Goal: Task Accomplishment & Management: Complete application form

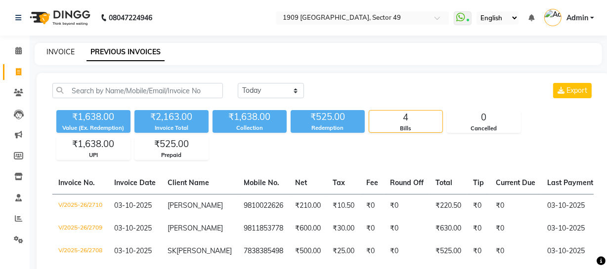
click at [66, 49] on link "INVOICE" at bounding box center [60, 51] width 28 height 9
select select "6923"
select select "service"
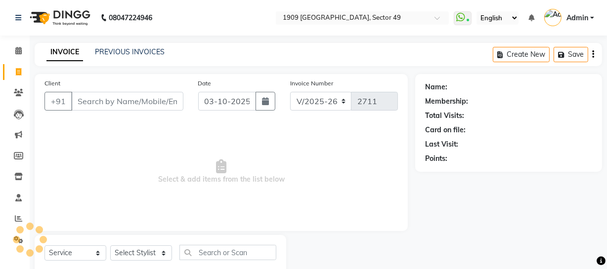
scroll to position [28, 0]
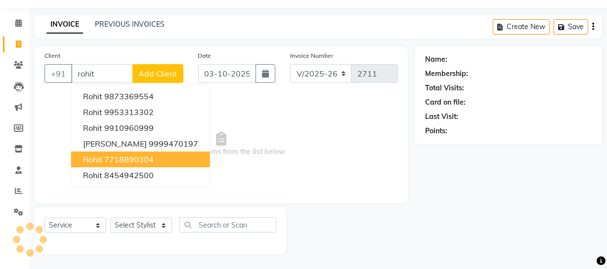
click at [137, 158] on ngb-highlight "7718890304" at bounding box center [128, 160] width 49 height 10
type input "7718890304"
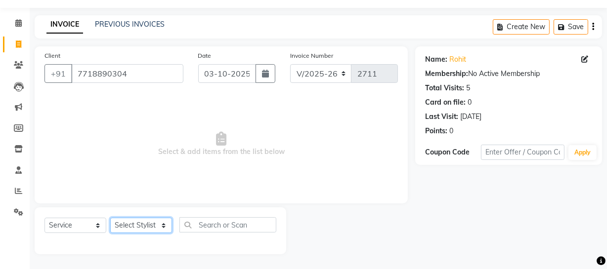
click at [157, 225] on select "Select Stylist [PERSON_NAME] [PERSON_NAME] House Sale Jyoti [PERSON_NAME] [PERS…" at bounding box center [141, 225] width 62 height 15
select select "57117"
click at [110, 218] on select "Select Stylist [PERSON_NAME] [PERSON_NAME] House Sale Jyoti [PERSON_NAME] [PERS…" at bounding box center [141, 225] width 62 height 15
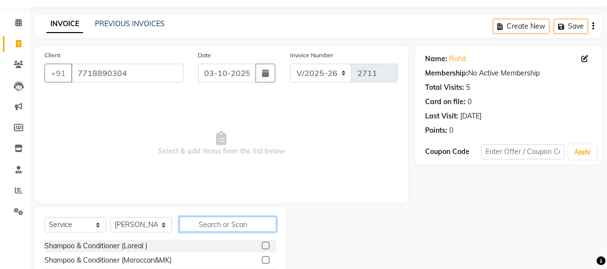
click at [218, 221] on input "text" at bounding box center [227, 224] width 97 height 15
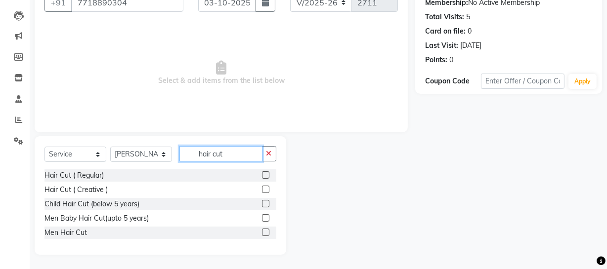
scroll to position [99, 0]
type input "hair cut"
click at [265, 232] on label at bounding box center [265, 231] width 7 height 7
click at [265, 232] on input "checkbox" at bounding box center [265, 232] width 6 height 6
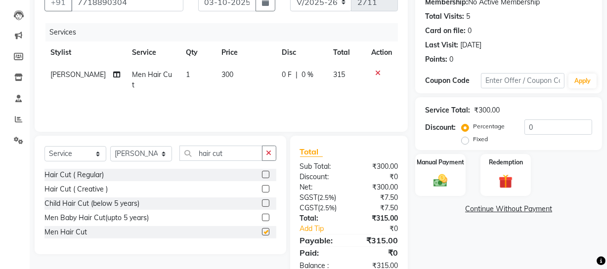
checkbox input "false"
drag, startPoint x: 195, startPoint y: 152, endPoint x: 257, endPoint y: 150, distance: 62.3
click at [257, 150] on input "hair cut" at bounding box center [220, 153] width 83 height 15
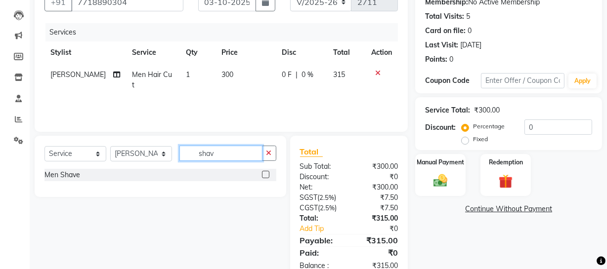
type input "shav"
click at [264, 174] on label at bounding box center [265, 174] width 7 height 7
click at [264, 174] on input "checkbox" at bounding box center [265, 175] width 6 height 6
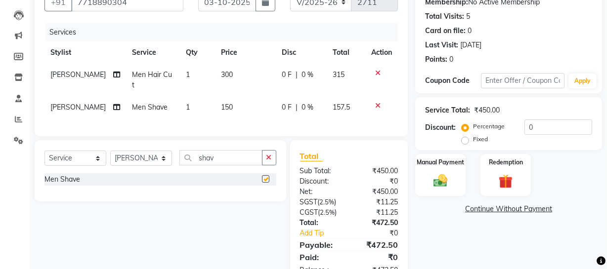
checkbox input "false"
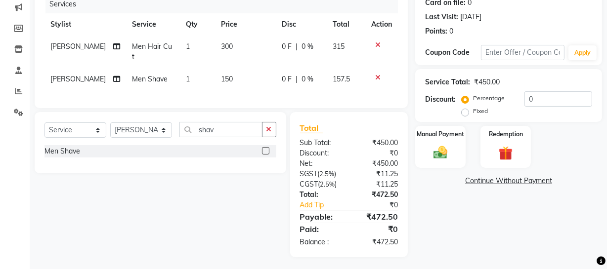
click at [487, 229] on div "Name: Rohit Membership: No Active Membership Total Visits: 5 Card on file: 0 La…" at bounding box center [512, 102] width 194 height 311
click at [316, 201] on link "Add Tip" at bounding box center [325, 205] width 66 height 10
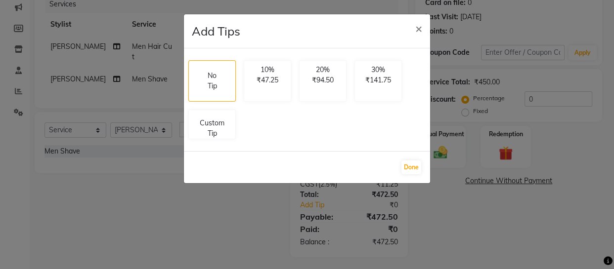
drag, startPoint x: 214, startPoint y: 125, endPoint x: 332, endPoint y: 147, distance: 119.3
click at [216, 125] on p "Custom Tip" at bounding box center [212, 128] width 35 height 21
select select "57117"
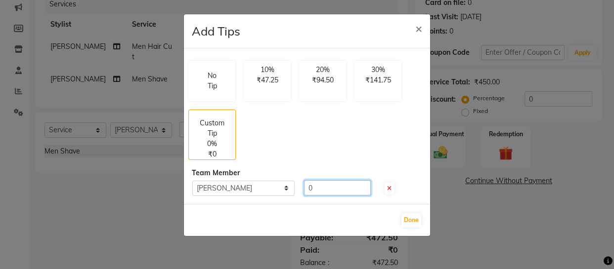
click at [303, 180] on div "0" at bounding box center [335, 187] width 82 height 15
type input "600"
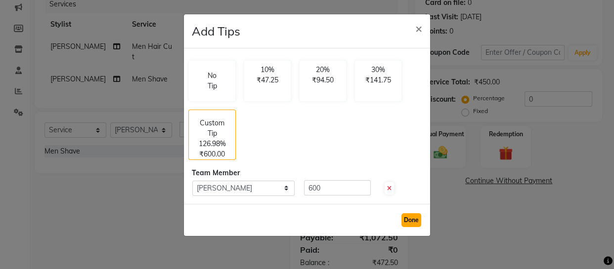
click at [406, 220] on button "Done" at bounding box center [411, 220] width 20 height 14
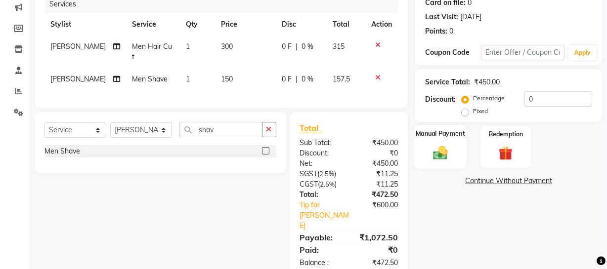
click at [457, 151] on div "Manual Payment" at bounding box center [440, 147] width 52 height 44
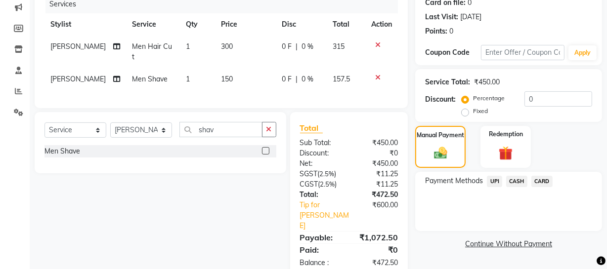
click at [493, 180] on span "UPI" at bounding box center [494, 181] width 15 height 11
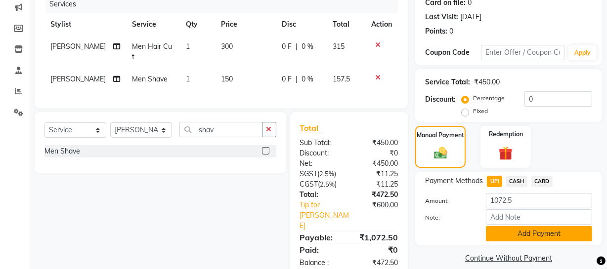
click at [499, 239] on button "Add Payment" at bounding box center [539, 233] width 106 height 15
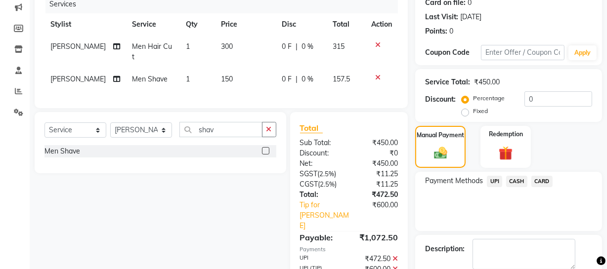
scroll to position [180, 0]
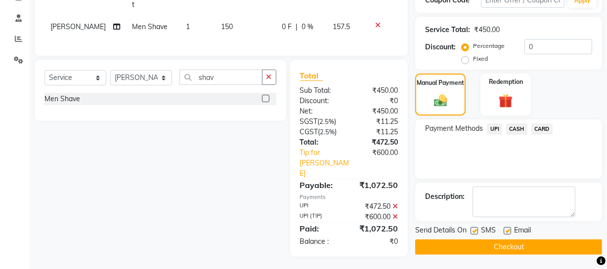
click at [465, 246] on button "Checkout" at bounding box center [508, 247] width 187 height 15
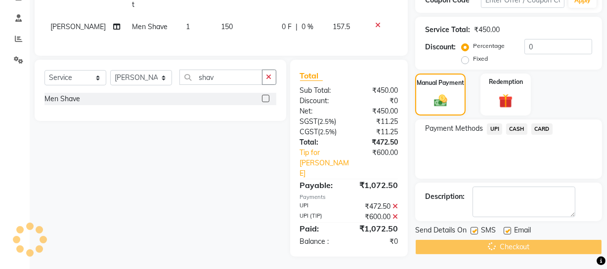
click at [480, 229] on div "SMS" at bounding box center [486, 231] width 33 height 12
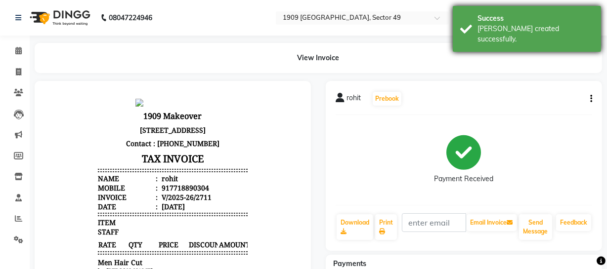
click at [479, 31] on div "[PERSON_NAME] created successfully." at bounding box center [535, 34] width 116 height 21
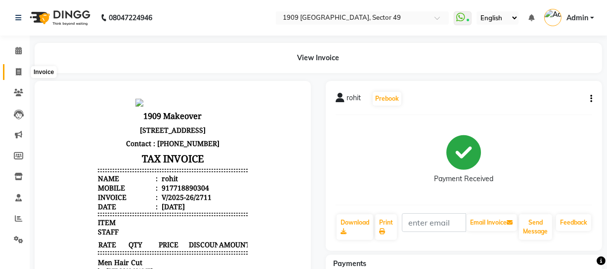
click at [16, 72] on icon at bounding box center [18, 71] width 5 height 7
select select "service"
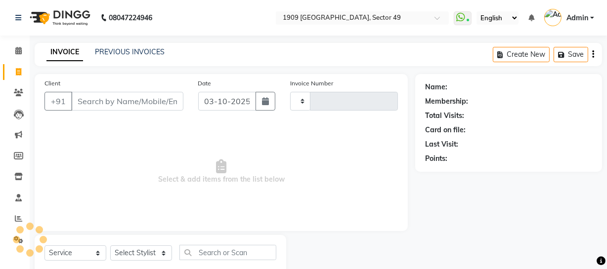
type input "2712"
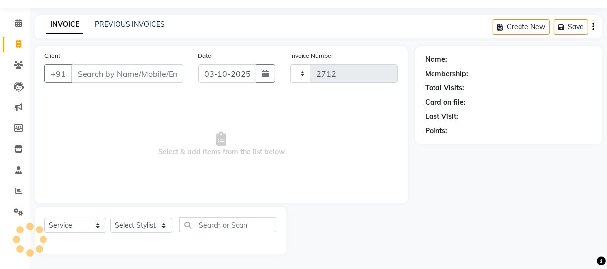
select select "6923"
click at [123, 25] on link "PREVIOUS INVOICES" at bounding box center [130, 24] width 70 height 9
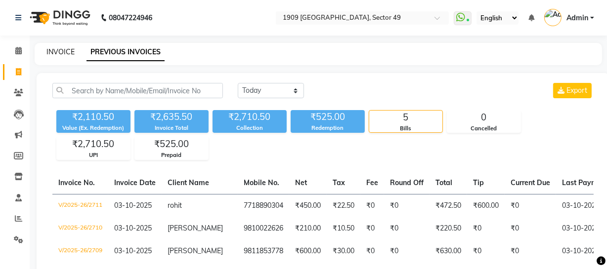
click at [59, 49] on link "INVOICE" at bounding box center [60, 51] width 28 height 9
select select "service"
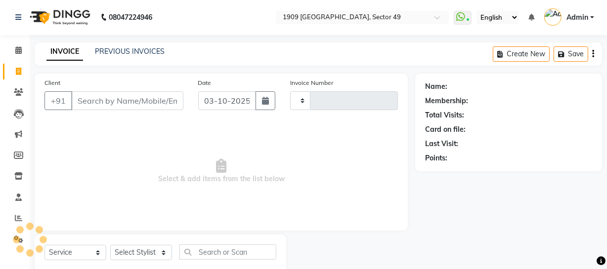
type input "2712"
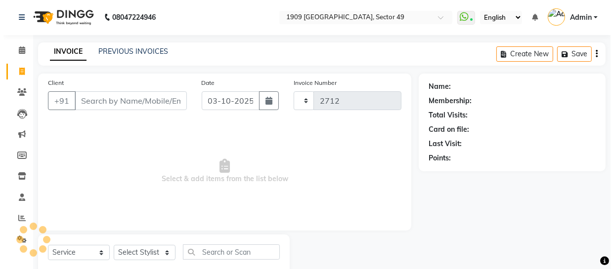
scroll to position [28, 0]
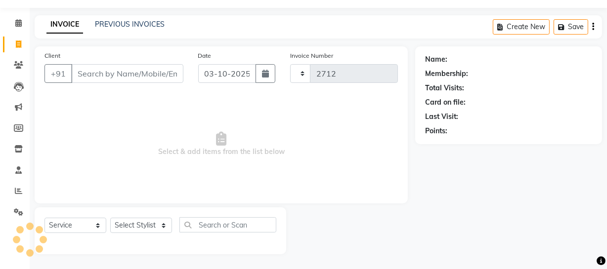
select select "6923"
click at [19, 63] on icon at bounding box center [18, 64] width 9 height 7
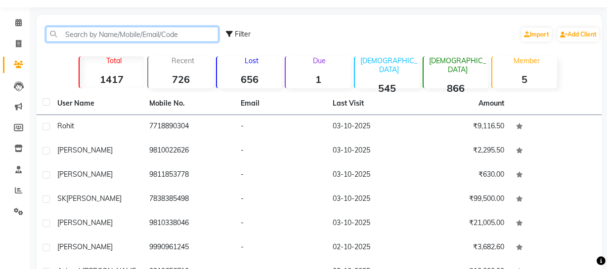
click at [123, 36] on input "text" at bounding box center [132, 34] width 172 height 15
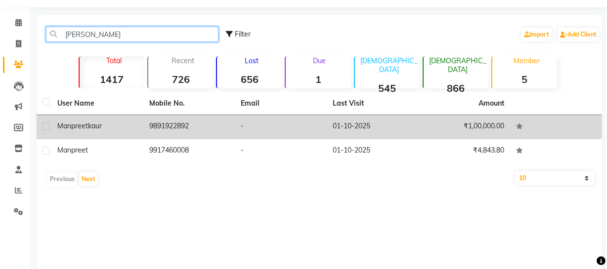
type input "[PERSON_NAME]"
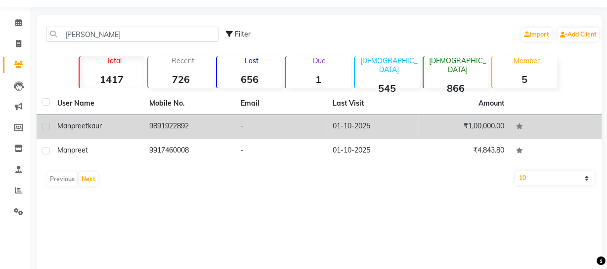
click at [143, 122] on td "9891922892" at bounding box center [189, 127] width 92 height 24
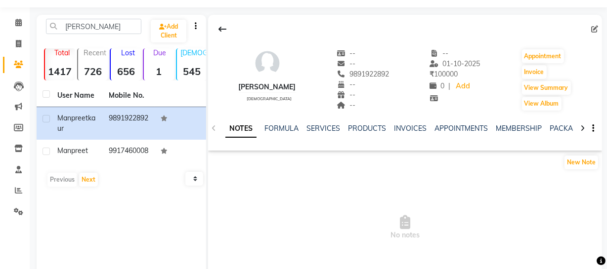
click at [399, 133] on div "INVOICES" at bounding box center [410, 129] width 33 height 10
click at [401, 127] on link "INVOICES" at bounding box center [410, 128] width 33 height 9
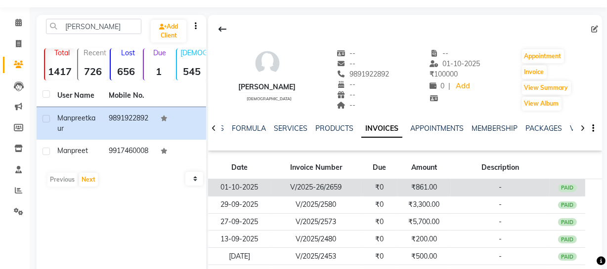
click at [452, 187] on td "-" at bounding box center [500, 187] width 99 height 17
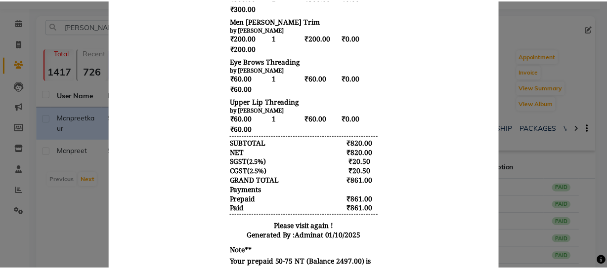
scroll to position [356, 0]
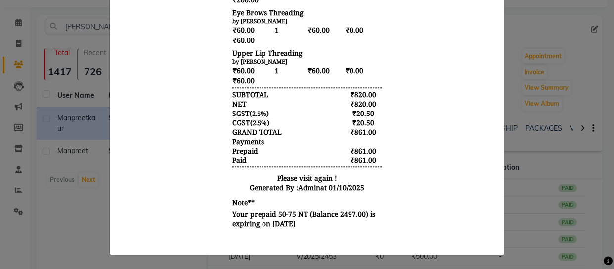
click at [534, 184] on ngb-modal-window "INVOICE View Invoice Close" at bounding box center [307, 134] width 614 height 269
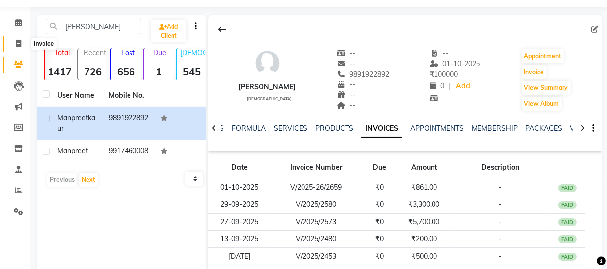
drag, startPoint x: 21, startPoint y: 47, endPoint x: 37, endPoint y: 51, distance: 15.8
click at [20, 46] on span at bounding box center [18, 44] width 17 height 11
select select "6923"
select select "service"
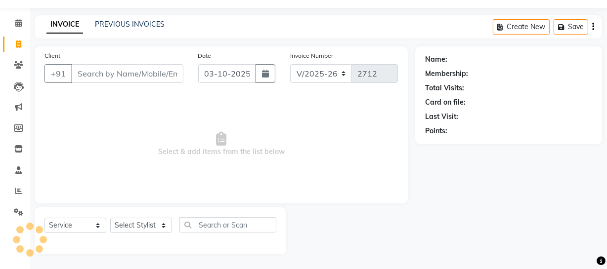
click at [121, 70] on input "Client" at bounding box center [127, 73] width 112 height 19
type input "n"
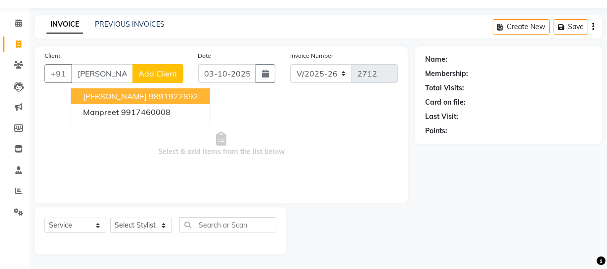
click at [160, 95] on ngb-highlight "9891922892" at bounding box center [173, 96] width 49 height 10
type input "9891922892"
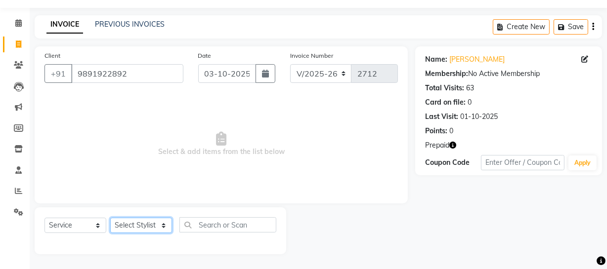
click at [156, 224] on select "Select Stylist [PERSON_NAME] [PERSON_NAME] House Sale Jyoti [PERSON_NAME] [PERS…" at bounding box center [141, 225] width 62 height 15
select select "79672"
click at [110, 218] on select "Select Stylist [PERSON_NAME] [PERSON_NAME] House Sale Jyoti [PERSON_NAME] [PERS…" at bounding box center [141, 225] width 62 height 15
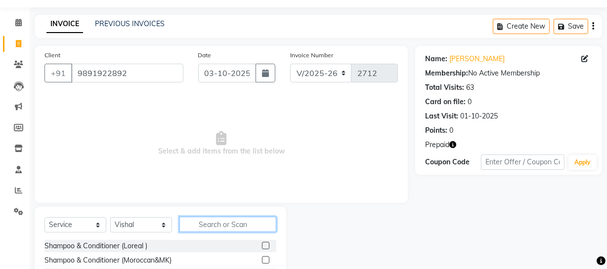
click at [204, 224] on input "text" at bounding box center [227, 224] width 97 height 15
type input "bea"
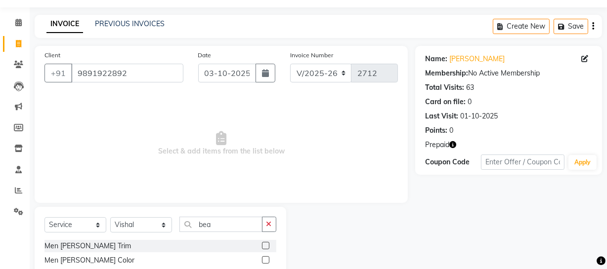
click at [264, 243] on label at bounding box center [265, 245] width 7 height 7
click at [264, 243] on input "checkbox" at bounding box center [265, 246] width 6 height 6
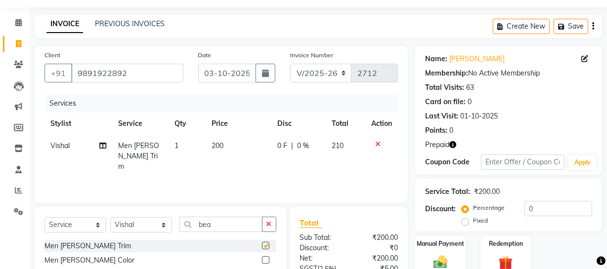
checkbox input "false"
click at [152, 220] on select "Select Stylist [PERSON_NAME] [PERSON_NAME] House Sale Jyoti [PERSON_NAME] [PERS…" at bounding box center [141, 224] width 62 height 15
select select "57124"
click at [110, 217] on select "Select Stylist [PERSON_NAME] [PERSON_NAME] House Sale Jyoti [PERSON_NAME] [PERS…" at bounding box center [141, 224] width 62 height 15
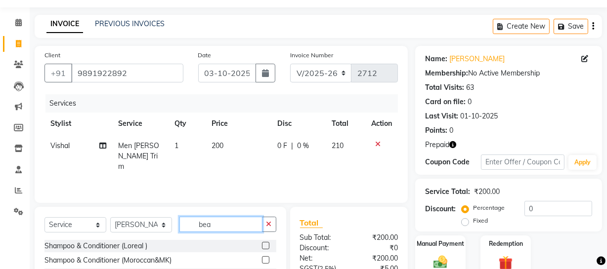
click at [223, 224] on input "bea" at bounding box center [220, 224] width 83 height 15
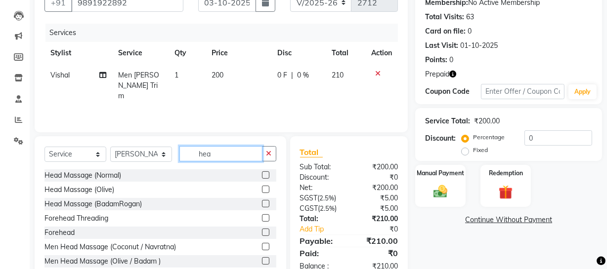
scroll to position [127, 0]
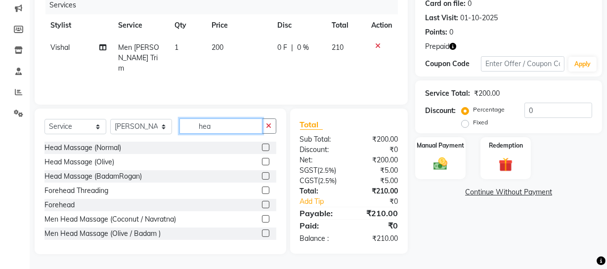
type input "hea"
click at [262, 219] on label at bounding box center [265, 218] width 7 height 7
click at [262, 219] on input "checkbox" at bounding box center [265, 219] width 6 height 6
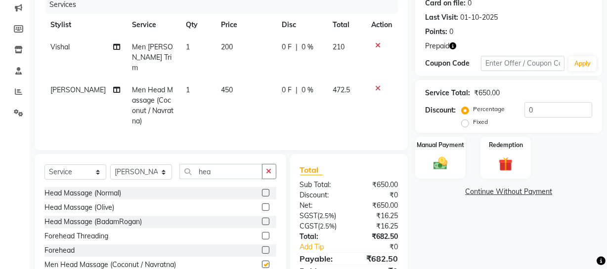
checkbox input "false"
click at [226, 167] on input "hea" at bounding box center [220, 171] width 83 height 15
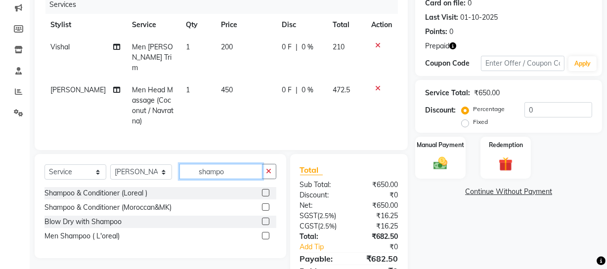
type input "shampo"
click at [263, 232] on label at bounding box center [265, 235] width 7 height 7
click at [263, 233] on input "checkbox" at bounding box center [265, 236] width 6 height 6
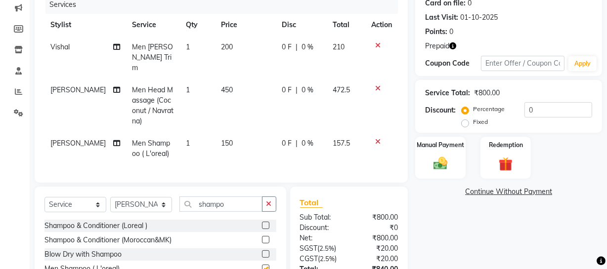
checkbox input "false"
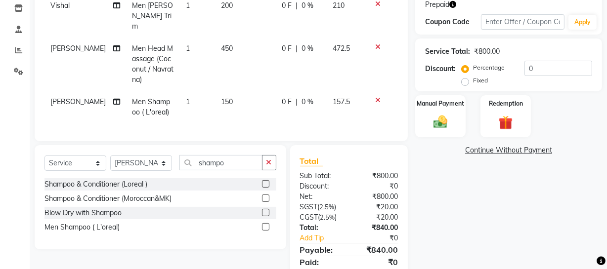
scroll to position [202, 0]
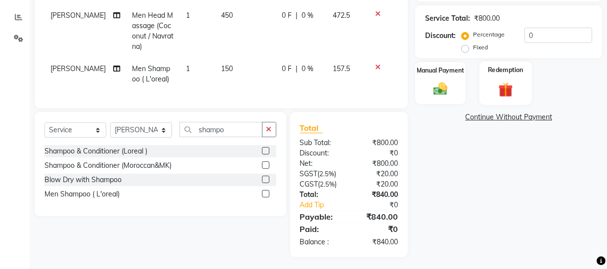
click at [499, 89] on img at bounding box center [506, 90] width 24 height 18
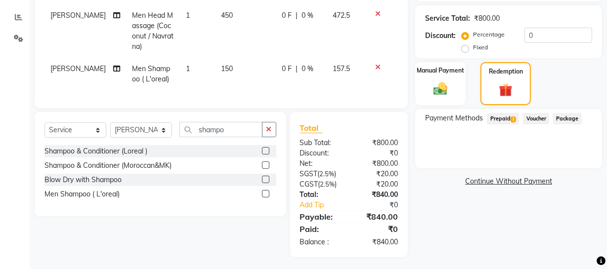
click at [499, 121] on span "Prepaid 1" at bounding box center [503, 118] width 32 height 11
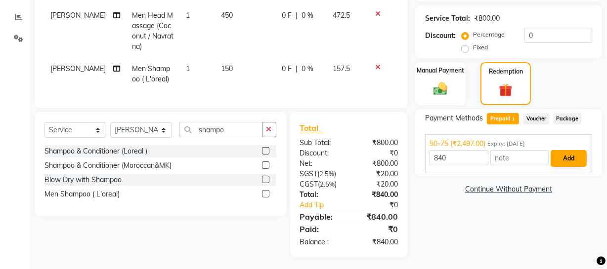
click at [571, 161] on button "Add" at bounding box center [568, 158] width 36 height 17
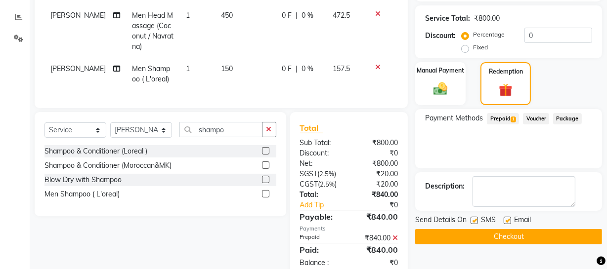
scroll to position [222, 0]
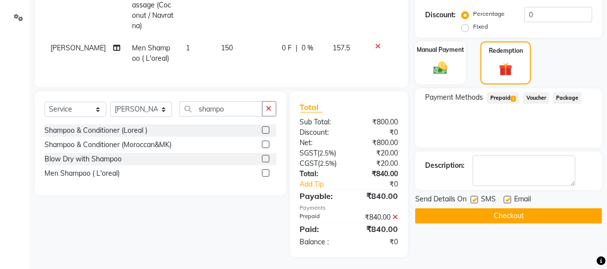
drag, startPoint x: 571, startPoint y: 199, endPoint x: 574, endPoint y: 208, distance: 10.0
click at [571, 201] on div "Send Details On SMS Email" at bounding box center [508, 200] width 187 height 12
click at [574, 209] on button "Checkout" at bounding box center [508, 215] width 187 height 15
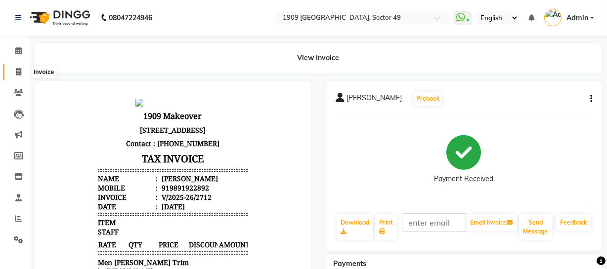
click at [18, 71] on icon at bounding box center [18, 71] width 5 height 7
select select "service"
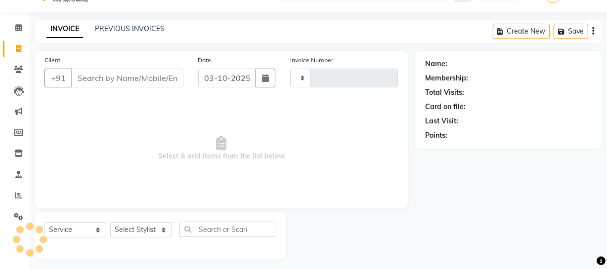
type input "2713"
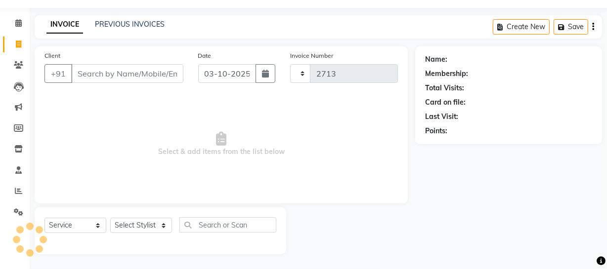
select select "6923"
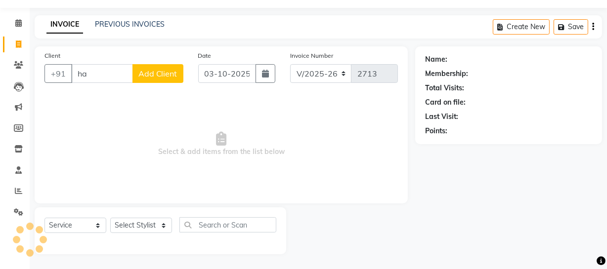
type input "h"
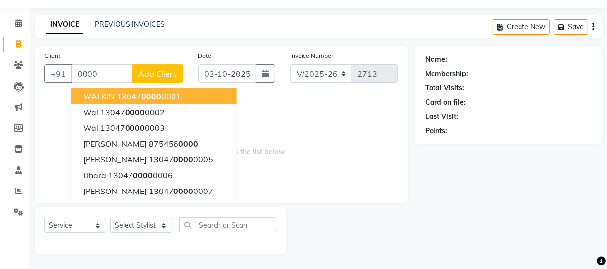
click at [129, 95] on ngb-highlight "13047 0000 0001" at bounding box center [149, 96] width 64 height 10
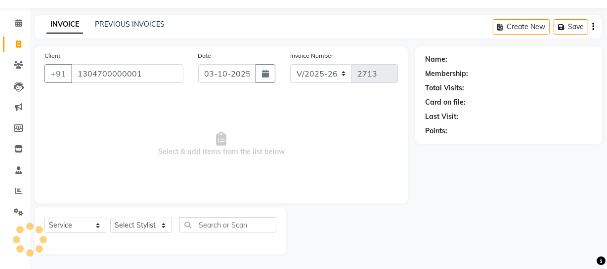
type input "1304700000001"
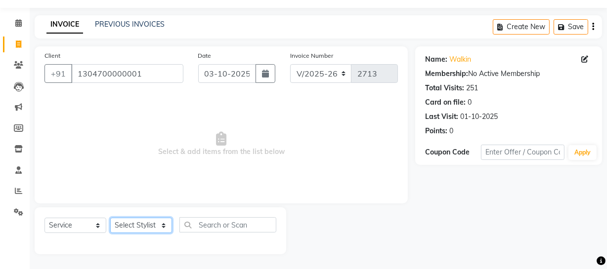
click at [145, 221] on select "Select Stylist [PERSON_NAME] [PERSON_NAME] House Sale Jyoti [PERSON_NAME] [PERS…" at bounding box center [141, 225] width 62 height 15
select select "57119"
click at [110, 218] on select "Select Stylist [PERSON_NAME] [PERSON_NAME] House Sale Jyoti [PERSON_NAME] [PERS…" at bounding box center [141, 225] width 62 height 15
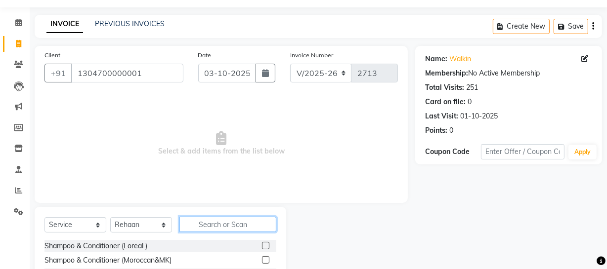
click at [231, 224] on input "text" at bounding box center [227, 224] width 97 height 15
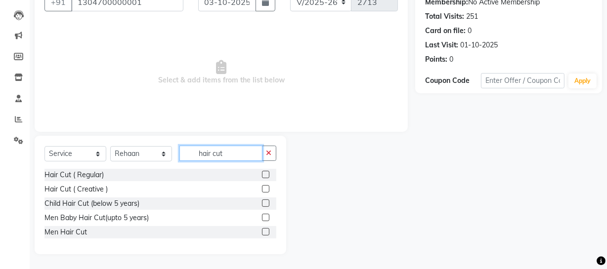
type input "hair cut"
click at [264, 231] on label at bounding box center [265, 231] width 7 height 7
click at [264, 231] on input "checkbox" at bounding box center [265, 232] width 6 height 6
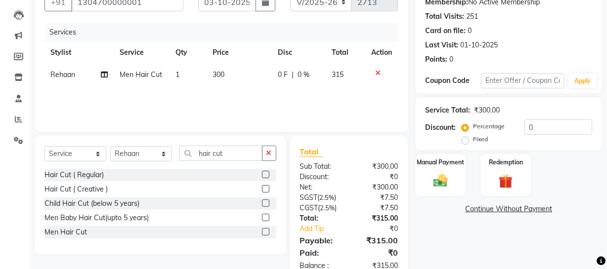
checkbox input "false"
click at [235, 69] on td "300" at bounding box center [239, 75] width 65 height 22
select select "57119"
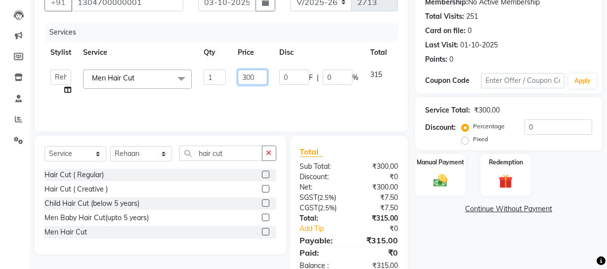
drag, startPoint x: 246, startPoint y: 75, endPoint x: 261, endPoint y: 76, distance: 15.3
click at [261, 76] on input "300" at bounding box center [253, 77] width 30 height 15
type input "315"
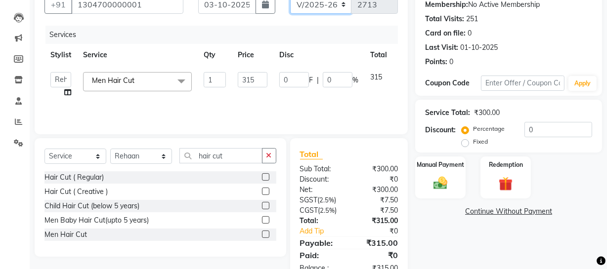
drag, startPoint x: 332, startPoint y: 1, endPoint x: 332, endPoint y: 13, distance: 11.9
click at [332, 1] on select "V/2025 V/2025-26" at bounding box center [321, 4] width 62 height 19
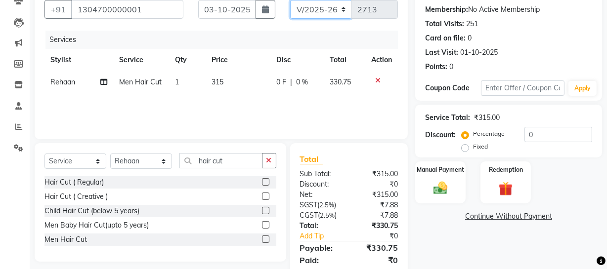
select select "6924"
click at [290, 0] on select "V/2025 V/2025-26" at bounding box center [321, 9] width 62 height 19
type input "2584"
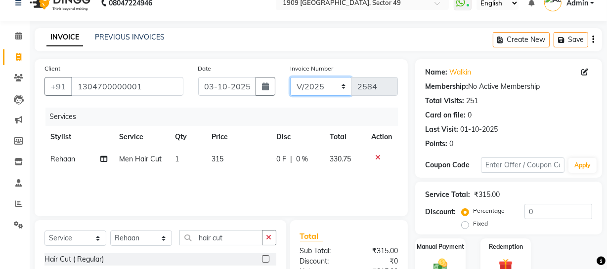
scroll to position [0, 0]
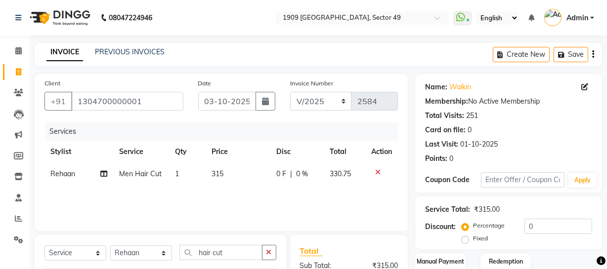
click at [592, 53] on button "button" at bounding box center [593, 54] width 2 height 23
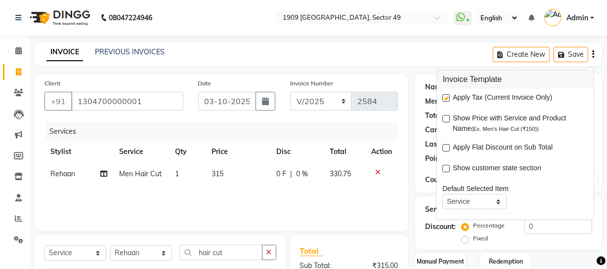
click at [446, 96] on label at bounding box center [446, 97] width 7 height 7
click at [446, 96] on input "checkbox" at bounding box center [446, 98] width 6 height 6
checkbox input "false"
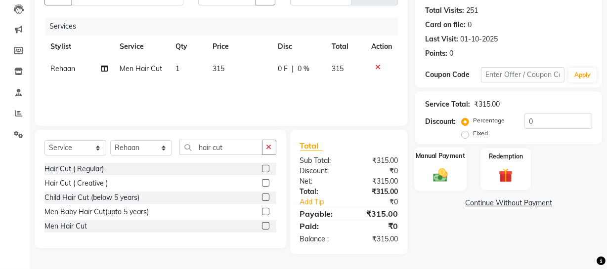
drag, startPoint x: 433, startPoint y: 168, endPoint x: 477, endPoint y: 193, distance: 50.4
click at [434, 168] on img at bounding box center [440, 175] width 23 height 16
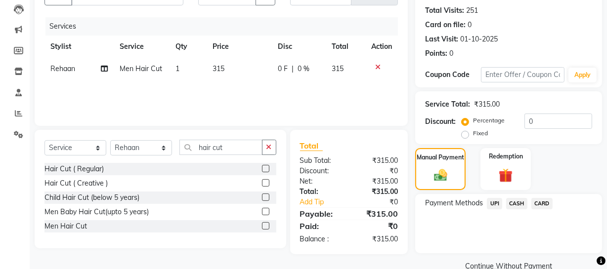
click at [518, 201] on span "CASH" at bounding box center [516, 203] width 21 height 11
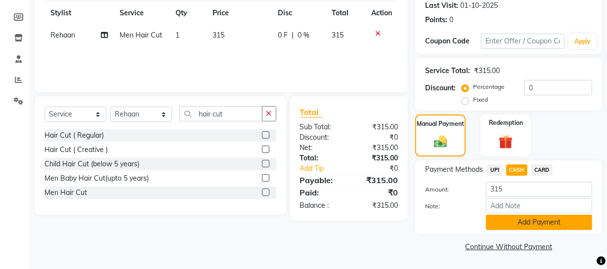
click at [553, 225] on button "Add Payment" at bounding box center [539, 222] width 106 height 15
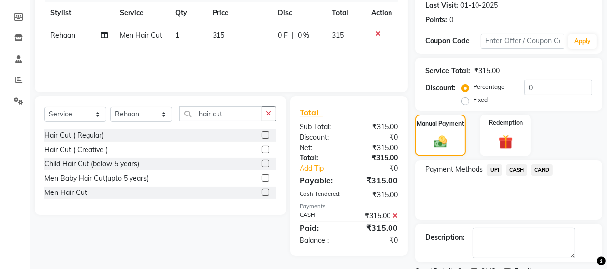
scroll to position [180, 0]
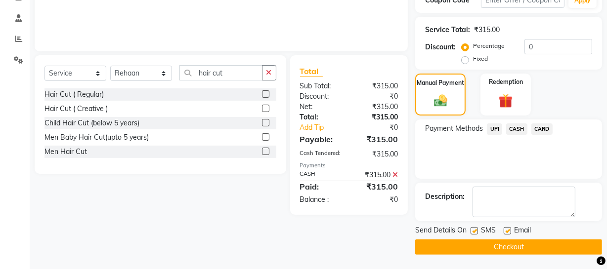
click at [474, 230] on label at bounding box center [473, 230] width 7 height 7
click at [474, 230] on input "checkbox" at bounding box center [473, 231] width 6 height 6
checkbox input "false"
drag, startPoint x: 476, startPoint y: 245, endPoint x: 447, endPoint y: 241, distance: 29.4
click at [475, 245] on button "Checkout" at bounding box center [508, 247] width 187 height 15
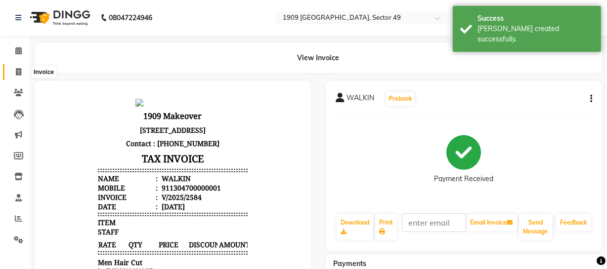
click at [19, 73] on icon at bounding box center [18, 71] width 5 height 7
select select "6923"
select select "service"
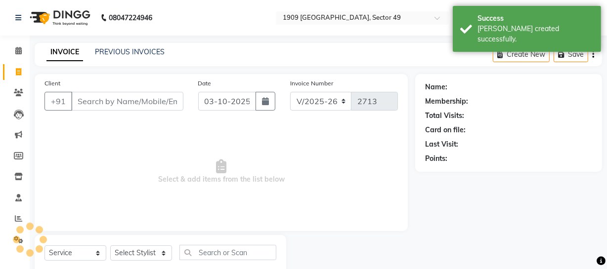
scroll to position [28, 0]
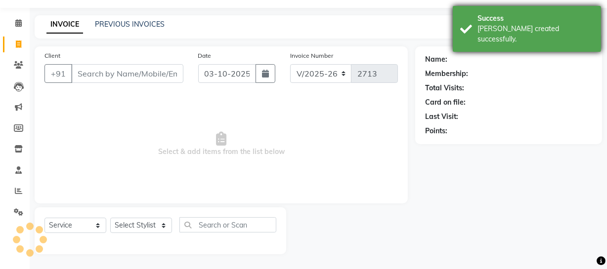
click at [474, 27] on div "Success [PERSON_NAME] created successfully." at bounding box center [527, 29] width 148 height 46
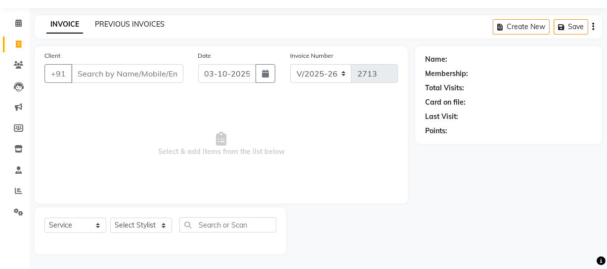
click at [145, 25] on link "PREVIOUS INVOICES" at bounding box center [130, 24] width 70 height 9
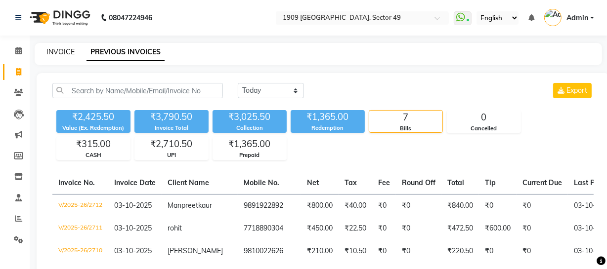
click at [59, 48] on link "INVOICE" at bounding box center [60, 51] width 28 height 9
select select "6923"
select select "service"
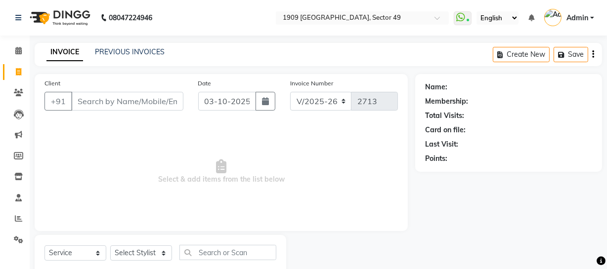
scroll to position [28, 0]
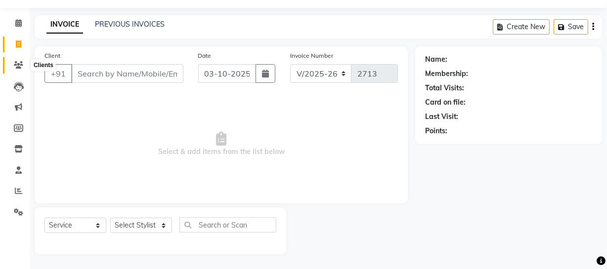
click at [16, 61] on icon at bounding box center [18, 64] width 9 height 7
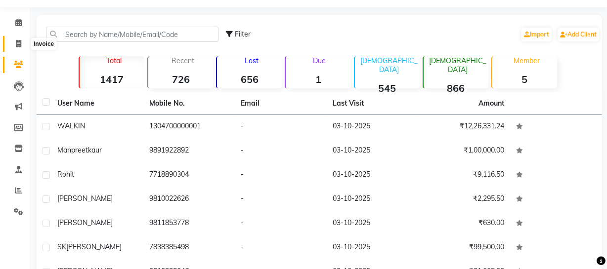
click at [21, 42] on span at bounding box center [18, 44] width 17 height 11
select select "service"
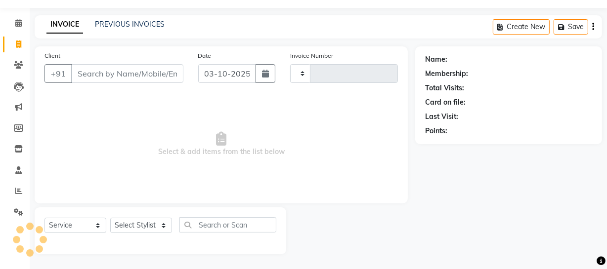
type input "2713"
select select "6923"
click at [116, 70] on input "Client" at bounding box center [127, 73] width 112 height 19
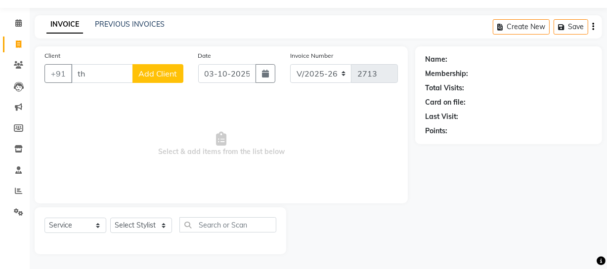
type input "t"
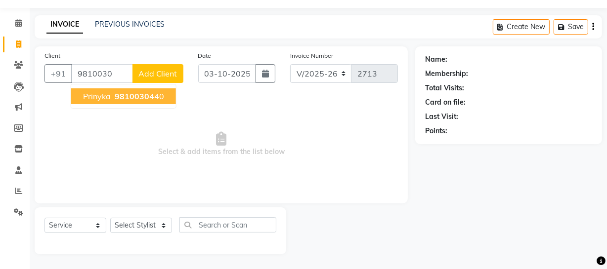
click at [150, 91] on ngb-highlight "9810030 440" at bounding box center [138, 96] width 51 height 10
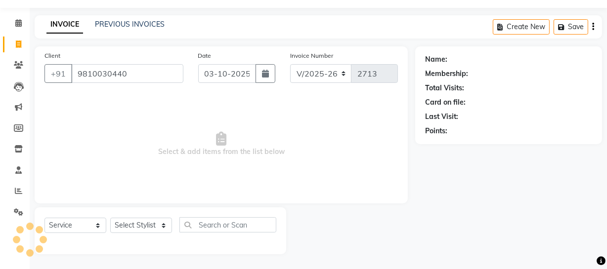
type input "9810030440"
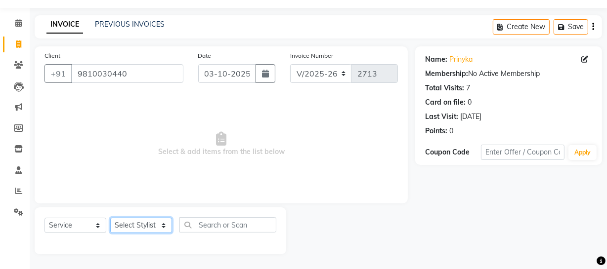
click at [157, 222] on select "Select Stylist [PERSON_NAME] [PERSON_NAME] House Sale Jyoti [PERSON_NAME] [PERS…" at bounding box center [141, 225] width 62 height 15
select select "57114"
click at [110, 218] on select "Select Stylist [PERSON_NAME] [PERSON_NAME] House Sale Jyoti [PERSON_NAME] [PERS…" at bounding box center [141, 225] width 62 height 15
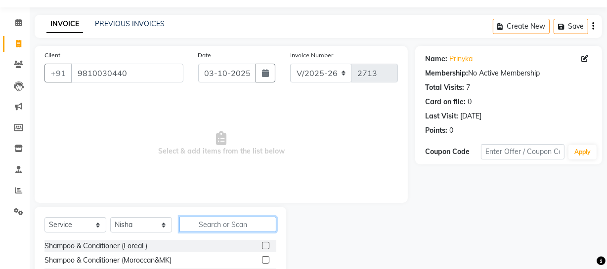
click at [217, 225] on input "text" at bounding box center [227, 224] width 97 height 15
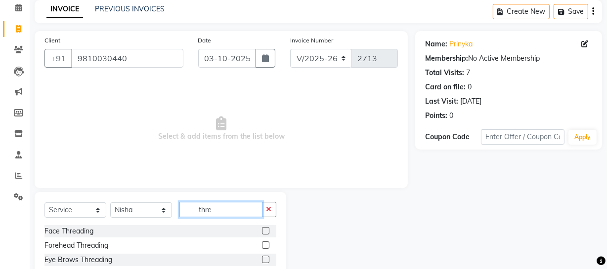
scroll to position [127, 0]
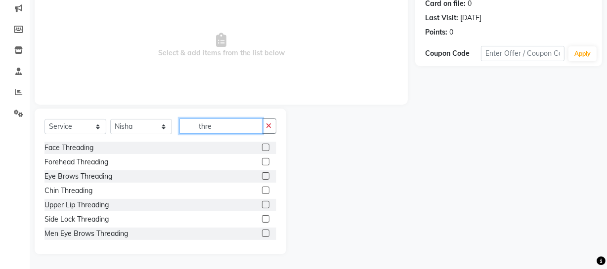
type input "thre"
click at [262, 176] on label at bounding box center [265, 175] width 7 height 7
click at [262, 176] on input "checkbox" at bounding box center [265, 176] width 6 height 6
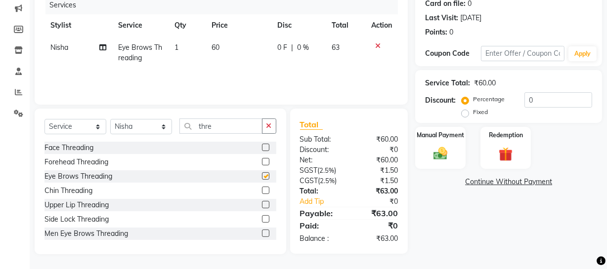
checkbox input "false"
click at [262, 203] on label at bounding box center [265, 204] width 7 height 7
click at [262, 203] on input "checkbox" at bounding box center [265, 205] width 6 height 6
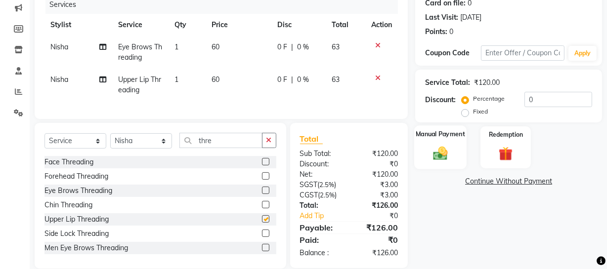
checkbox input "false"
click at [435, 148] on img at bounding box center [440, 153] width 24 height 17
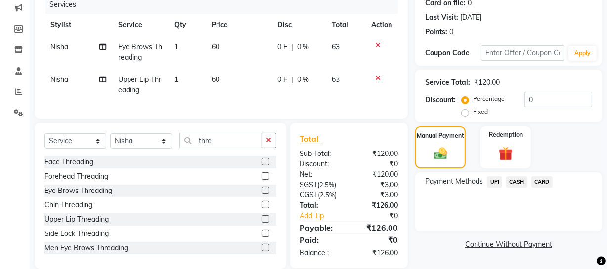
click at [517, 181] on span "CASH" at bounding box center [516, 181] width 21 height 11
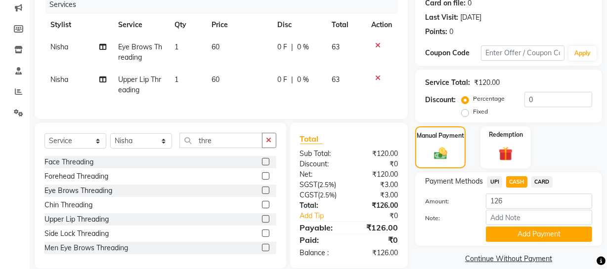
click at [520, 234] on button "Add Payment" at bounding box center [539, 234] width 106 height 15
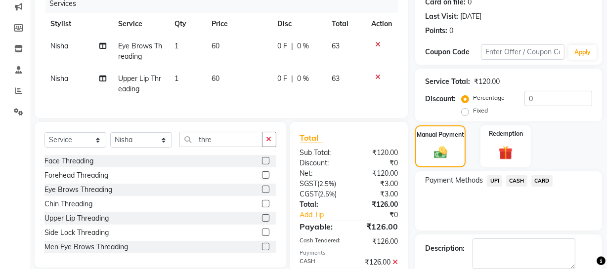
scroll to position [183, 0]
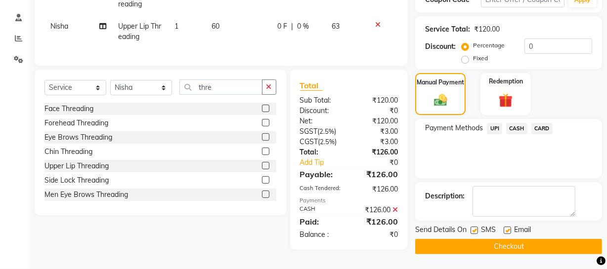
drag, startPoint x: 535, startPoint y: 243, endPoint x: 528, endPoint y: 241, distance: 7.3
click at [534, 243] on button "Checkout" at bounding box center [508, 246] width 187 height 15
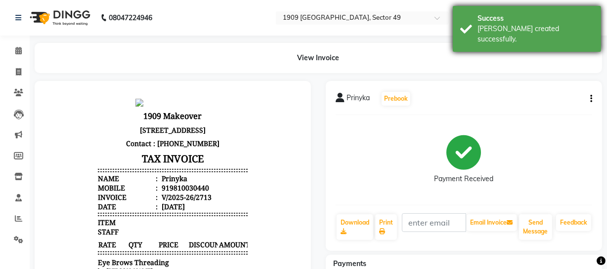
click at [469, 28] on div "Success [PERSON_NAME] created successfully." at bounding box center [527, 29] width 148 height 46
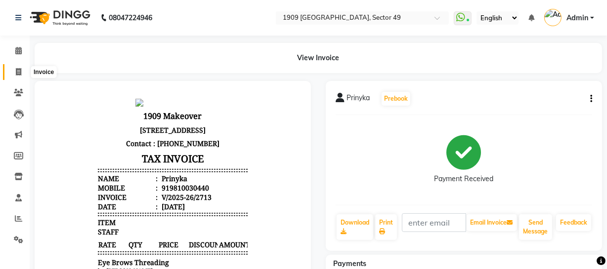
click at [13, 69] on span at bounding box center [18, 72] width 17 height 11
select select "service"
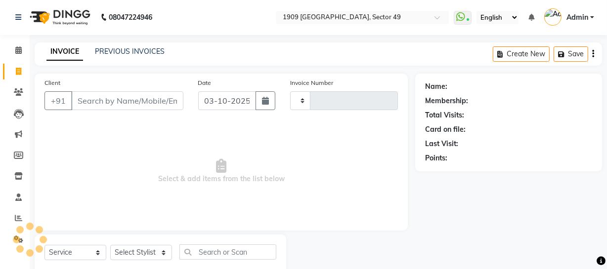
type input "2714"
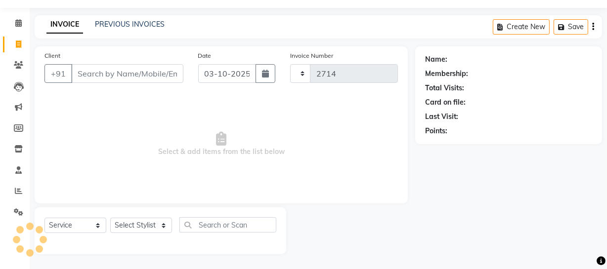
select select "6923"
click at [136, 24] on link "PREVIOUS INVOICES" at bounding box center [130, 24] width 70 height 9
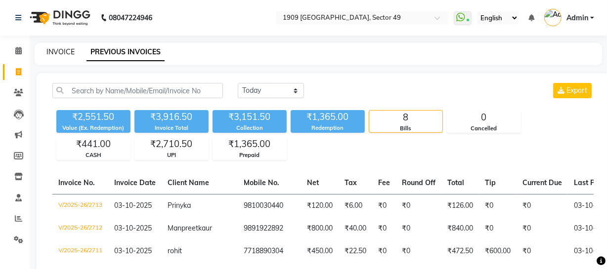
click at [60, 53] on link "INVOICE" at bounding box center [60, 51] width 28 height 9
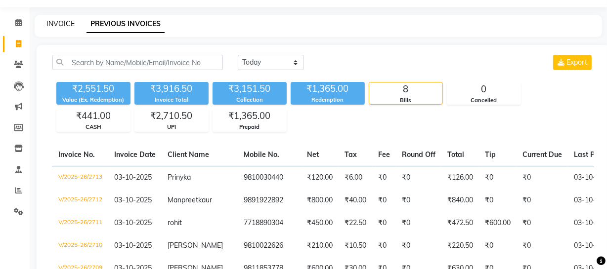
select select "6923"
select select "service"
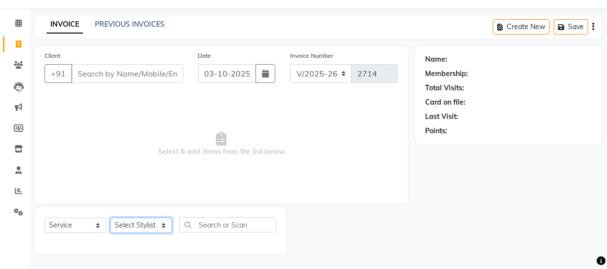
click at [152, 228] on select "Select Stylist [PERSON_NAME] [PERSON_NAME] House Sale Jyoti [PERSON_NAME] [PERS…" at bounding box center [141, 225] width 62 height 15
select select "57118"
click at [110, 218] on select "Select Stylist [PERSON_NAME] [PERSON_NAME] House Sale Jyoti [PERSON_NAME] [PERS…" at bounding box center [141, 225] width 62 height 15
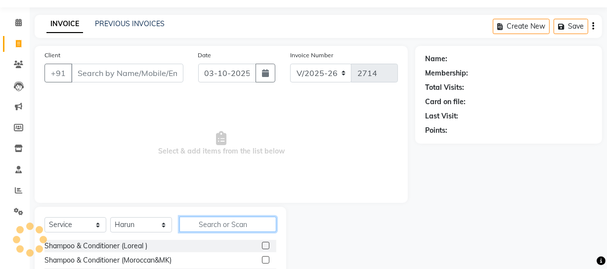
click at [208, 218] on input "text" at bounding box center [227, 224] width 97 height 15
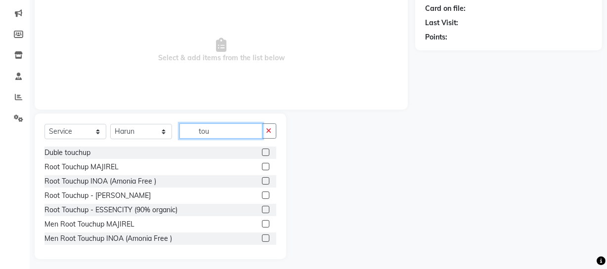
scroll to position [123, 0]
type input "tou"
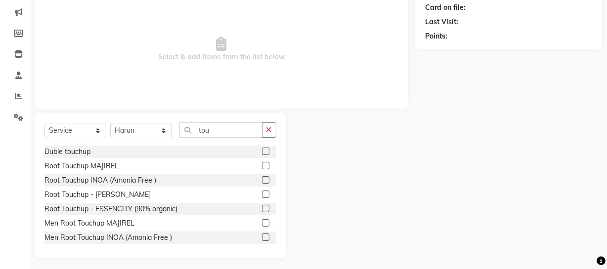
click at [262, 178] on label at bounding box center [265, 179] width 7 height 7
click at [262, 178] on input "checkbox" at bounding box center [265, 180] width 6 height 6
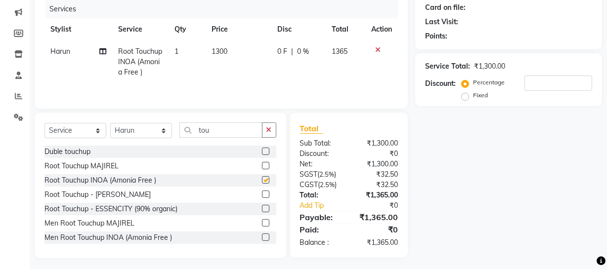
checkbox input "false"
click at [237, 84] on div "Services Stylist Service Qty Price Disc Total Action Harun Root Touchup INOA (A…" at bounding box center [220, 49] width 353 height 99
click at [238, 66] on td "1300" at bounding box center [239, 62] width 66 height 43
select select "57118"
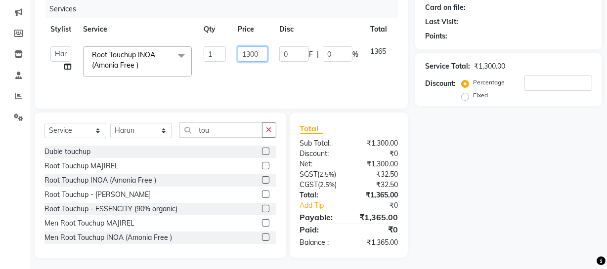
click at [251, 52] on input "1300" at bounding box center [253, 53] width 30 height 15
type input "1350"
click at [214, 127] on input "tou" at bounding box center [220, 130] width 83 height 15
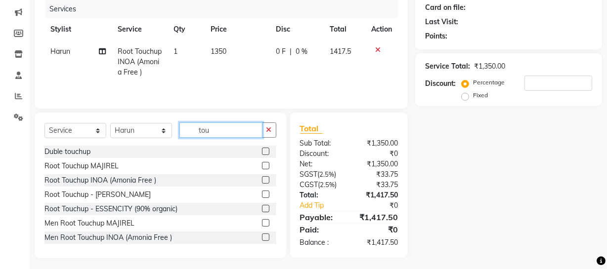
click at [214, 127] on input "tou" at bounding box center [220, 130] width 83 height 15
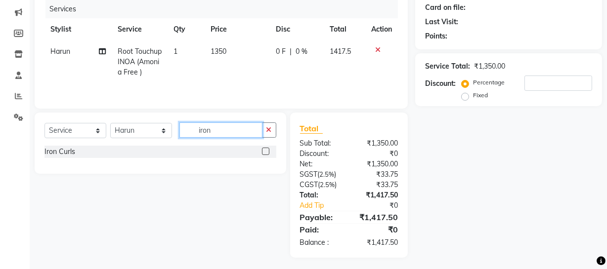
type input "iron"
click at [266, 148] on label at bounding box center [265, 151] width 7 height 7
click at [266, 149] on input "checkbox" at bounding box center [265, 152] width 6 height 6
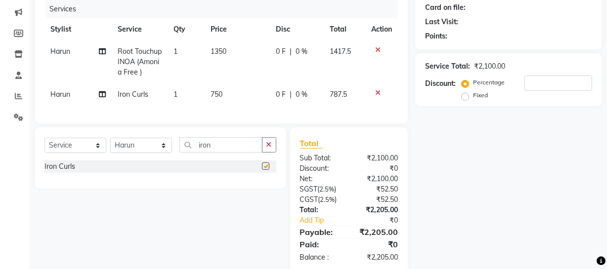
checkbox input "false"
click at [212, 94] on span "750" at bounding box center [216, 94] width 12 height 9
select select "57118"
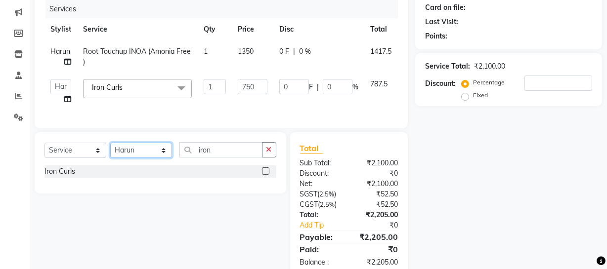
click at [157, 158] on select "Select Stylist [PERSON_NAME] [PERSON_NAME] House Sale Jyoti [PERSON_NAME] [PERS…" at bounding box center [141, 150] width 62 height 15
select select "57120"
click at [110, 150] on select "Select Stylist [PERSON_NAME] [PERSON_NAME] House Sale Jyoti [PERSON_NAME] [PERS…" at bounding box center [141, 150] width 62 height 15
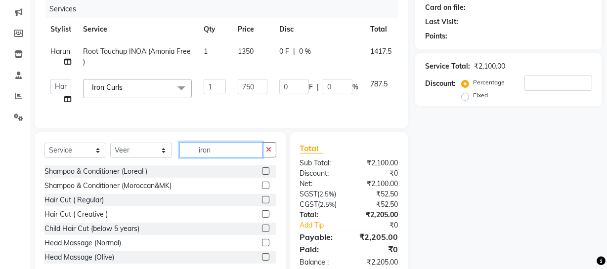
click at [224, 156] on input "iron" at bounding box center [220, 149] width 83 height 15
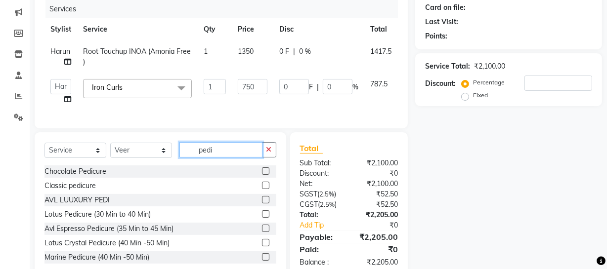
type input "pedi"
click at [262, 175] on label at bounding box center [265, 170] width 7 height 7
click at [262, 175] on input "checkbox" at bounding box center [265, 171] width 6 height 6
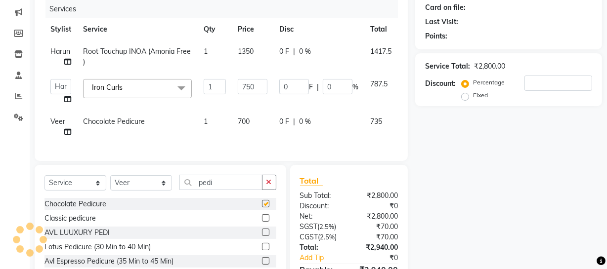
checkbox input "false"
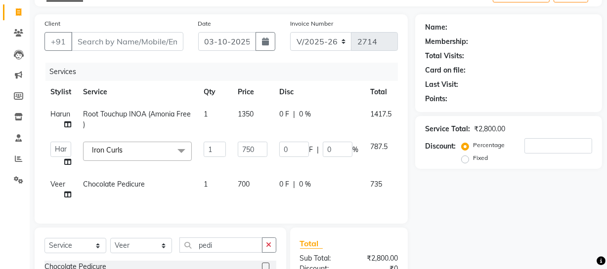
scroll to position [0, 0]
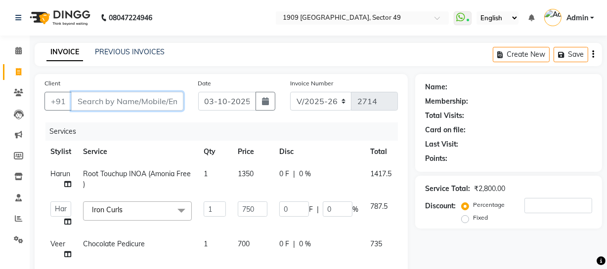
click at [149, 98] on input "Client" at bounding box center [127, 101] width 112 height 19
type input "j"
type input "0"
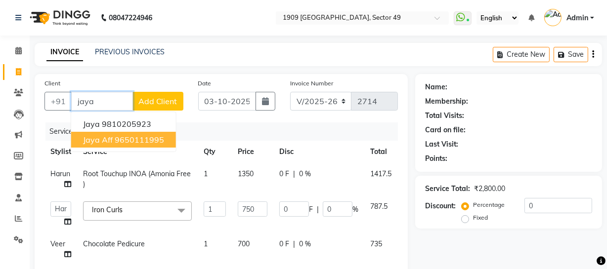
click at [150, 138] on ngb-highlight "9650111995" at bounding box center [139, 140] width 49 height 10
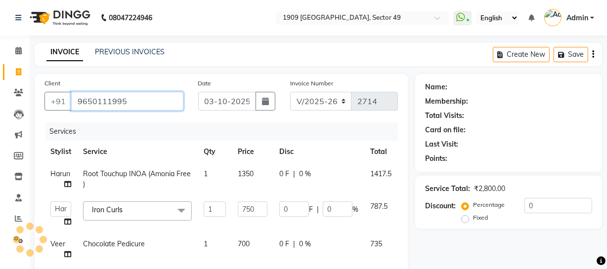
type input "9650111995"
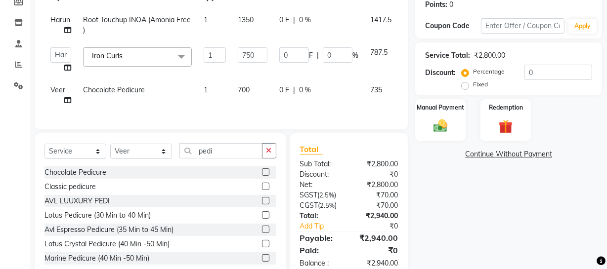
scroll to position [152, 0]
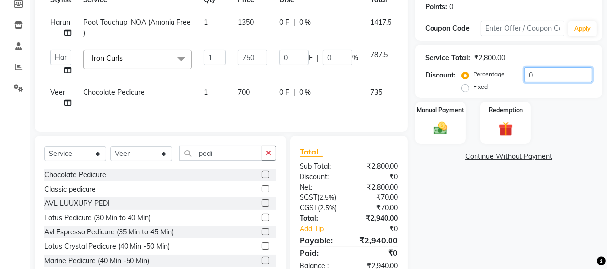
click at [524, 74] on input "0" at bounding box center [558, 74] width 68 height 15
type input "10"
type input "75"
type input "10"
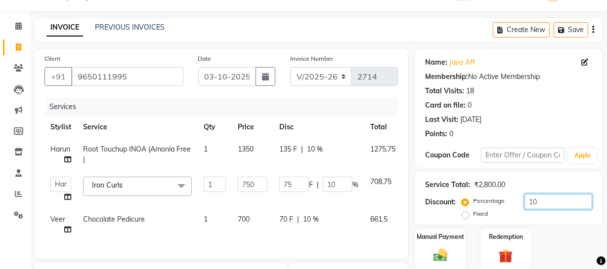
scroll to position [186, 0]
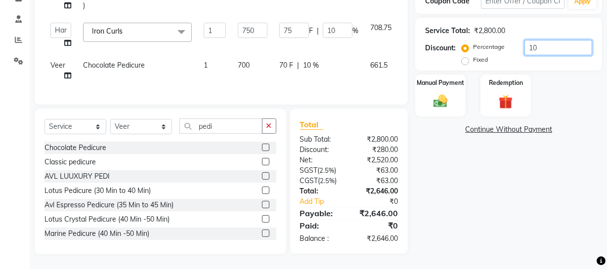
type input "10"
click at [505, 233] on div "Name: Jaya Aff Membership: No Active Membership Total Visits: 18 Card on file: …" at bounding box center [512, 74] width 194 height 359
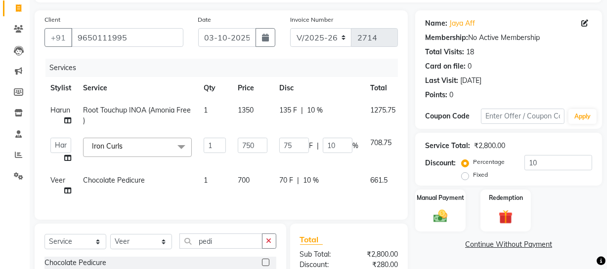
scroll to position [103, 0]
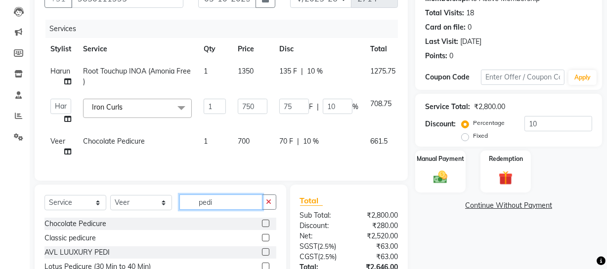
click at [222, 205] on input "pedi" at bounding box center [220, 202] width 83 height 15
type input "a"
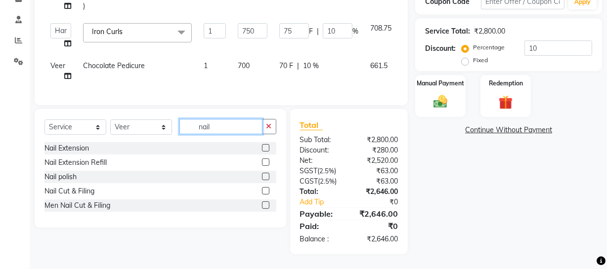
type input "nail"
click at [265, 188] on label at bounding box center [265, 190] width 7 height 7
click at [265, 188] on input "checkbox" at bounding box center [265, 191] width 6 height 6
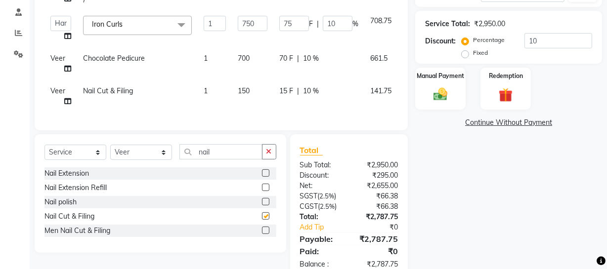
checkbox input "false"
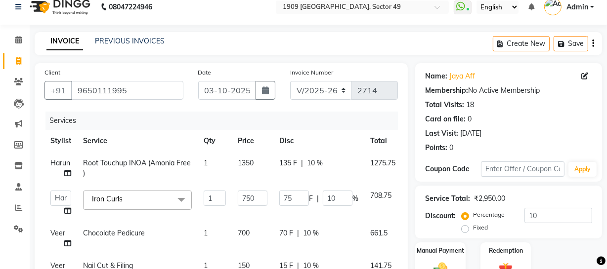
scroll to position [218, 0]
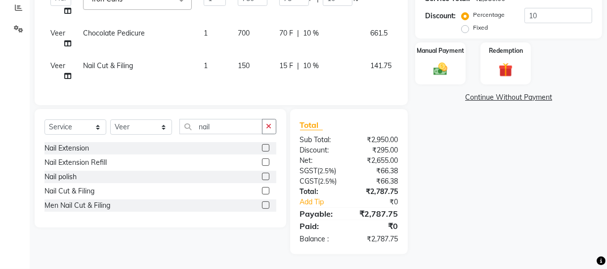
click at [499, 206] on div "Name: Jaya Aff Membership: No Active Membership Total Visits: 18 Card on file: …" at bounding box center [512, 58] width 194 height 391
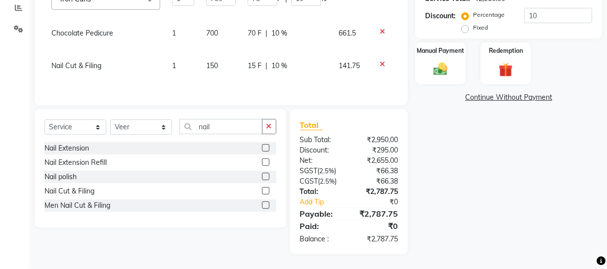
scroll to position [0, 37]
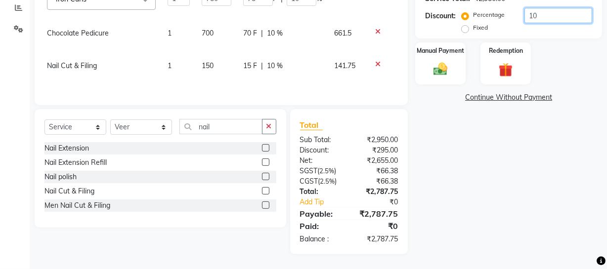
click at [531, 10] on input "10" at bounding box center [558, 15] width 68 height 15
type input "0"
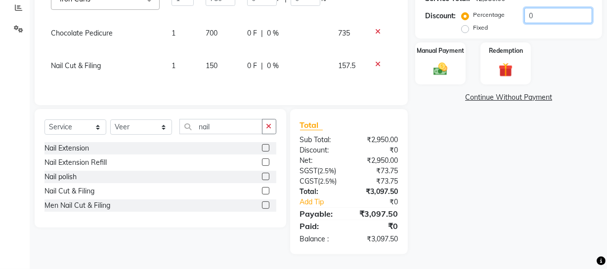
type input "10"
type input "75"
type input "10"
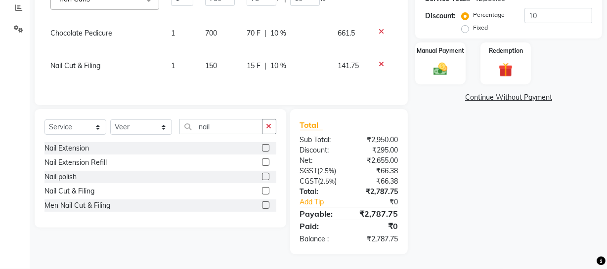
click at [526, 228] on div "Name: Jaya Aff Membership: No Active Membership Total Visits: 18 Card on file: …" at bounding box center [512, 58] width 194 height 391
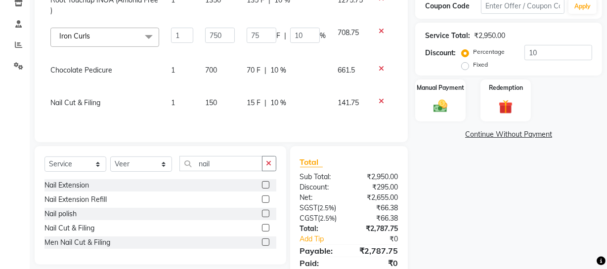
scroll to position [183, 0]
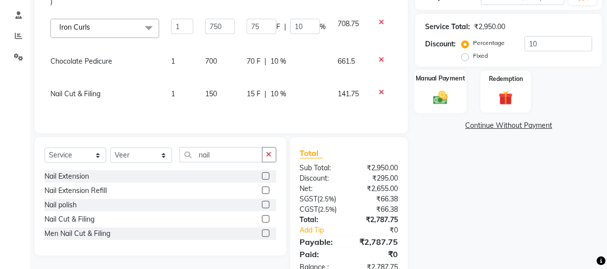
click at [435, 90] on img at bounding box center [440, 97] width 24 height 17
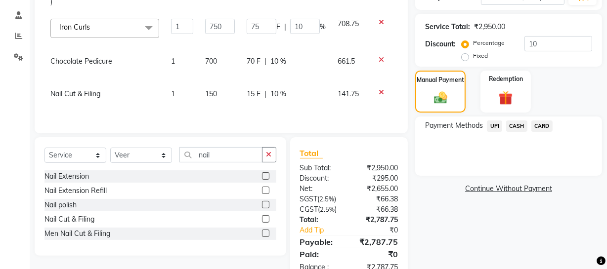
click at [543, 125] on span "CARD" at bounding box center [541, 126] width 21 height 11
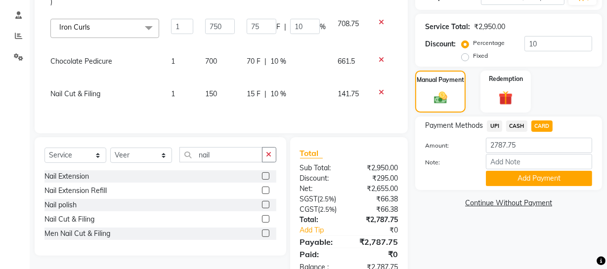
click at [577, 102] on div "Manual Payment Redemption" at bounding box center [509, 92] width 202 height 42
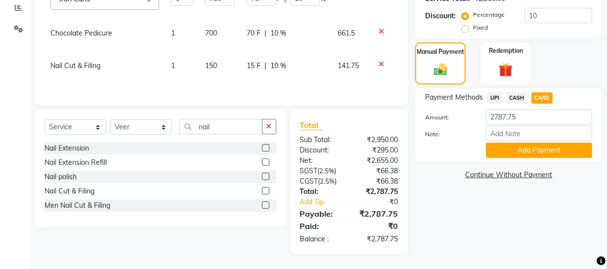
scroll to position [218, 0]
click at [494, 148] on button "Add Payment" at bounding box center [539, 150] width 106 height 15
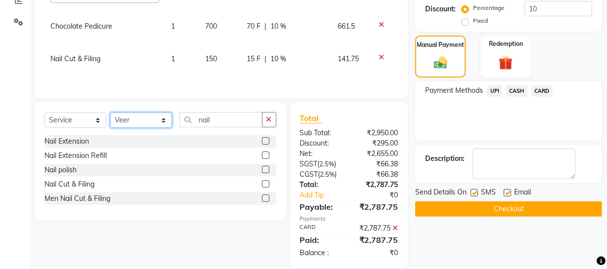
click at [163, 125] on select "Select Stylist [PERSON_NAME] [PERSON_NAME] House Sale Jyoti [PERSON_NAME] [PERS…" at bounding box center [141, 120] width 62 height 15
select select "57114"
click at [110, 119] on select "Select Stylist [PERSON_NAME] [PERSON_NAME] House Sale Jyoti [PERSON_NAME] [PERS…" at bounding box center [141, 120] width 62 height 15
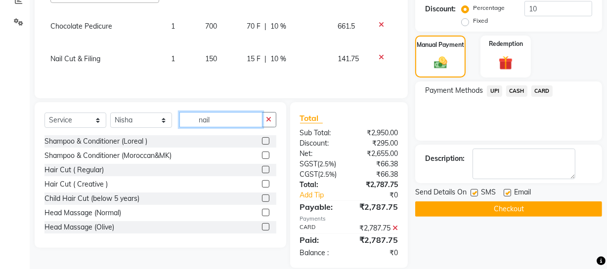
click at [227, 127] on input "nail" at bounding box center [220, 119] width 83 height 15
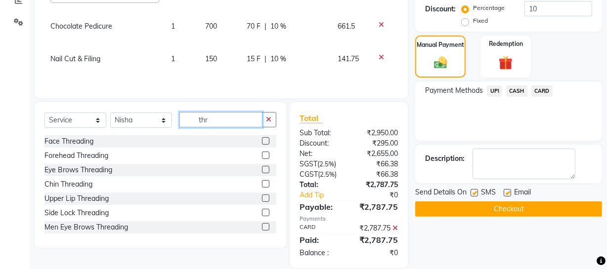
type input "thr"
click at [262, 173] on label at bounding box center [265, 169] width 7 height 7
click at [262, 173] on input "checkbox" at bounding box center [265, 170] width 6 height 6
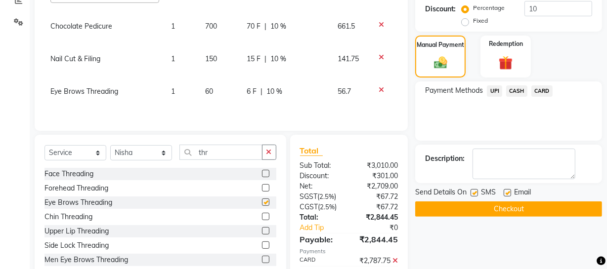
checkbox input "false"
click at [262, 235] on label at bounding box center [265, 230] width 7 height 7
click at [262, 235] on input "checkbox" at bounding box center [265, 231] width 6 height 6
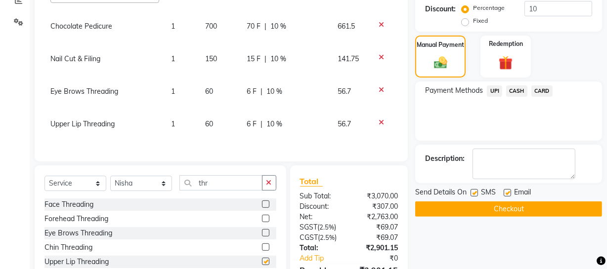
checkbox input "false"
click at [335, 96] on td "56.7" at bounding box center [350, 97] width 37 height 33
select select "57114"
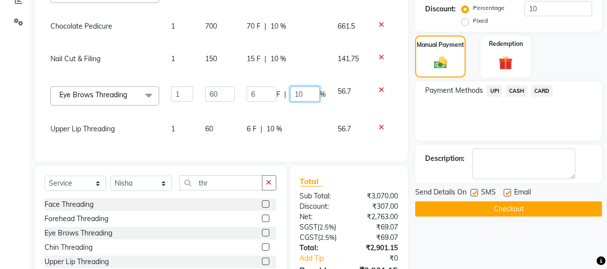
click at [302, 92] on input "10" at bounding box center [305, 93] width 30 height 15
click at [297, 88] on input "10" at bounding box center [305, 93] width 30 height 15
type input "0"
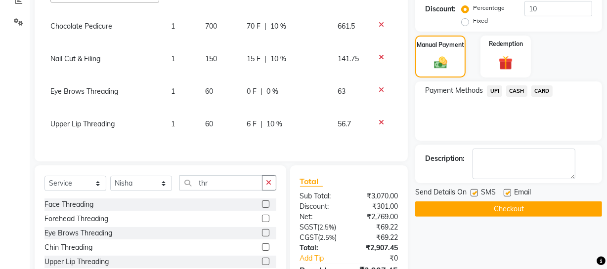
click at [297, 113] on tbody "Harun Root Touchup INOA (Amonia Free ) 1 1350 135 F | 10 % 1275.75 [PERSON_NAME…" at bounding box center [206, 45] width 389 height 201
click at [267, 128] on span "10 %" at bounding box center [274, 124] width 16 height 10
select select "57114"
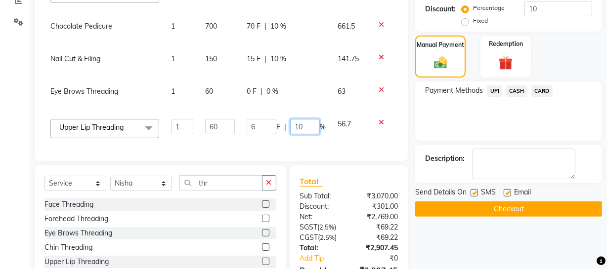
click at [298, 125] on input "10" at bounding box center [305, 126] width 30 height 15
type input "0"
click at [558, 242] on div "Name: Jaya Aff Membership: No Active Membership Total Visits: 18 Card on file: …" at bounding box center [512, 93] width 194 height 475
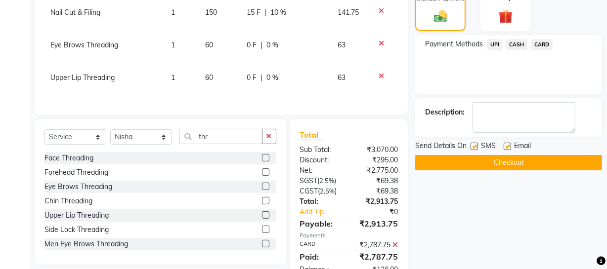
scroll to position [295, 0]
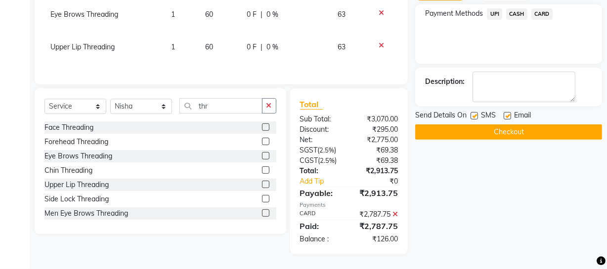
click at [394, 214] on icon at bounding box center [394, 214] width 5 height 7
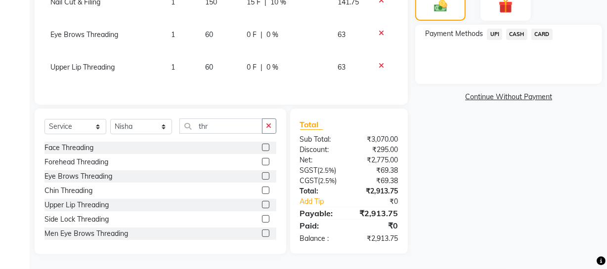
click at [549, 32] on span "CARD" at bounding box center [541, 34] width 21 height 11
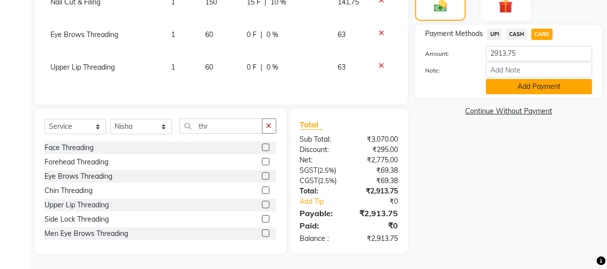
click at [515, 86] on button "Add Payment" at bounding box center [539, 86] width 106 height 15
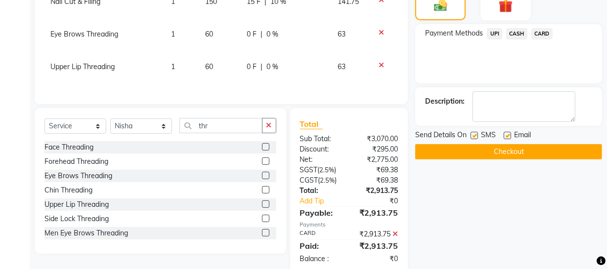
click at [474, 134] on label at bounding box center [473, 135] width 7 height 7
click at [474, 134] on input "checkbox" at bounding box center [473, 136] width 6 height 6
checkbox input "false"
click at [469, 152] on button "Checkout" at bounding box center [508, 151] width 187 height 15
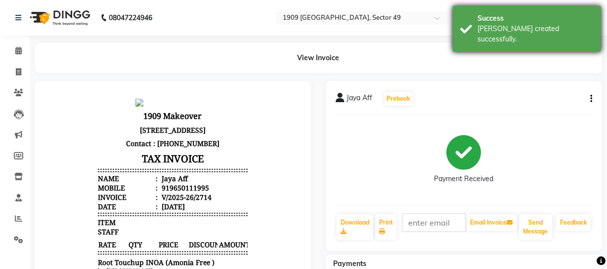
click at [473, 29] on div "Success [PERSON_NAME] created successfully." at bounding box center [527, 29] width 148 height 46
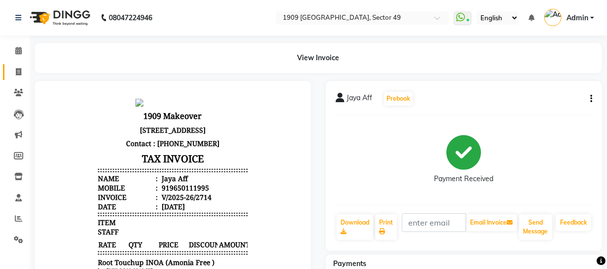
click at [19, 65] on link "Invoice" at bounding box center [15, 72] width 24 height 16
select select "6923"
select select "service"
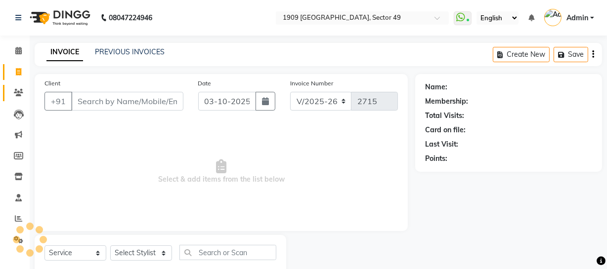
scroll to position [28, 0]
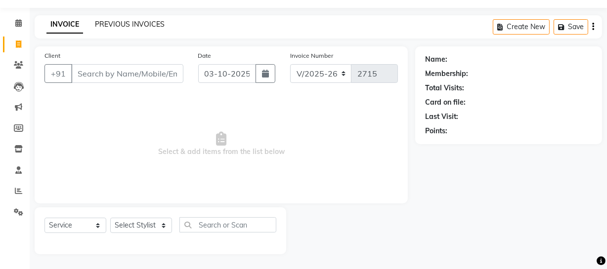
click at [123, 26] on link "PREVIOUS INVOICES" at bounding box center [130, 24] width 70 height 9
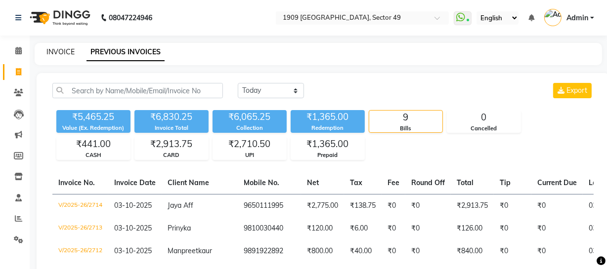
click at [61, 53] on link "INVOICE" at bounding box center [60, 51] width 28 height 9
select select "service"
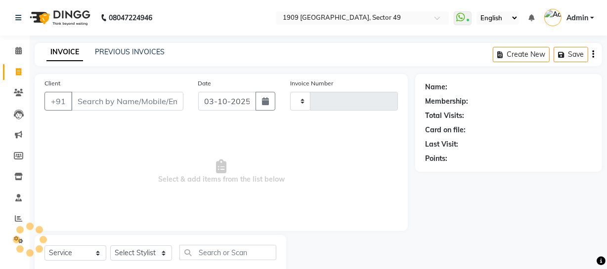
type input "2715"
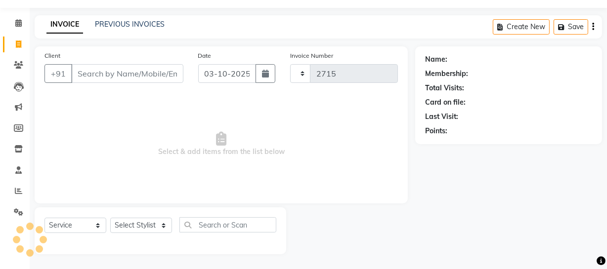
select select "6923"
click at [124, 25] on link "PREVIOUS INVOICES" at bounding box center [130, 24] width 70 height 9
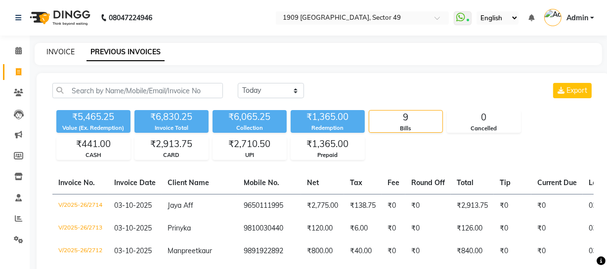
click at [65, 52] on link "INVOICE" at bounding box center [60, 51] width 28 height 9
select select "6923"
select select "service"
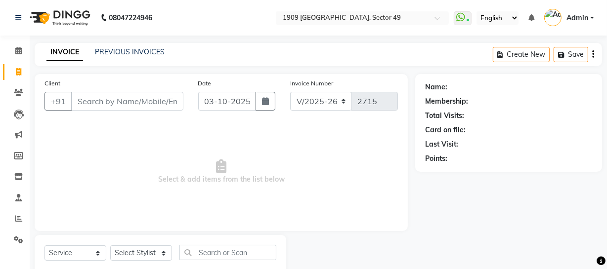
scroll to position [28, 0]
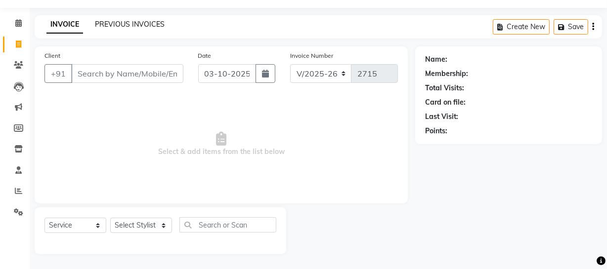
click at [146, 25] on link "PREVIOUS INVOICES" at bounding box center [130, 24] width 70 height 9
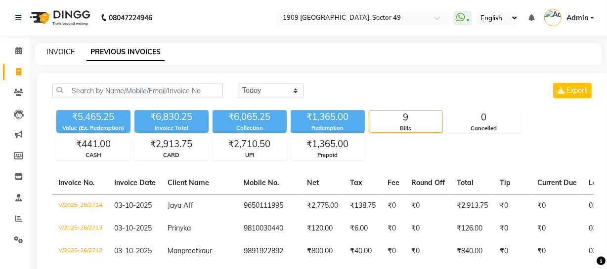
click at [69, 52] on link "INVOICE" at bounding box center [60, 51] width 28 height 9
select select "6923"
select select "service"
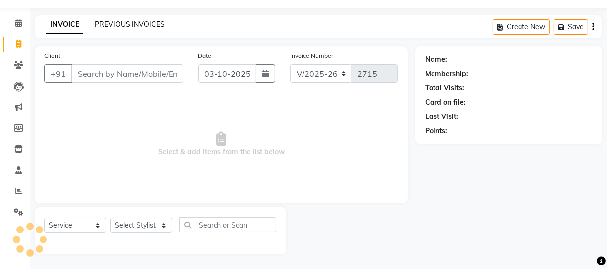
click at [133, 24] on link "PREVIOUS INVOICES" at bounding box center [130, 24] width 70 height 9
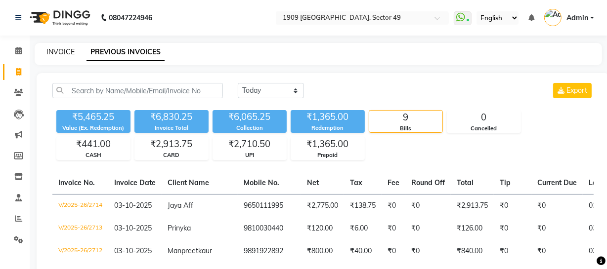
click at [59, 52] on link "INVOICE" at bounding box center [60, 51] width 28 height 9
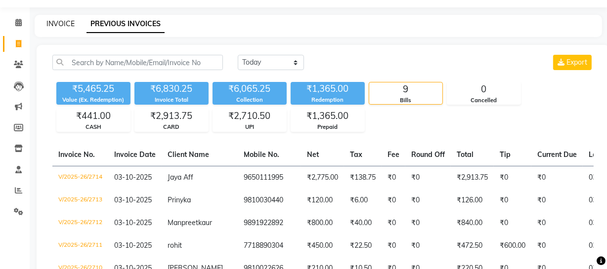
select select "6923"
select select "service"
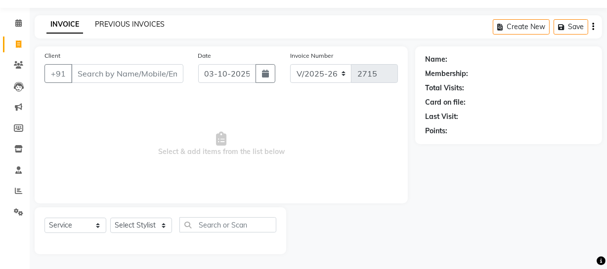
click at [115, 23] on link "PREVIOUS INVOICES" at bounding box center [130, 24] width 70 height 9
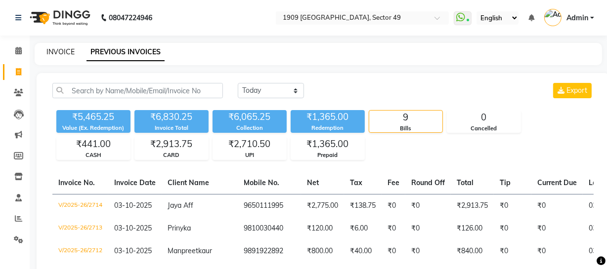
click at [60, 52] on link "INVOICE" at bounding box center [60, 51] width 28 height 9
select select "service"
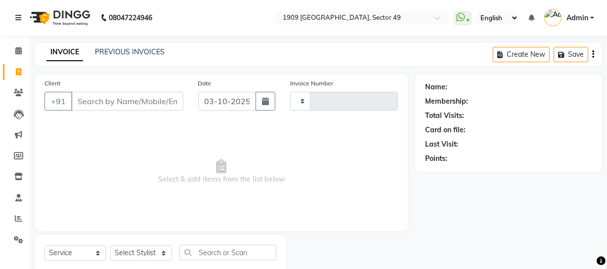
scroll to position [28, 0]
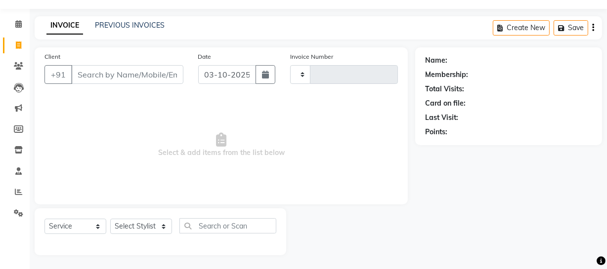
type input "2715"
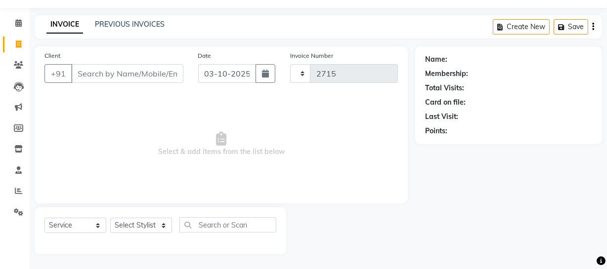
select select "6923"
click at [338, 129] on span "Select & add items from the list below" at bounding box center [220, 144] width 353 height 99
click at [118, 24] on link "PREVIOUS INVOICES" at bounding box center [130, 24] width 70 height 9
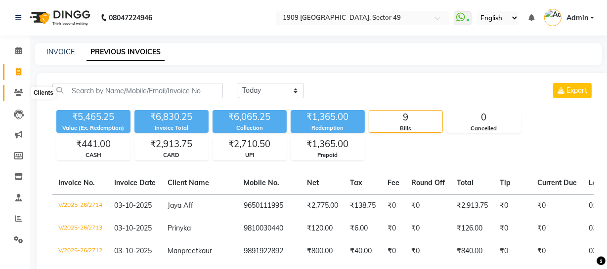
click at [21, 91] on icon at bounding box center [18, 92] width 9 height 7
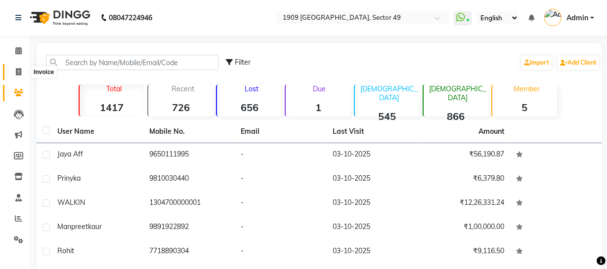
click at [20, 72] on icon at bounding box center [18, 71] width 5 height 7
select select "service"
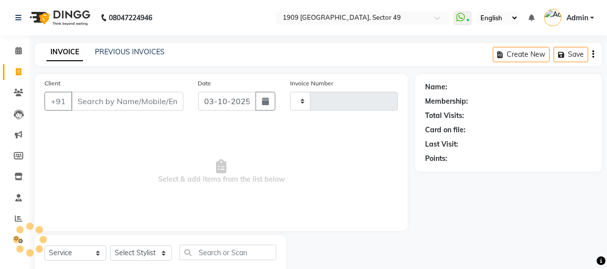
type input "2715"
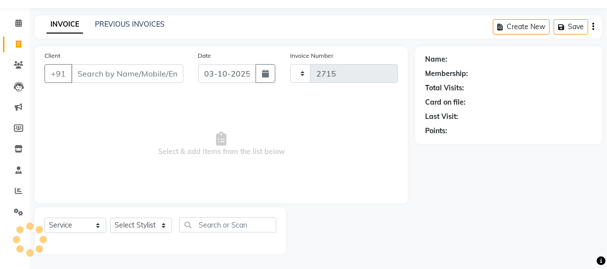
select select "6923"
click at [134, 23] on link "PREVIOUS INVOICES" at bounding box center [130, 24] width 70 height 9
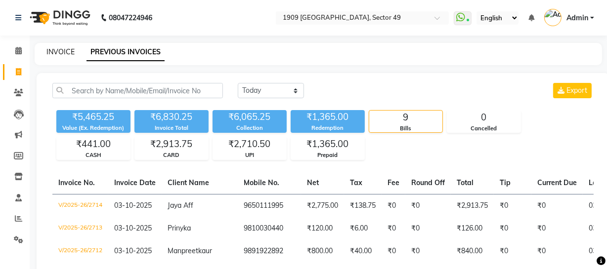
click at [56, 52] on link "INVOICE" at bounding box center [60, 51] width 28 height 9
select select "service"
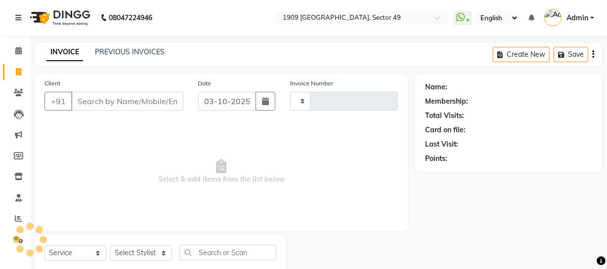
scroll to position [28, 0]
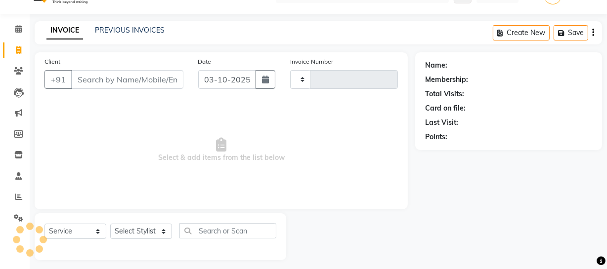
type input "2715"
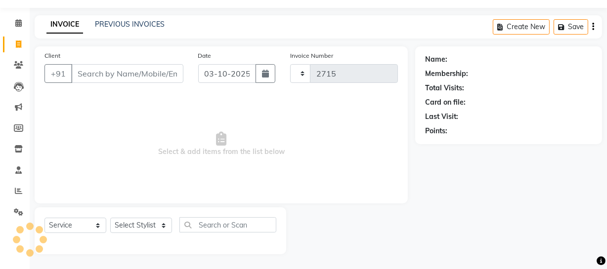
select select "6923"
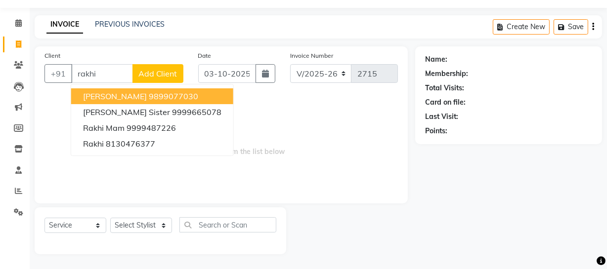
click at [153, 92] on ngb-highlight "9899077030" at bounding box center [173, 96] width 49 height 10
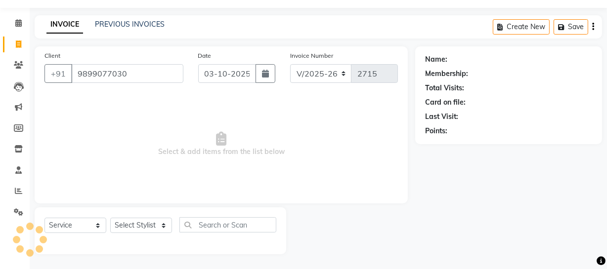
type input "9899077030"
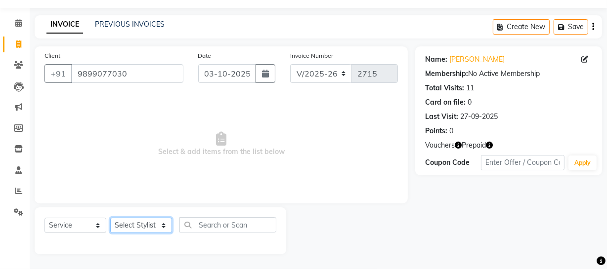
click at [151, 226] on select "Select Stylist [PERSON_NAME] [PERSON_NAME] House Sale Jyoti [PERSON_NAME] [PERS…" at bounding box center [141, 225] width 62 height 15
select select "57120"
click at [110, 218] on select "Select Stylist [PERSON_NAME] [PERSON_NAME] House Sale Jyoti [PERSON_NAME] [PERS…" at bounding box center [141, 225] width 62 height 15
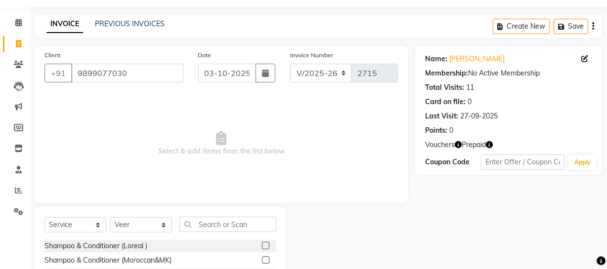
click at [262, 247] on label at bounding box center [265, 245] width 7 height 7
click at [262, 247] on input "checkbox" at bounding box center [265, 246] width 6 height 6
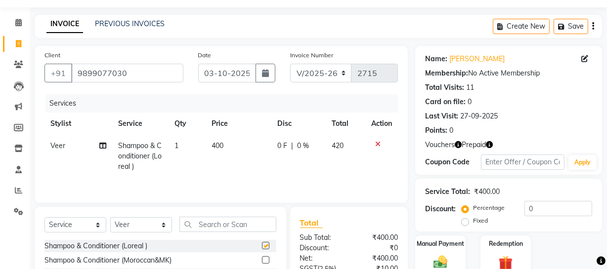
checkbox input "false"
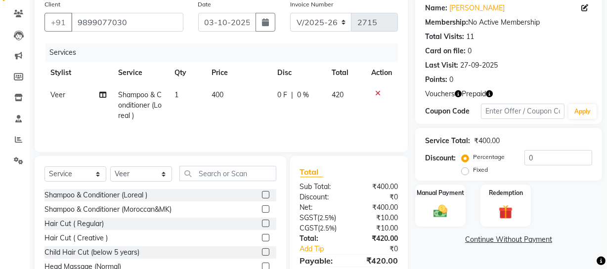
scroll to position [127, 0]
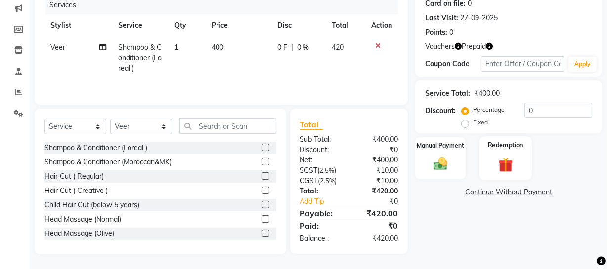
click at [505, 159] on img at bounding box center [506, 165] width 24 height 18
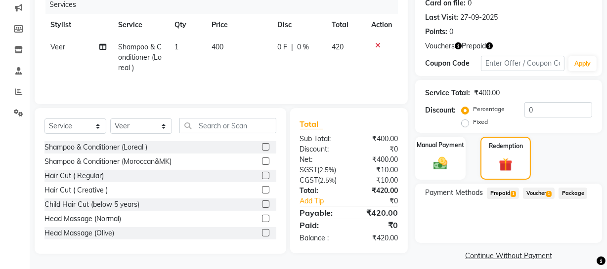
drag, startPoint x: 507, startPoint y: 191, endPoint x: 510, endPoint y: 197, distance: 6.6
click at [507, 192] on span "Prepaid 1" at bounding box center [503, 193] width 32 height 11
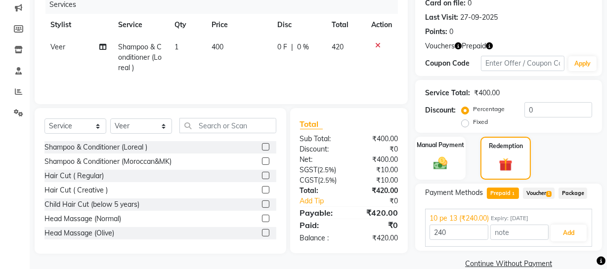
click at [541, 194] on span "Voucher 1" at bounding box center [539, 193] width 32 height 11
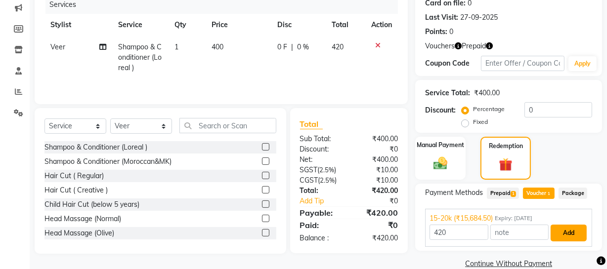
click at [560, 235] on button "Add" at bounding box center [568, 233] width 36 height 17
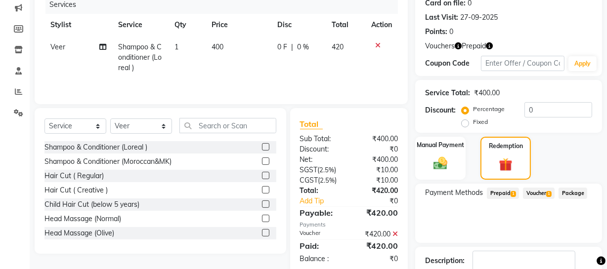
scroll to position [191, 0]
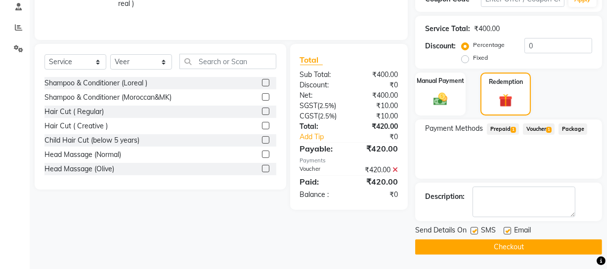
click at [503, 245] on button "Checkout" at bounding box center [508, 247] width 187 height 15
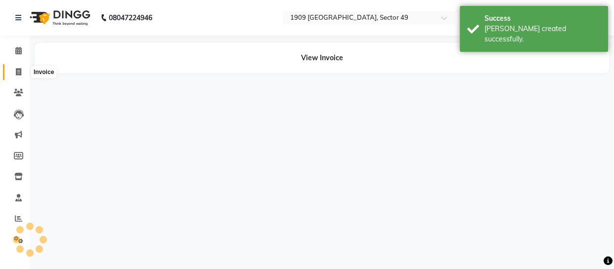
click at [18, 72] on icon at bounding box center [18, 71] width 5 height 7
select select "6923"
select select "service"
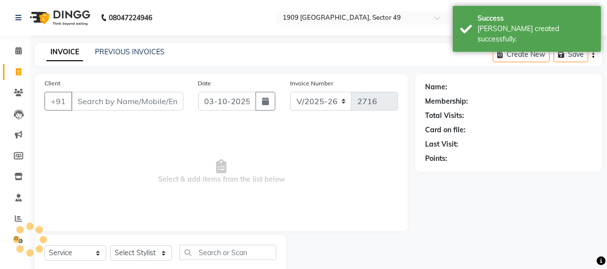
click at [145, 99] on input "Client" at bounding box center [127, 101] width 112 height 19
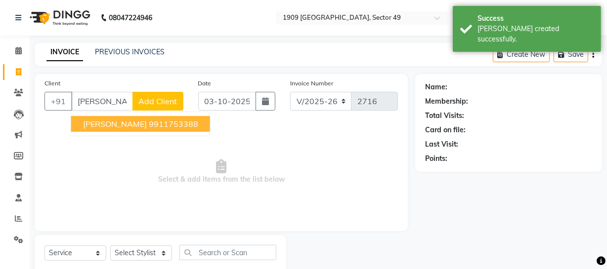
click at [149, 123] on ngb-highlight "9911753388" at bounding box center [173, 124] width 49 height 10
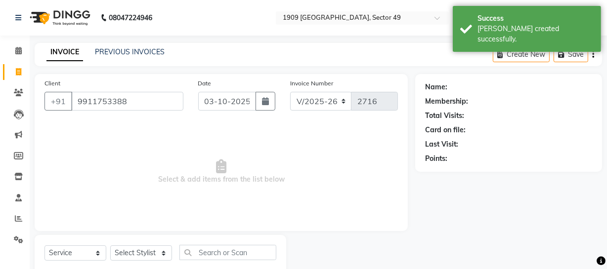
type input "9911753388"
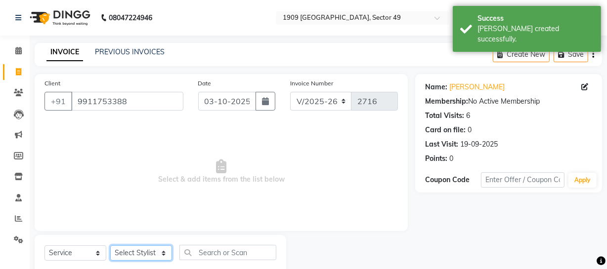
click at [151, 251] on select "Select Stylist [PERSON_NAME] [PERSON_NAME] House Sale Jyoti [PERSON_NAME] [PERS…" at bounding box center [141, 253] width 62 height 15
select select "57114"
click at [110, 246] on select "Select Stylist [PERSON_NAME] [PERSON_NAME] House Sale Jyoti [PERSON_NAME] [PERS…" at bounding box center [141, 253] width 62 height 15
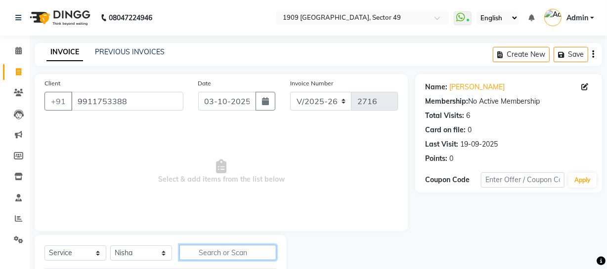
click at [217, 251] on input "text" at bounding box center [227, 252] width 97 height 15
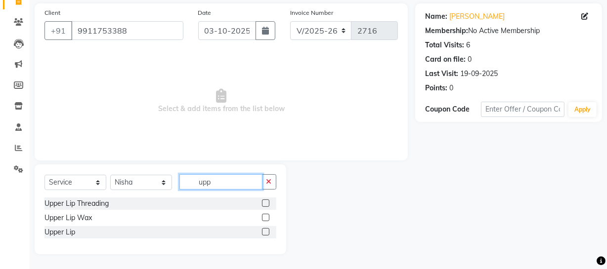
type input "upp"
click at [263, 217] on label at bounding box center [265, 217] width 7 height 7
click at [263, 217] on input "checkbox" at bounding box center [265, 218] width 6 height 6
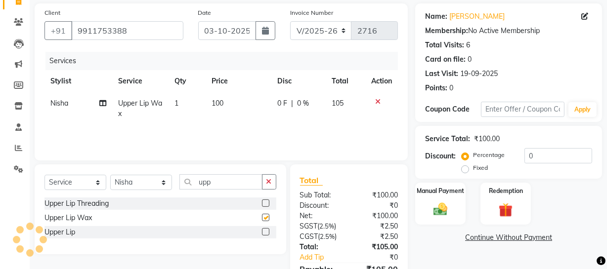
checkbox input "false"
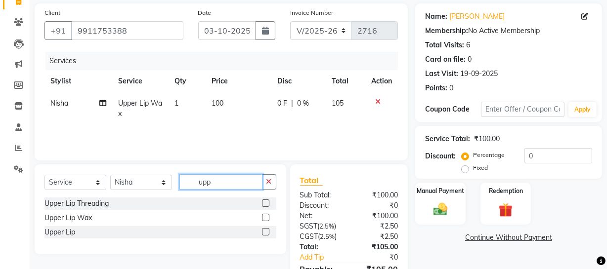
click at [227, 182] on input "upp" at bounding box center [220, 181] width 83 height 15
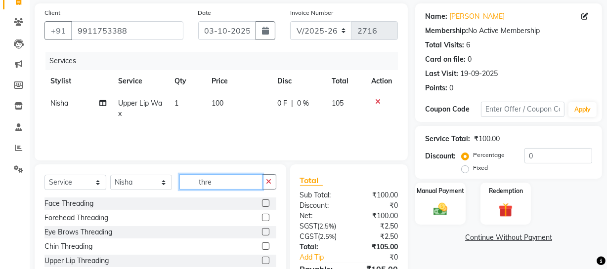
type input "thre"
click at [262, 232] on label at bounding box center [265, 231] width 7 height 7
click at [262, 232] on input "checkbox" at bounding box center [265, 232] width 6 height 6
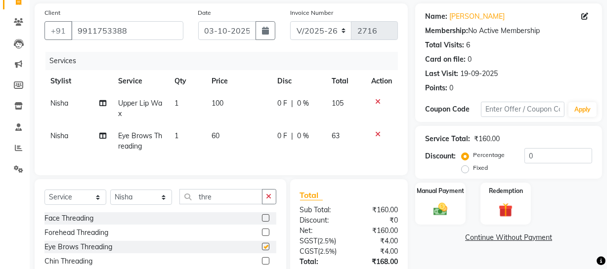
checkbox input "false"
drag, startPoint x: 612, startPoint y: 216, endPoint x: 595, endPoint y: 252, distance: 39.6
click at [606, 199] on html "08047224946 Select Location × 1909 Makeover, Sector 49 WhatsApp Status ✕ Status…" at bounding box center [303, 63] width 607 height 269
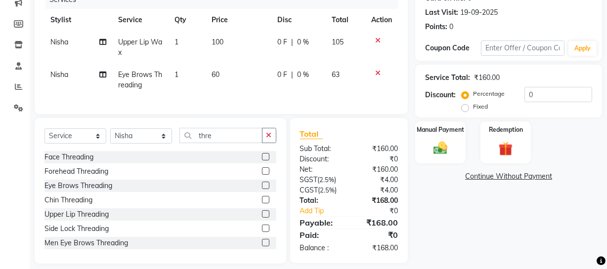
scroll to position [148, 0]
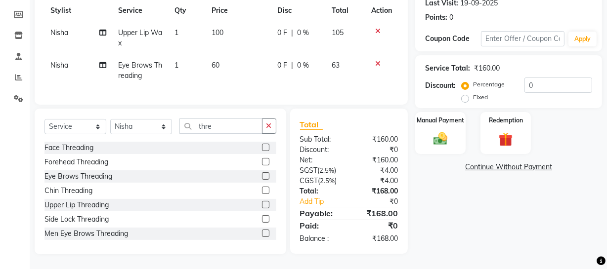
click at [262, 191] on label at bounding box center [265, 190] width 7 height 7
click at [262, 191] on input "checkbox" at bounding box center [265, 191] width 6 height 6
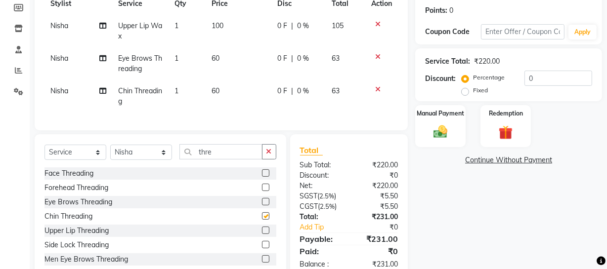
checkbox input "false"
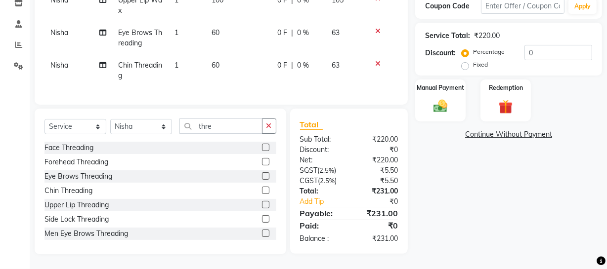
scroll to position [121, 0]
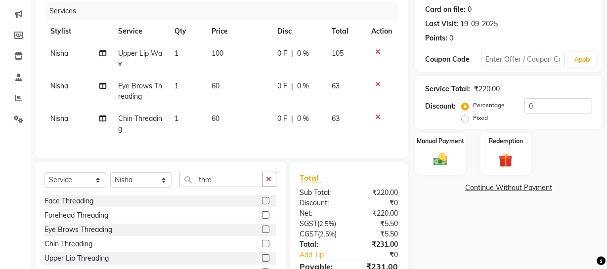
click at [238, 112] on td "60" at bounding box center [239, 124] width 66 height 33
select select "57114"
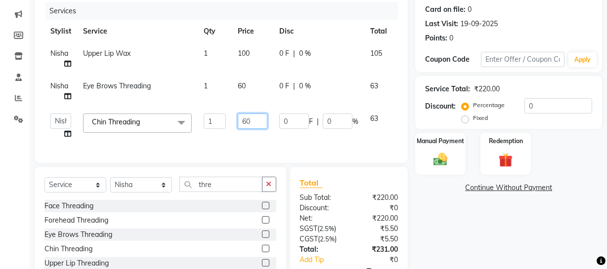
click at [248, 121] on input "60" at bounding box center [253, 121] width 30 height 15
type input "50"
click at [251, 98] on td "60" at bounding box center [253, 91] width 42 height 33
select select "57114"
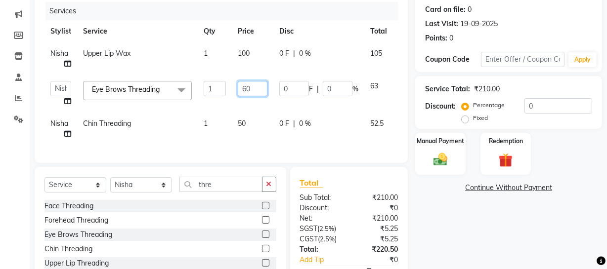
click at [246, 89] on input "60" at bounding box center [253, 88] width 30 height 15
type input "50"
click at [540, 247] on div "Name: [PERSON_NAME] Membership: No Active Membership Total Visits: 6 Card on fi…" at bounding box center [512, 133] width 194 height 359
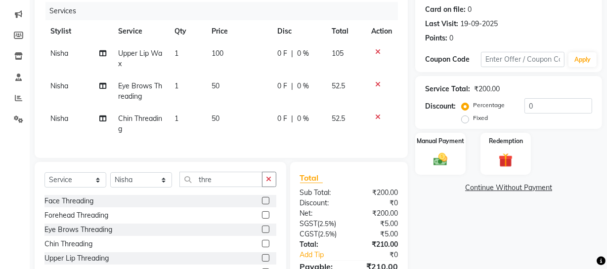
scroll to position [181, 0]
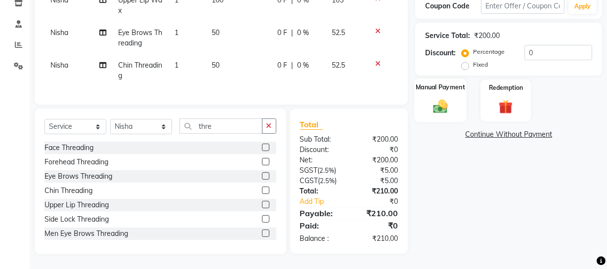
click at [455, 83] on label "Manual Payment" at bounding box center [440, 87] width 49 height 9
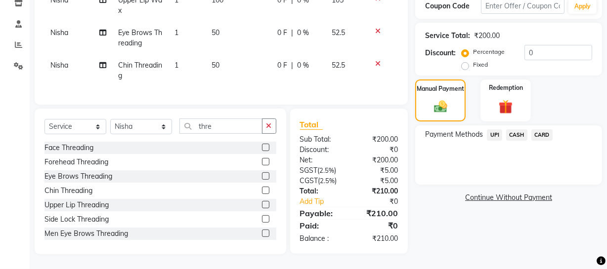
click at [515, 129] on span "CASH" at bounding box center [516, 134] width 21 height 11
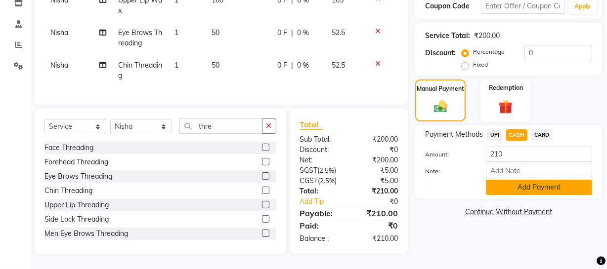
click at [518, 185] on button "Add Payment" at bounding box center [539, 187] width 106 height 15
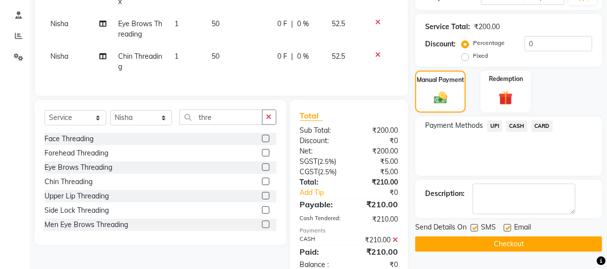
scroll to position [215, 0]
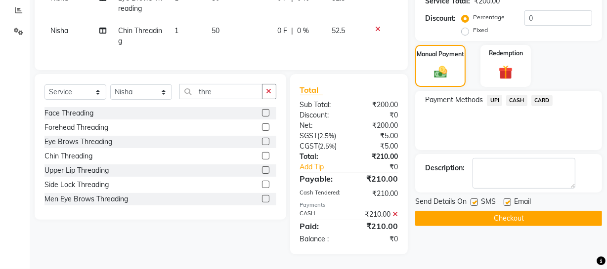
click at [494, 216] on button "Checkout" at bounding box center [508, 218] width 187 height 15
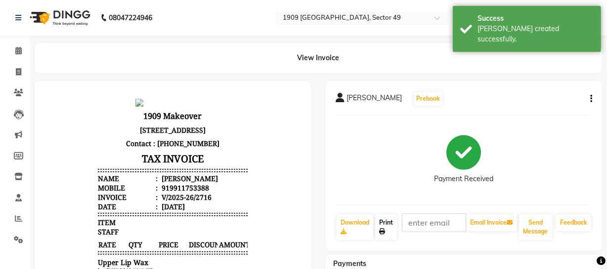
click at [381, 231] on icon at bounding box center [382, 232] width 6 height 6
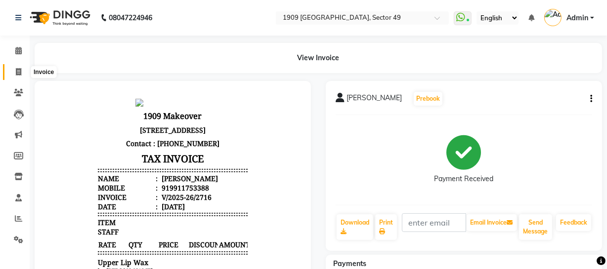
click at [18, 71] on icon at bounding box center [18, 71] width 5 height 7
select select "service"
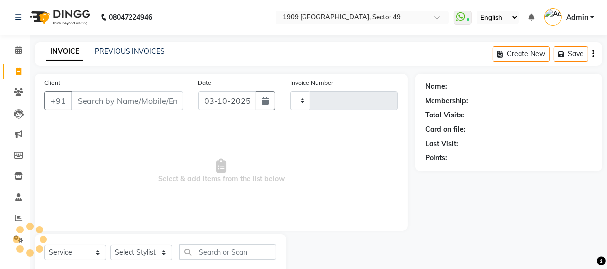
type input "2717"
select select "6923"
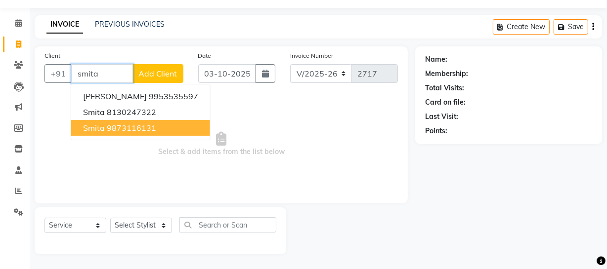
click at [111, 125] on ngb-highlight "9873116131" at bounding box center [131, 128] width 49 height 10
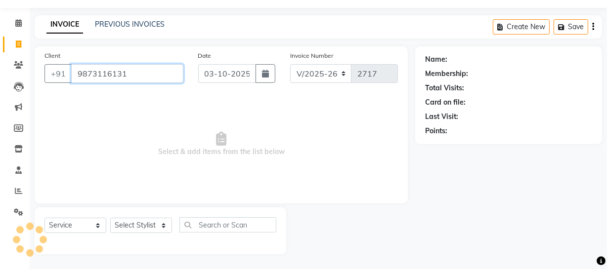
type input "9873116131"
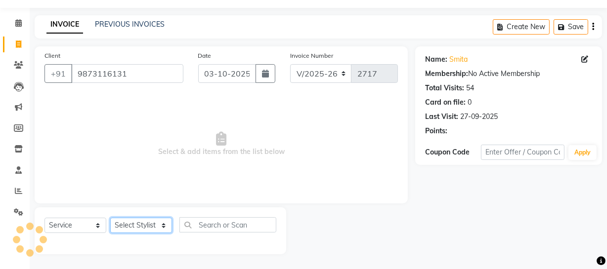
click at [158, 223] on select "Select Stylist [PERSON_NAME] [PERSON_NAME] House Sale Jyoti [PERSON_NAME] [PERS…" at bounding box center [141, 225] width 62 height 15
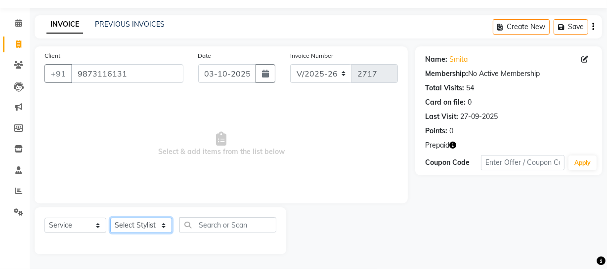
select select "79672"
click at [110, 218] on select "Select Stylist [PERSON_NAME] [PERSON_NAME] House Sale Jyoti [PERSON_NAME] [PERS…" at bounding box center [141, 225] width 62 height 15
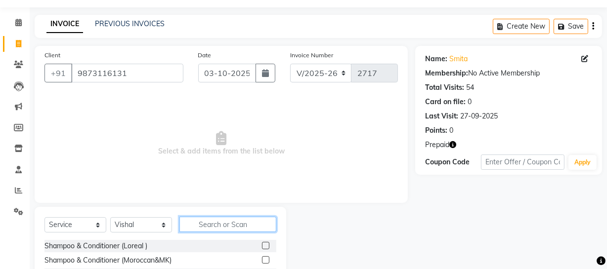
click at [229, 224] on input "text" at bounding box center [227, 224] width 97 height 15
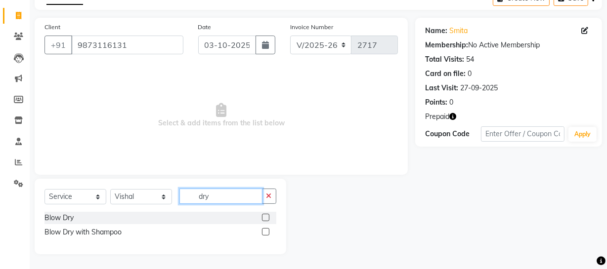
type input "dry"
click at [266, 231] on label at bounding box center [265, 231] width 7 height 7
click at [266, 231] on input "checkbox" at bounding box center [265, 232] width 6 height 6
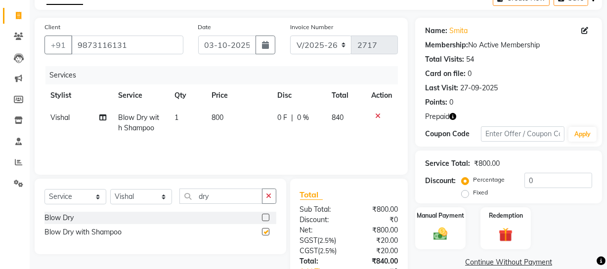
checkbox input "false"
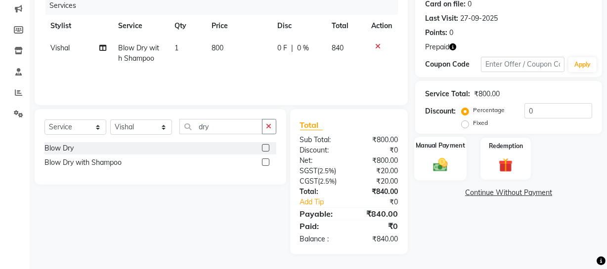
click at [435, 164] on img at bounding box center [440, 164] width 24 height 17
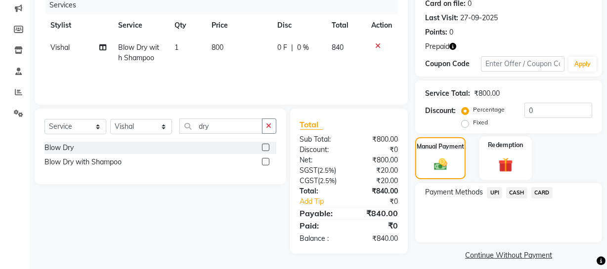
click at [495, 161] on img at bounding box center [506, 165] width 24 height 18
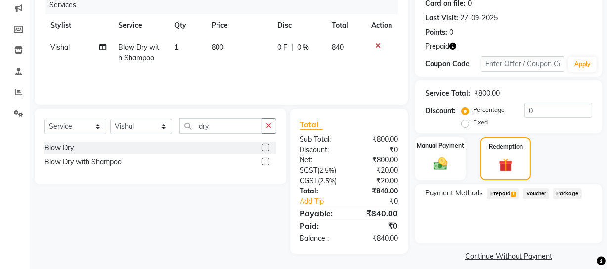
click at [502, 196] on span "Prepaid 1" at bounding box center [503, 193] width 32 height 11
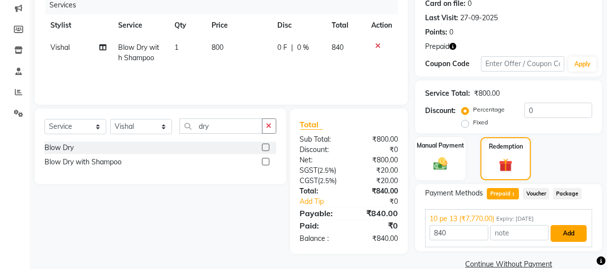
click at [570, 229] on button "Add" at bounding box center [568, 233] width 36 height 17
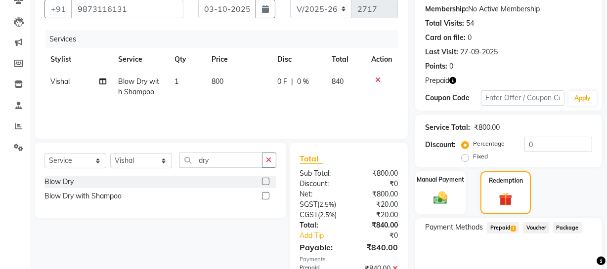
scroll to position [139, 0]
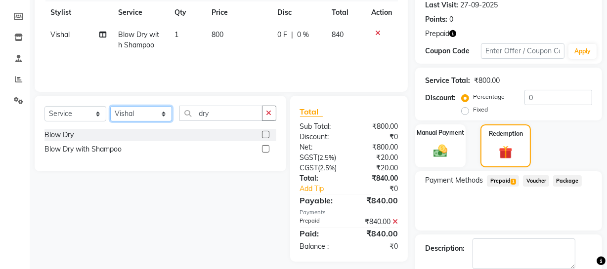
click at [152, 109] on select "Select Stylist [PERSON_NAME] [PERSON_NAME] House Sale Jyoti [PERSON_NAME] [PERS…" at bounding box center [141, 113] width 62 height 15
click at [270, 113] on icon "button" at bounding box center [268, 113] width 5 height 7
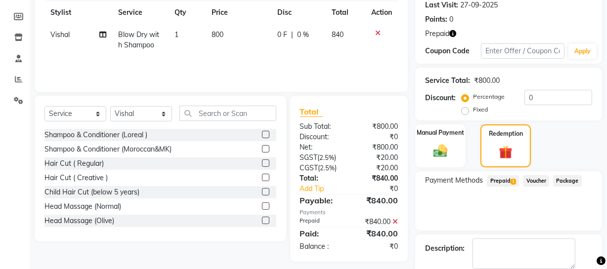
click at [262, 132] on label at bounding box center [265, 134] width 7 height 7
click at [262, 132] on input "checkbox" at bounding box center [265, 135] width 6 height 6
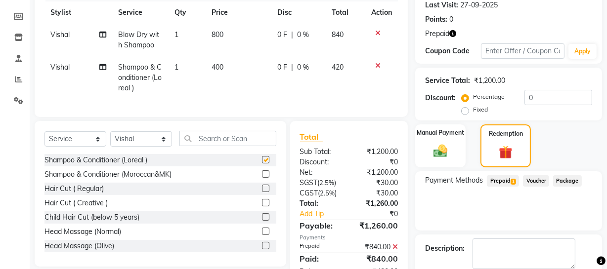
checkbox input "false"
click at [376, 31] on icon at bounding box center [377, 33] width 5 height 7
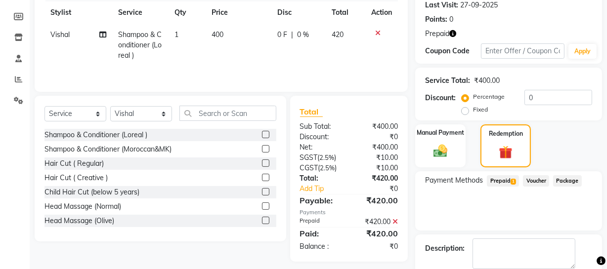
click at [497, 179] on span "Prepaid 1" at bounding box center [503, 180] width 32 height 11
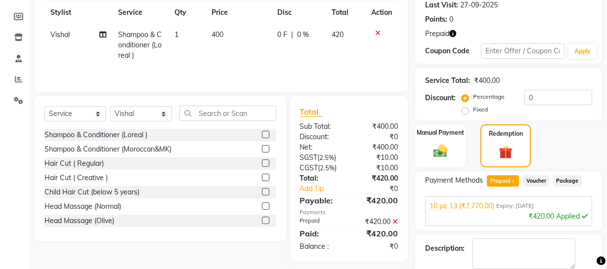
scroll to position [191, 0]
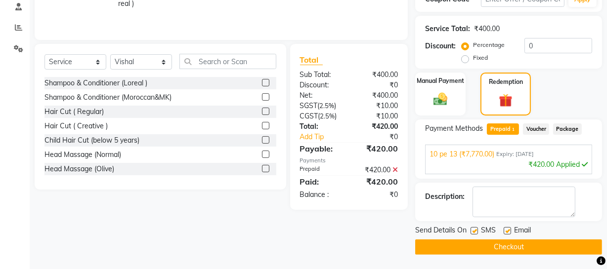
click at [491, 240] on button "Checkout" at bounding box center [508, 247] width 187 height 15
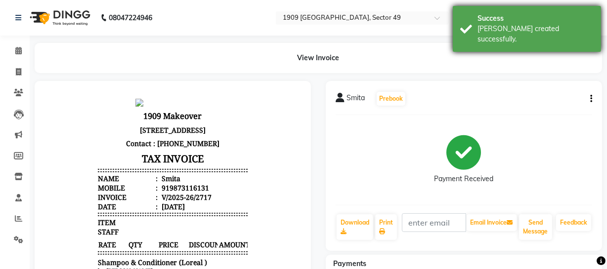
click at [481, 25] on div "[PERSON_NAME] created successfully." at bounding box center [535, 34] width 116 height 21
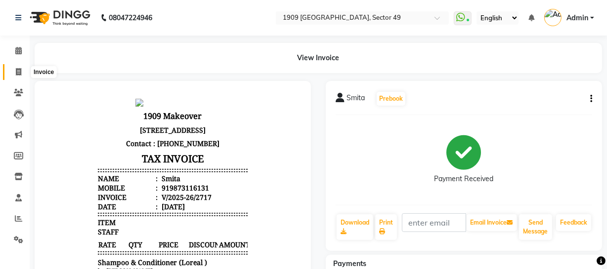
click at [16, 71] on icon at bounding box center [18, 71] width 5 height 7
select select "service"
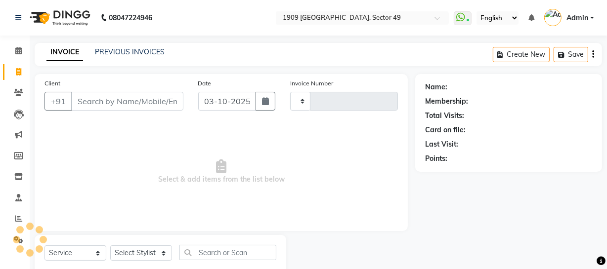
scroll to position [28, 0]
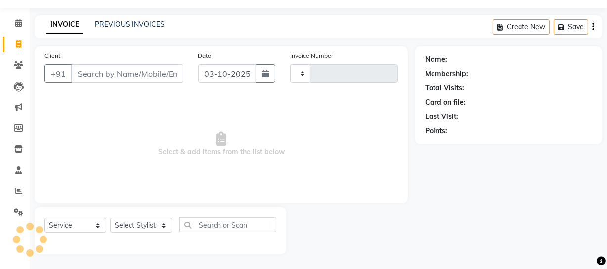
type input "2718"
select select "6923"
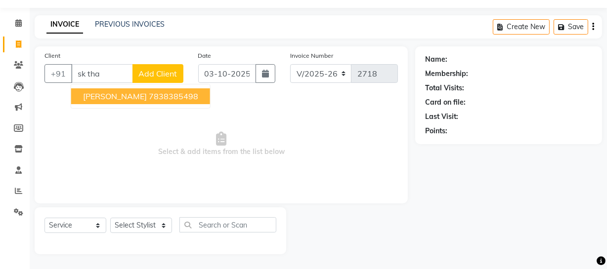
click at [149, 98] on ngb-highlight "7838385498" at bounding box center [173, 96] width 49 height 10
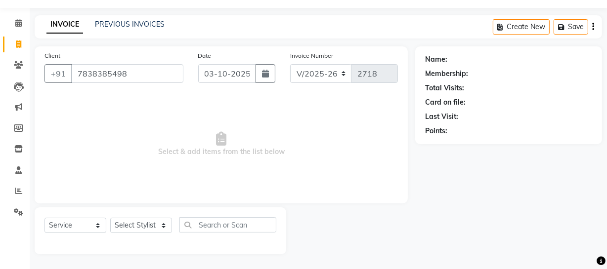
type input "7838385498"
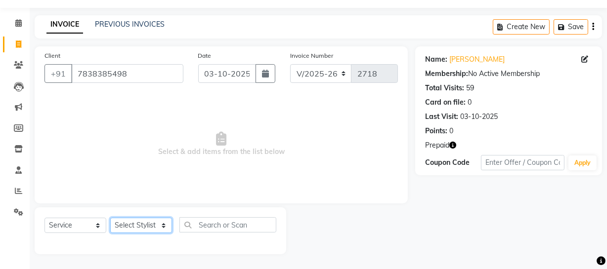
click at [152, 227] on select "Select Stylist [PERSON_NAME] [PERSON_NAME] House Sale Jyoti [PERSON_NAME] [PERS…" at bounding box center [141, 225] width 62 height 15
select select "57120"
click at [110, 218] on select "Select Stylist [PERSON_NAME] [PERSON_NAME] House Sale Jyoti [PERSON_NAME] [PERS…" at bounding box center [141, 225] width 62 height 15
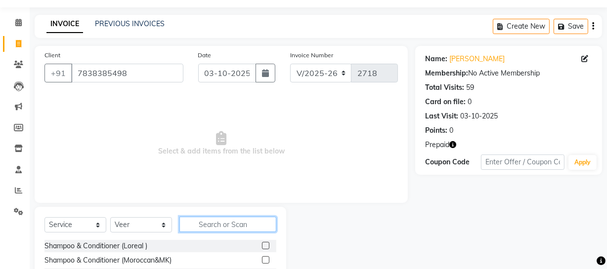
click at [222, 220] on input "text" at bounding box center [227, 224] width 97 height 15
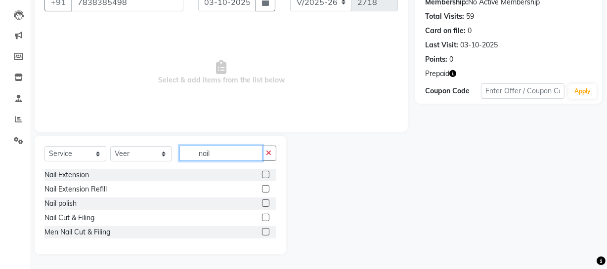
type input "nail"
click at [263, 218] on label at bounding box center [265, 217] width 7 height 7
click at [263, 218] on input "checkbox" at bounding box center [265, 218] width 6 height 6
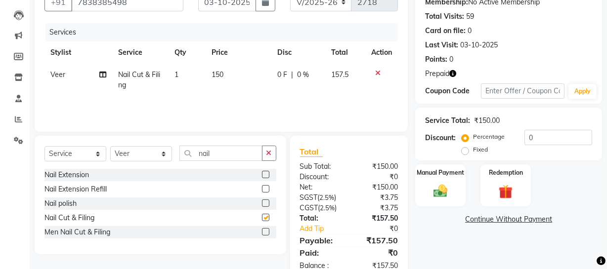
checkbox input "false"
click at [231, 90] on td "150" at bounding box center [239, 80] width 66 height 33
select select "57120"
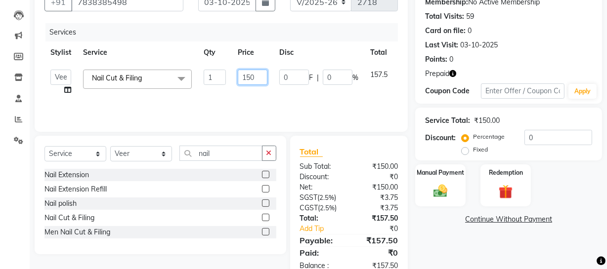
click at [245, 78] on input "150" at bounding box center [253, 77] width 30 height 15
drag, startPoint x: 244, startPoint y: 76, endPoint x: 257, endPoint y: 80, distance: 13.4
click at [257, 80] on input "150" at bounding box center [253, 77] width 30 height 15
type input "1"
type input "200"
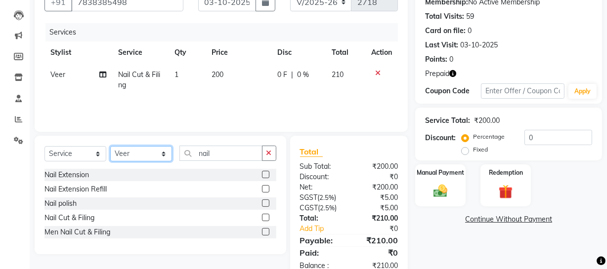
click at [161, 154] on select "Select Stylist [PERSON_NAME] [PERSON_NAME] House Sale Jyoti [PERSON_NAME] [PERS…" at bounding box center [141, 153] width 62 height 15
select select "57114"
click at [110, 146] on select "Select Stylist [PERSON_NAME] [PERSON_NAME] House Sale Jyoti [PERSON_NAME] [PERS…" at bounding box center [141, 153] width 62 height 15
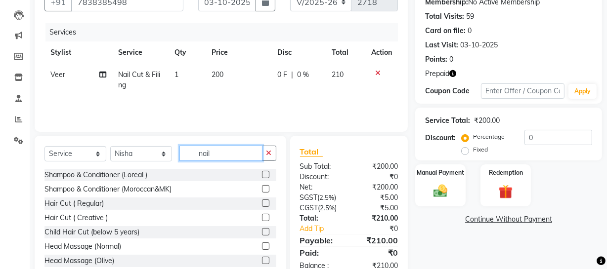
click at [225, 153] on input "nail" at bounding box center [220, 153] width 83 height 15
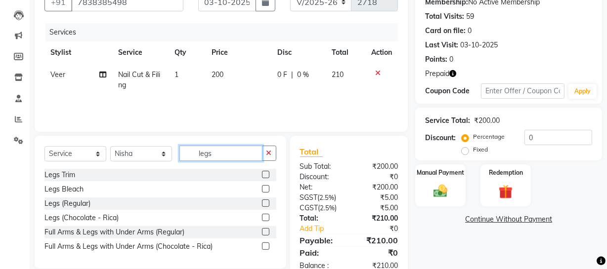
type input "legs"
click at [266, 245] on label at bounding box center [265, 246] width 7 height 7
click at [266, 245] on input "checkbox" at bounding box center [265, 247] width 6 height 6
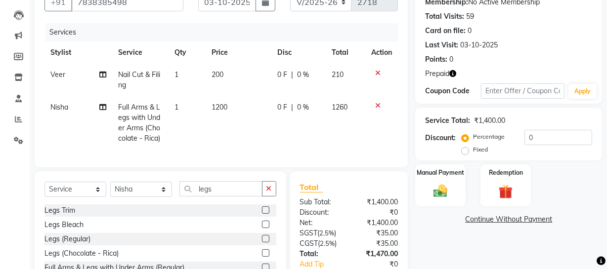
checkbox input "false"
click at [232, 141] on td "1200" at bounding box center [239, 122] width 66 height 53
select select "57114"
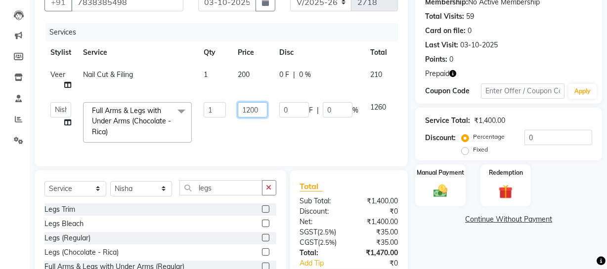
click at [250, 107] on input "1200" at bounding box center [253, 109] width 30 height 15
type input "1000"
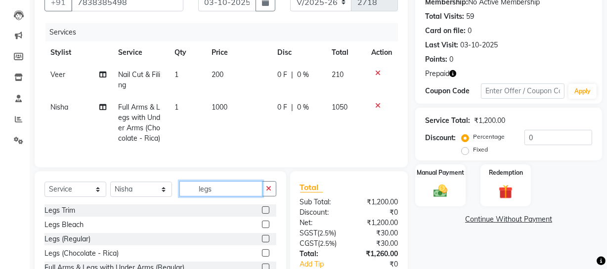
click at [216, 192] on input "legs" at bounding box center [220, 188] width 83 height 15
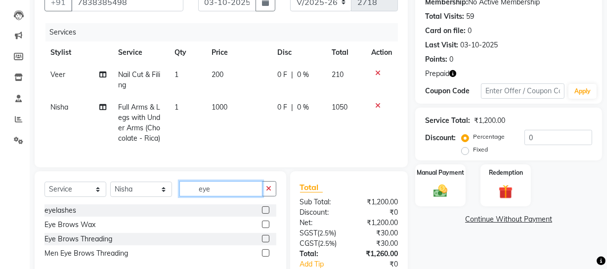
type input "eye"
click at [267, 243] on label at bounding box center [265, 238] width 7 height 7
click at [267, 243] on input "checkbox" at bounding box center [265, 239] width 6 height 6
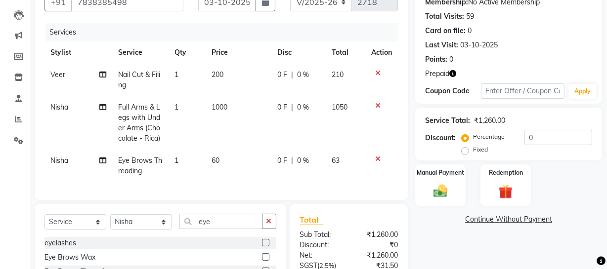
checkbox input "false"
click at [231, 226] on input "eye" at bounding box center [220, 221] width 83 height 15
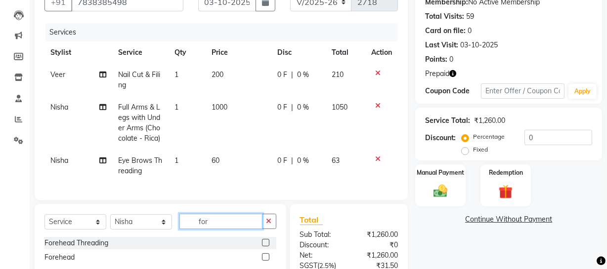
type input "for"
click at [264, 247] on label at bounding box center [265, 242] width 7 height 7
click at [264, 247] on input "checkbox" at bounding box center [265, 243] width 6 height 6
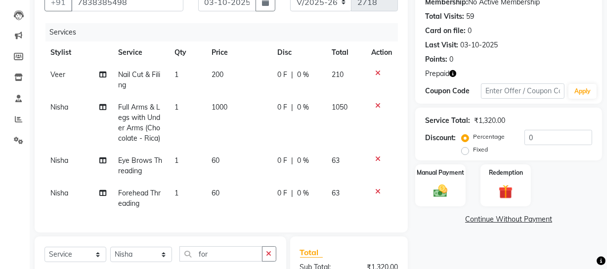
checkbox input "false"
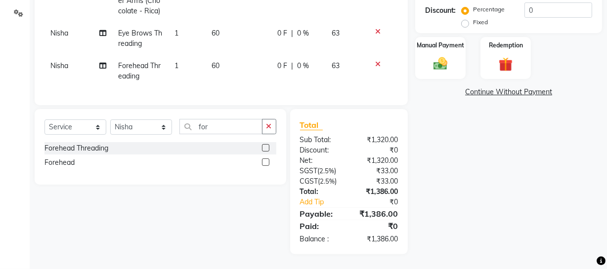
scroll to position [233, 0]
click at [512, 56] on img at bounding box center [506, 64] width 24 height 18
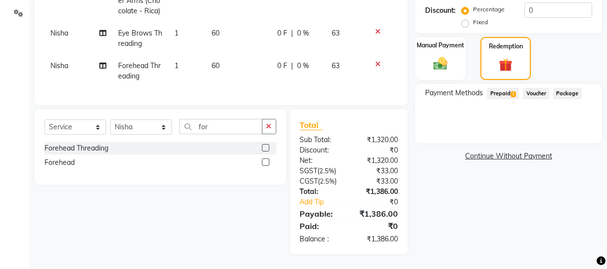
click at [501, 88] on span "Prepaid 1" at bounding box center [503, 93] width 32 height 11
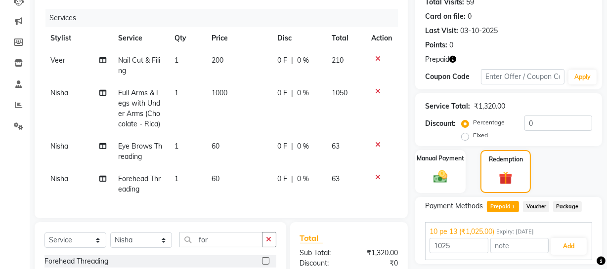
scroll to position [113, 0]
click at [377, 58] on icon at bounding box center [377, 59] width 5 height 7
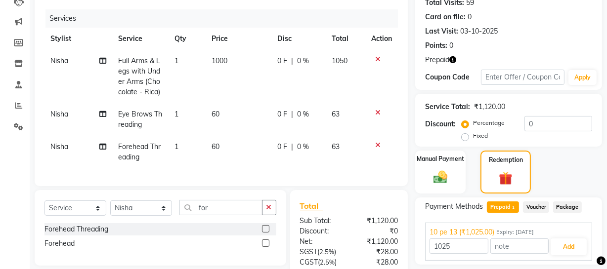
click at [379, 113] on icon at bounding box center [377, 112] width 5 height 7
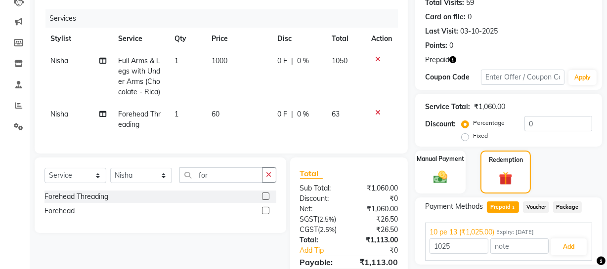
click at [375, 111] on icon at bounding box center [377, 112] width 5 height 7
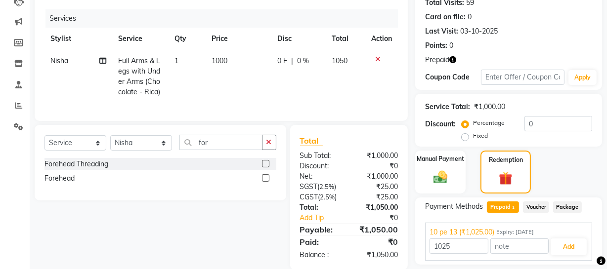
click at [377, 59] on icon at bounding box center [377, 59] width 5 height 7
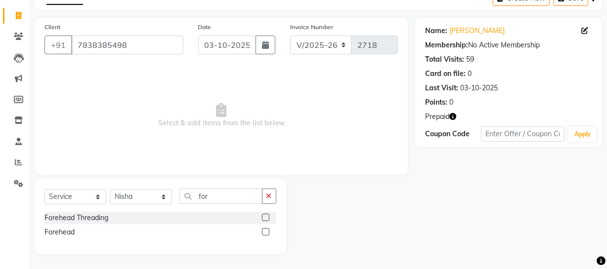
scroll to position [0, 0]
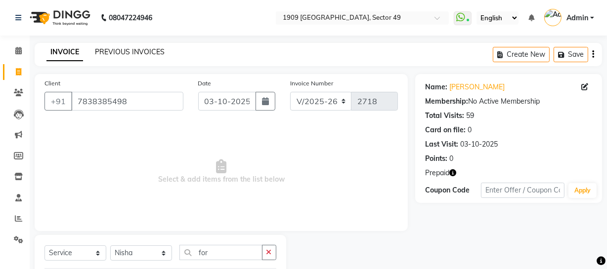
click at [119, 50] on link "PREVIOUS INVOICES" at bounding box center [130, 51] width 70 height 9
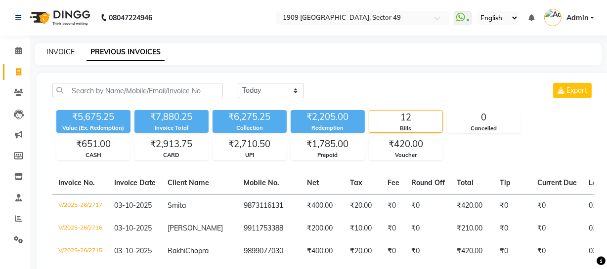
click at [61, 50] on link "INVOICE" at bounding box center [60, 51] width 28 height 9
select select "service"
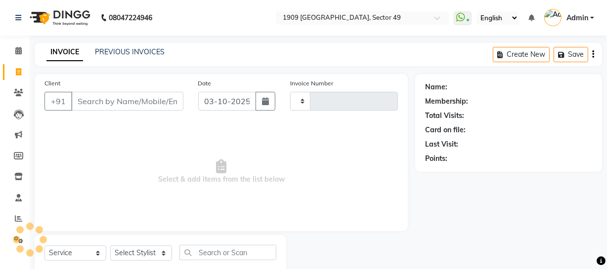
scroll to position [28, 0]
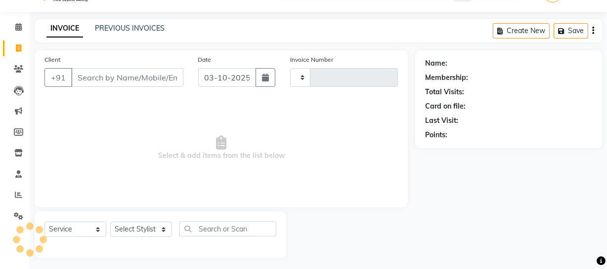
type input "2718"
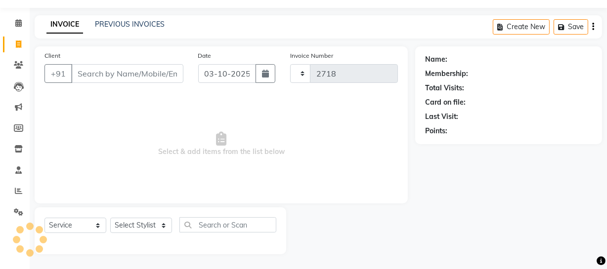
select select "6923"
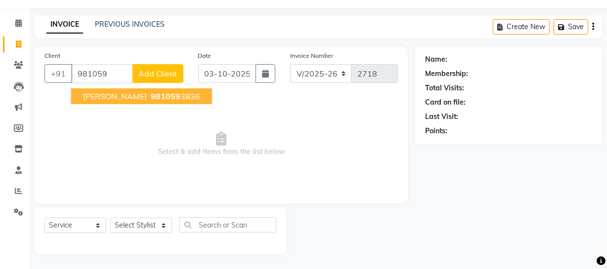
click at [114, 74] on input "981059" at bounding box center [102, 73] width 62 height 19
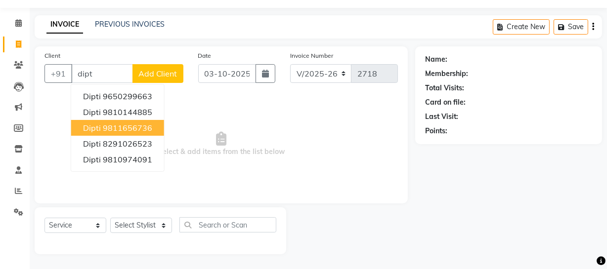
click at [126, 128] on ngb-highlight "9811656736" at bounding box center [127, 128] width 49 height 10
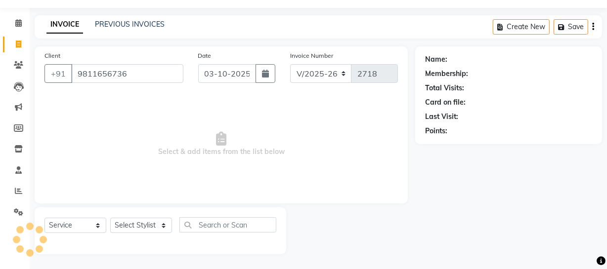
type input "9811656736"
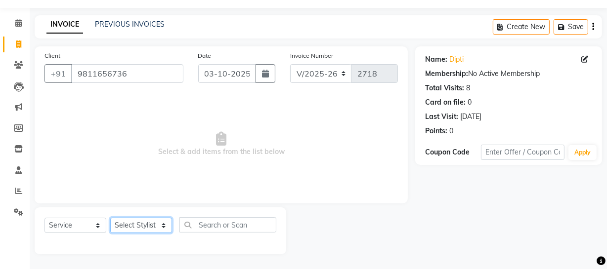
click at [145, 227] on select "Select Stylist [PERSON_NAME] [PERSON_NAME] House Sale Jyoti [PERSON_NAME] [PERS…" at bounding box center [141, 225] width 62 height 15
select select "89254"
click at [110, 218] on select "Select Stylist [PERSON_NAME] [PERSON_NAME] House Sale Jyoti [PERSON_NAME] [PERS…" at bounding box center [141, 225] width 62 height 15
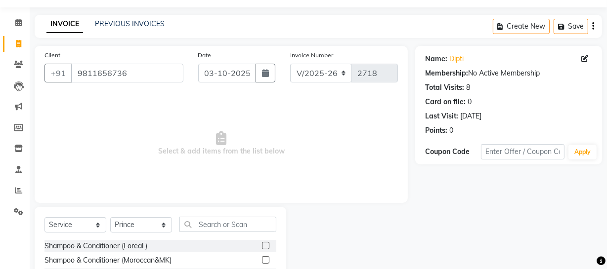
click at [262, 245] on label at bounding box center [265, 245] width 7 height 7
click at [262, 245] on input "checkbox" at bounding box center [265, 246] width 6 height 6
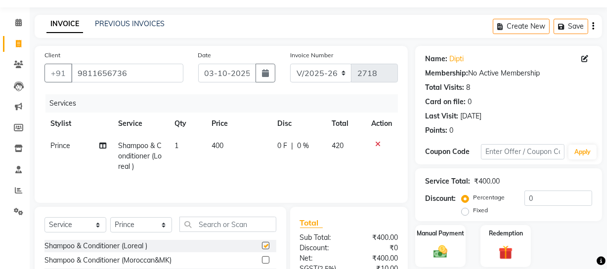
checkbox input "false"
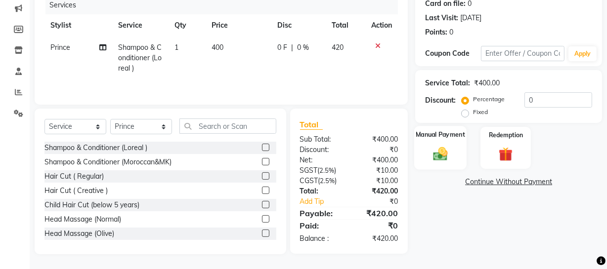
drag, startPoint x: 434, startPoint y: 140, endPoint x: 473, endPoint y: 171, distance: 49.9
click at [434, 141] on div "Manual Payment" at bounding box center [440, 148] width 50 height 42
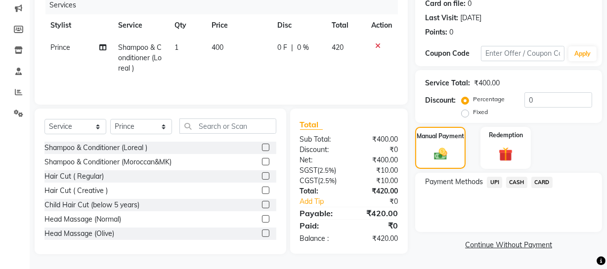
click at [517, 182] on span "CASH" at bounding box center [516, 182] width 21 height 11
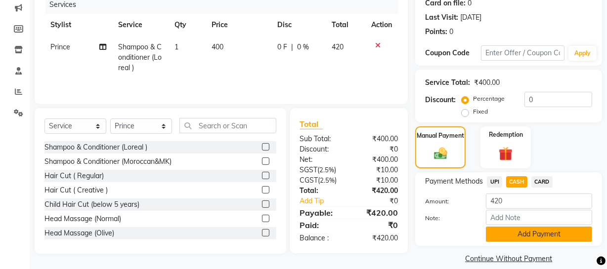
click at [529, 234] on button "Add Payment" at bounding box center [539, 234] width 106 height 15
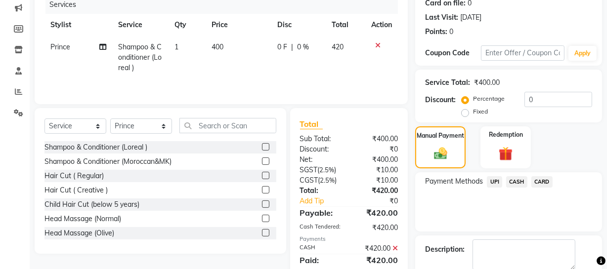
scroll to position [180, 0]
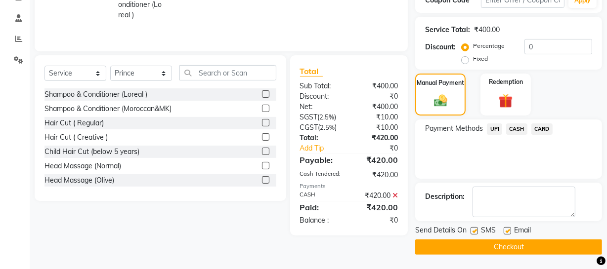
drag, startPoint x: 474, startPoint y: 229, endPoint x: 464, endPoint y: 251, distance: 23.7
click at [473, 229] on label at bounding box center [473, 230] width 7 height 7
click at [473, 229] on input "checkbox" at bounding box center [473, 231] width 6 height 6
checkbox input "false"
click at [464, 251] on button "Checkout" at bounding box center [508, 247] width 187 height 15
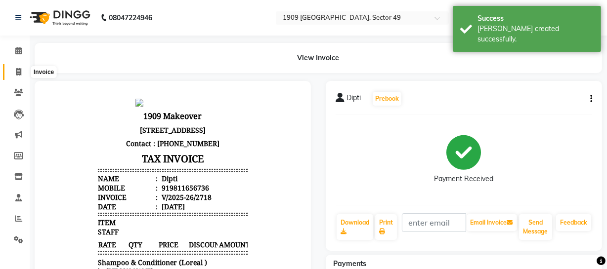
click at [15, 65] on link "Invoice" at bounding box center [15, 72] width 24 height 16
select select "service"
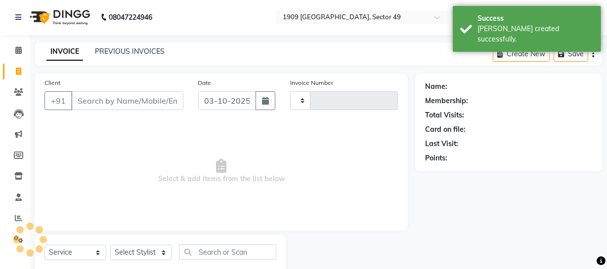
type input "2719"
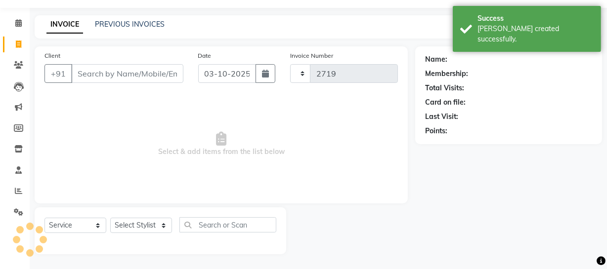
select select "6923"
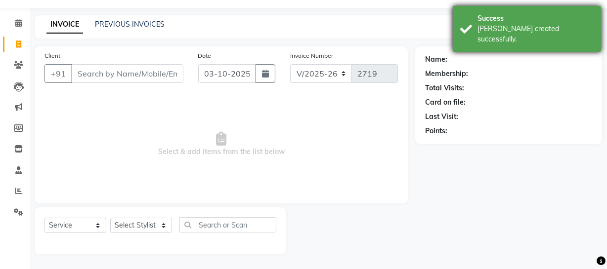
click at [474, 33] on div "Success [PERSON_NAME] created successfully." at bounding box center [527, 29] width 148 height 46
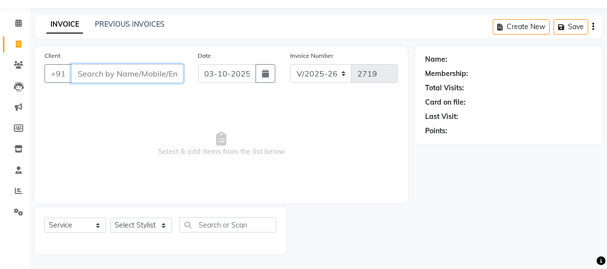
click at [159, 76] on input "Client" at bounding box center [127, 73] width 112 height 19
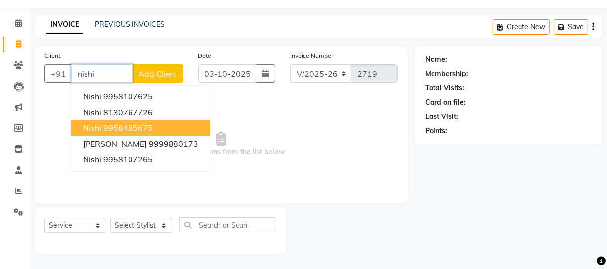
click at [133, 128] on ngb-highlight "9958485675" at bounding box center [127, 128] width 49 height 10
type input "9958485675"
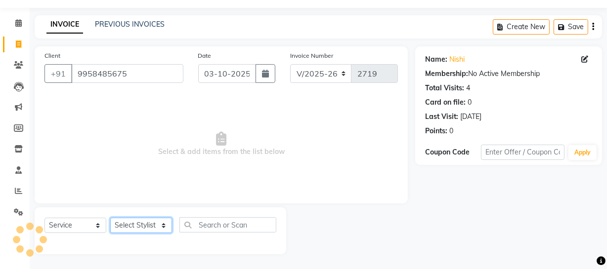
click at [156, 219] on select "Select Stylist [PERSON_NAME] [PERSON_NAME] House Sale Jyoti [PERSON_NAME] [PERS…" at bounding box center [141, 225] width 62 height 15
select select "57113"
click at [110, 218] on select "Select Stylist [PERSON_NAME] [PERSON_NAME] House Sale Jyoti [PERSON_NAME] [PERS…" at bounding box center [141, 225] width 62 height 15
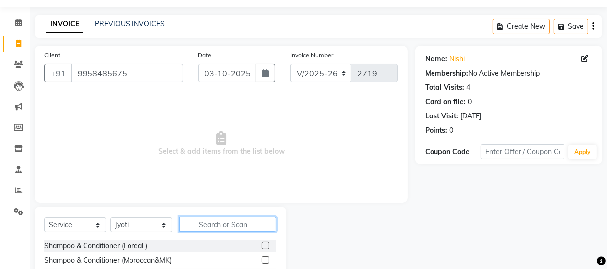
click at [238, 224] on input "text" at bounding box center [227, 224] width 97 height 15
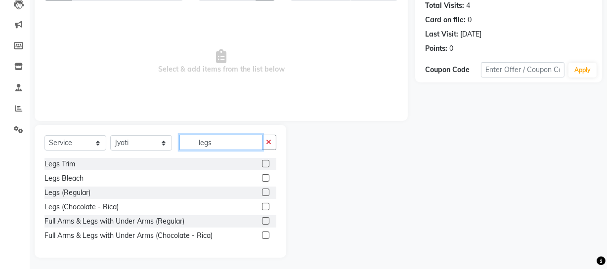
scroll to position [114, 0]
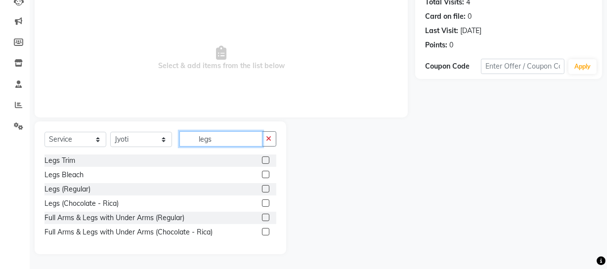
type input "legs"
click at [265, 231] on label at bounding box center [265, 231] width 7 height 7
click at [265, 231] on input "checkbox" at bounding box center [265, 232] width 6 height 6
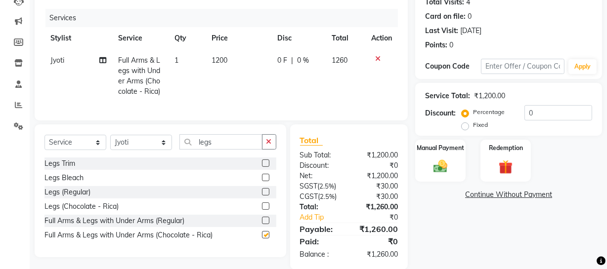
checkbox input "false"
click at [224, 148] on input "legs" at bounding box center [220, 141] width 83 height 15
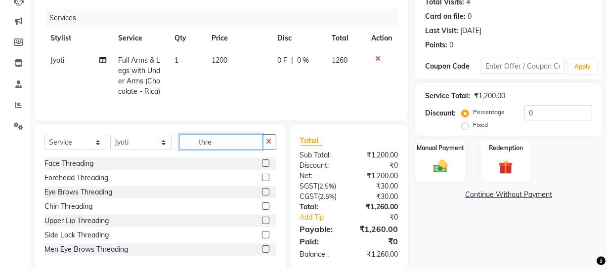
type input "thre"
click at [262, 196] on label at bounding box center [265, 191] width 7 height 7
click at [262, 196] on input "checkbox" at bounding box center [265, 192] width 6 height 6
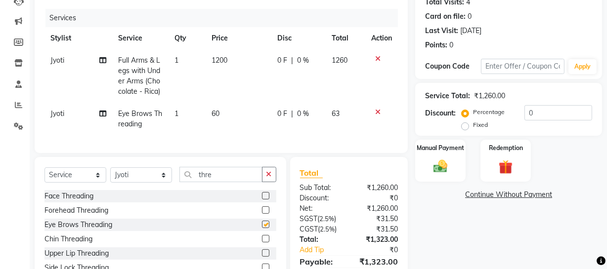
checkbox input "false"
click at [262, 257] on label at bounding box center [265, 252] width 7 height 7
click at [262, 257] on input "checkbox" at bounding box center [265, 253] width 6 height 6
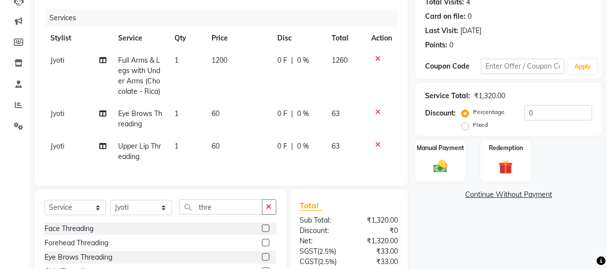
checkbox input "false"
click at [151, 212] on select "Select Stylist [PERSON_NAME] [PERSON_NAME] House Sale Jyoti [PERSON_NAME] [PERS…" at bounding box center [141, 207] width 62 height 15
select select "57119"
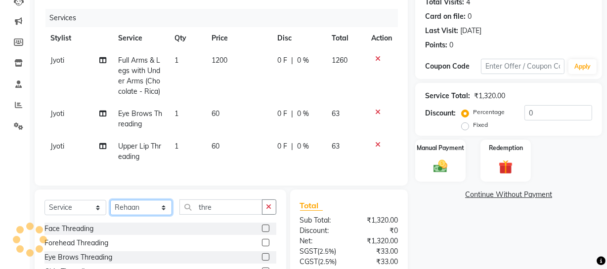
click at [110, 207] on select "Select Stylist [PERSON_NAME] [PERSON_NAME] House Sale Jyoti [PERSON_NAME] [PERS…" at bounding box center [141, 207] width 62 height 15
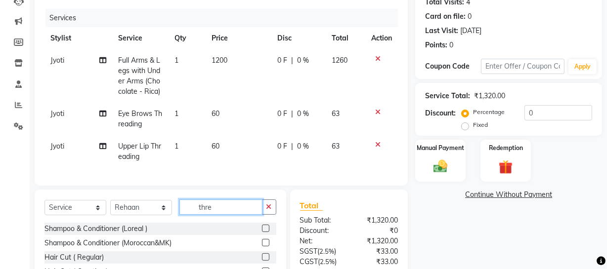
click at [221, 213] on input "thre" at bounding box center [220, 207] width 83 height 15
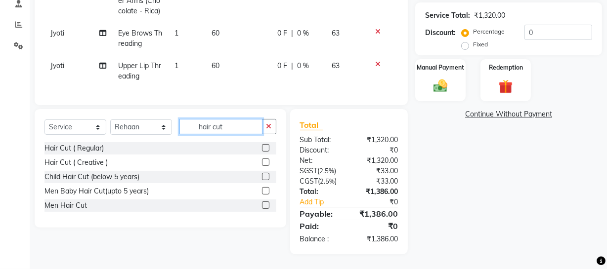
type input "hair cut"
click at [264, 206] on label at bounding box center [265, 205] width 7 height 7
click at [264, 206] on input "checkbox" at bounding box center [265, 206] width 6 height 6
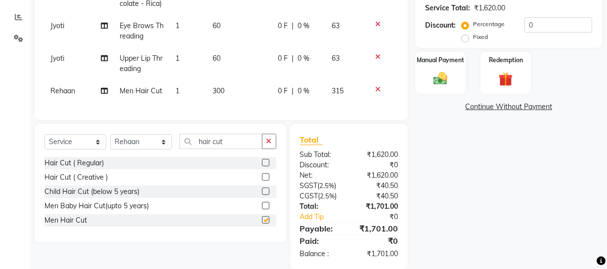
checkbox input "false"
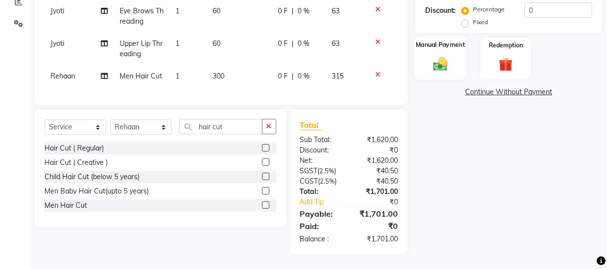
click at [451, 59] on img at bounding box center [440, 63] width 24 height 17
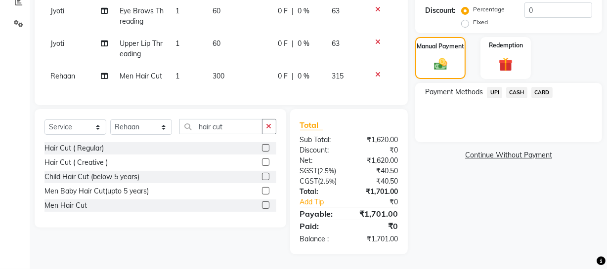
click at [516, 87] on span "CASH" at bounding box center [516, 92] width 21 height 11
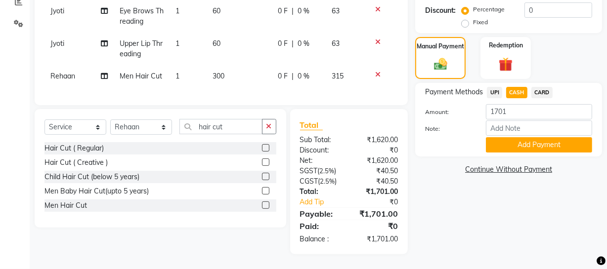
click at [377, 71] on icon at bounding box center [377, 74] width 5 height 7
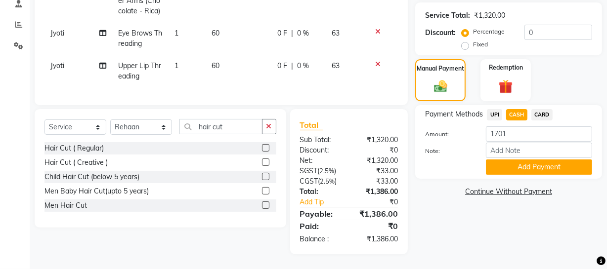
click at [517, 109] on span "CASH" at bounding box center [516, 114] width 21 height 11
type input "1386"
click at [514, 161] on button "Add Payment" at bounding box center [539, 167] width 106 height 15
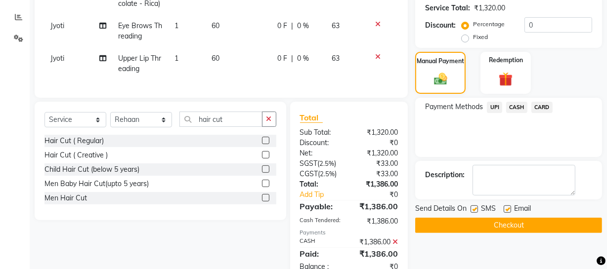
click at [472, 207] on label at bounding box center [473, 209] width 7 height 7
click at [472, 207] on input "checkbox" at bounding box center [473, 210] width 6 height 6
checkbox input "false"
click at [464, 220] on button "Checkout" at bounding box center [508, 225] width 187 height 15
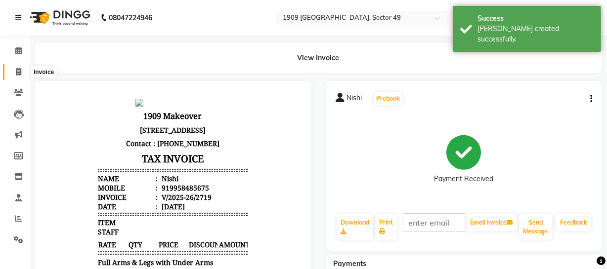
click at [16, 68] on icon at bounding box center [18, 71] width 5 height 7
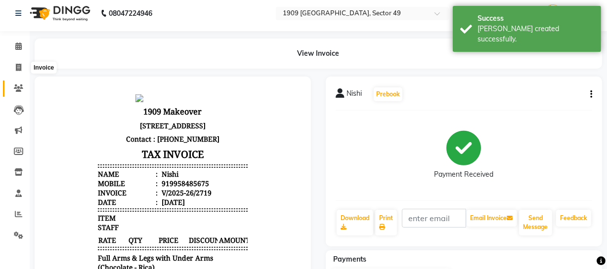
select select "6923"
select select "service"
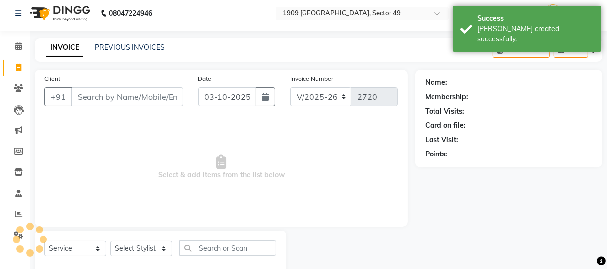
scroll to position [28, 0]
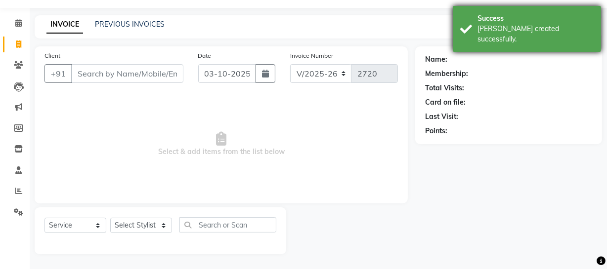
click at [468, 35] on div "Success [PERSON_NAME] created successfully." at bounding box center [527, 29] width 148 height 46
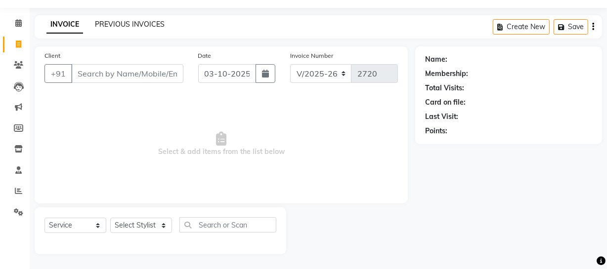
click at [119, 21] on link "PREVIOUS INVOICES" at bounding box center [130, 24] width 70 height 9
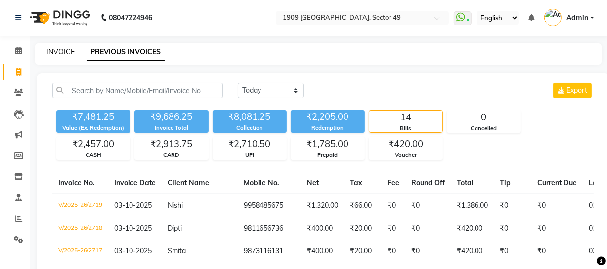
click at [56, 49] on link "INVOICE" at bounding box center [60, 51] width 28 height 9
select select "6923"
select select "service"
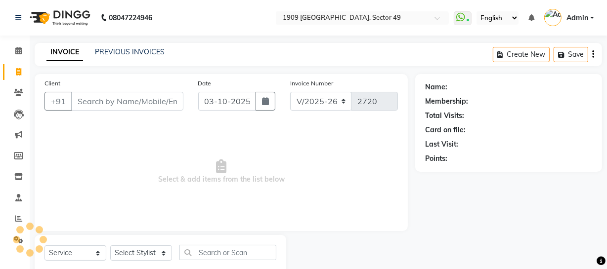
scroll to position [28, 0]
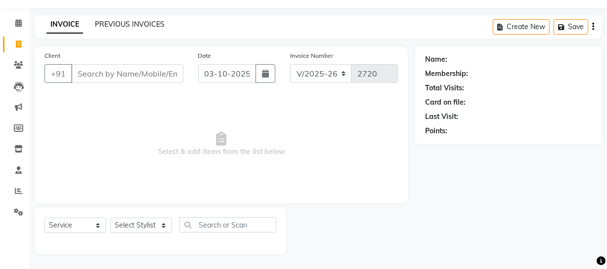
click at [115, 21] on link "PREVIOUS INVOICES" at bounding box center [130, 24] width 70 height 9
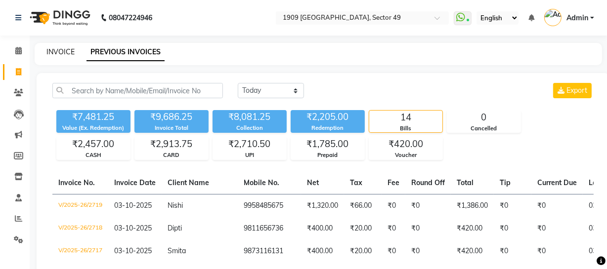
click at [65, 48] on link "INVOICE" at bounding box center [60, 51] width 28 height 9
select select "service"
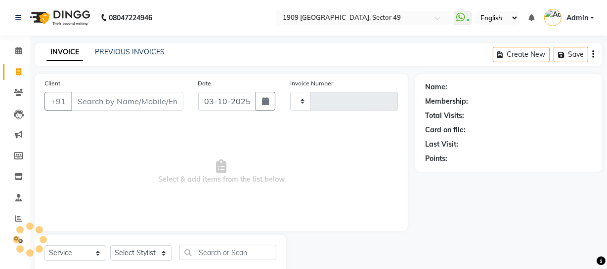
scroll to position [28, 0]
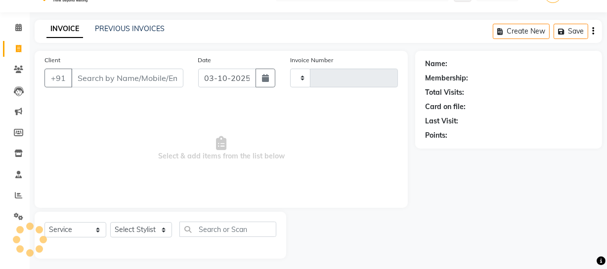
type input "2720"
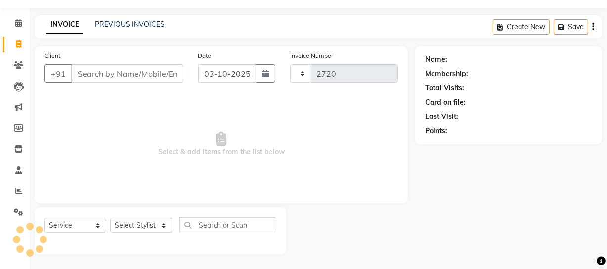
select select "6923"
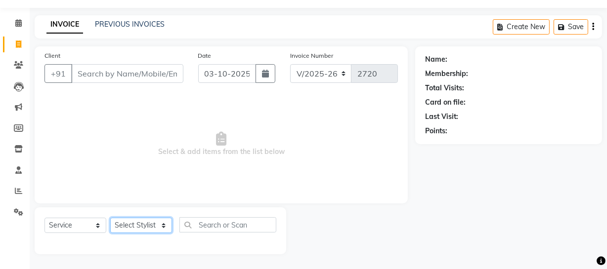
click at [149, 223] on select "Select Stylist [PERSON_NAME] [PERSON_NAME] House Sale Jyoti [PERSON_NAME] [PERS…" at bounding box center [141, 225] width 62 height 15
select select "57113"
click at [110, 218] on select "Select Stylist [PERSON_NAME] [PERSON_NAME] House Sale Jyoti [PERSON_NAME] [PERS…" at bounding box center [141, 225] width 62 height 15
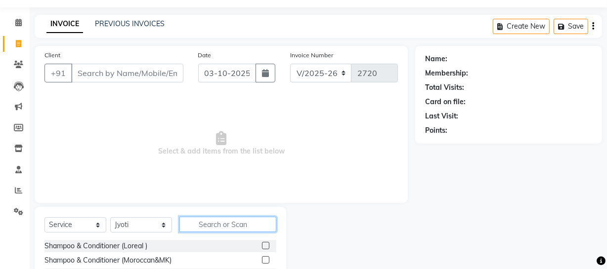
click at [227, 218] on input "text" at bounding box center [227, 224] width 97 height 15
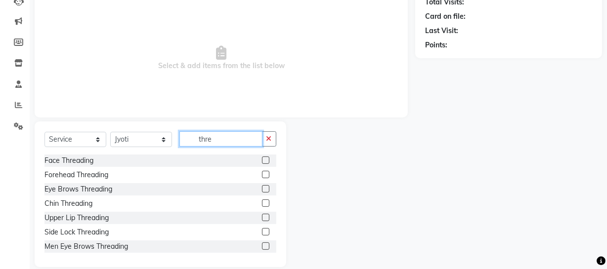
scroll to position [127, 0]
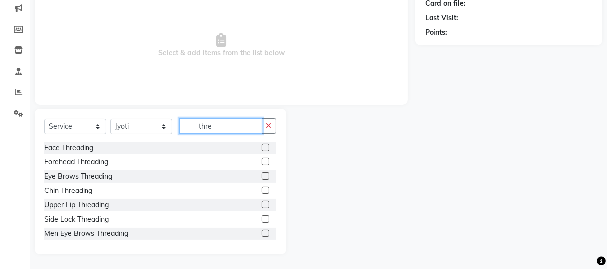
type input "thre"
click at [262, 174] on label at bounding box center [265, 175] width 7 height 7
click at [262, 174] on input "checkbox" at bounding box center [265, 176] width 6 height 6
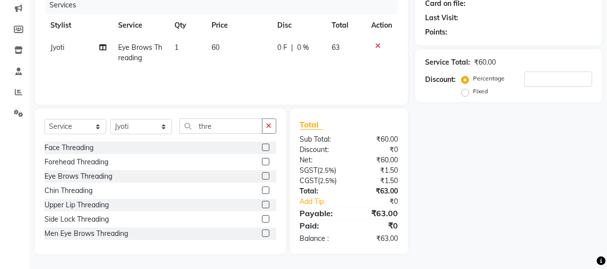
click at [262, 175] on label at bounding box center [265, 175] width 7 height 7
click at [262, 175] on input "checkbox" at bounding box center [265, 176] width 6 height 6
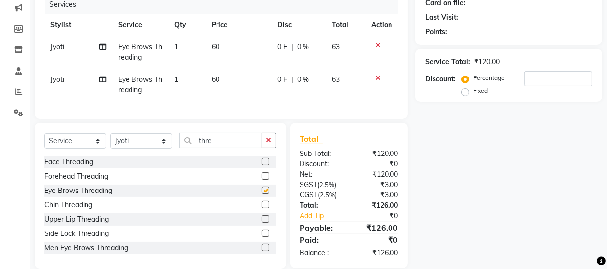
checkbox input "false"
click at [262, 223] on label at bounding box center [265, 218] width 7 height 7
click at [262, 223] on input "checkbox" at bounding box center [265, 219] width 6 height 6
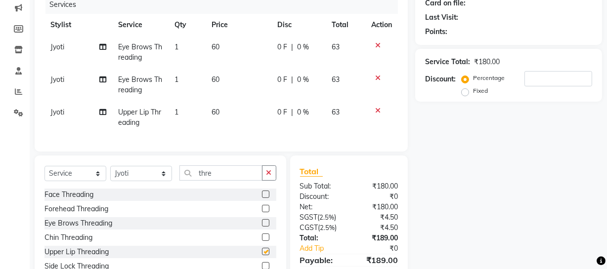
checkbox input "false"
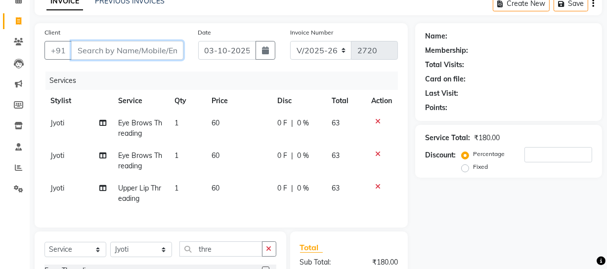
click at [168, 49] on input "Client" at bounding box center [127, 50] width 112 height 19
type input "9"
type input "0"
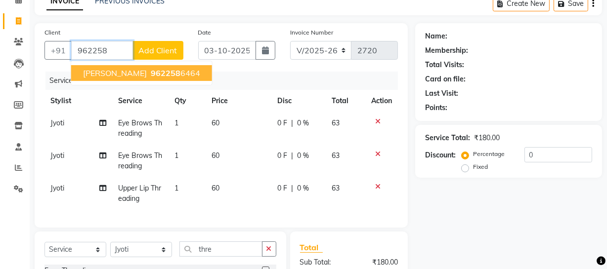
click at [167, 69] on button "[PERSON_NAME] 962258 6464" at bounding box center [141, 73] width 141 height 16
type input "9622586464"
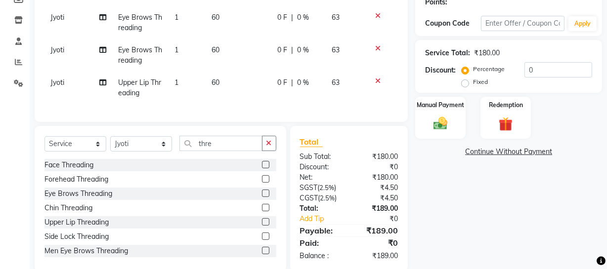
scroll to position [181, 0]
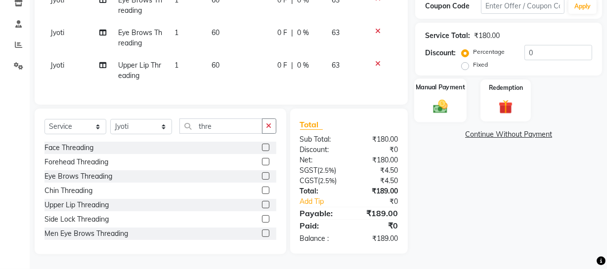
click at [436, 99] on img at bounding box center [440, 106] width 24 height 17
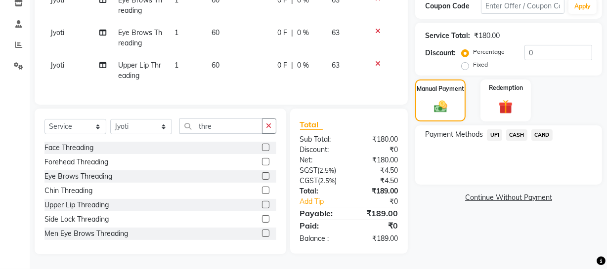
click at [498, 129] on span "UPI" at bounding box center [494, 134] width 15 height 11
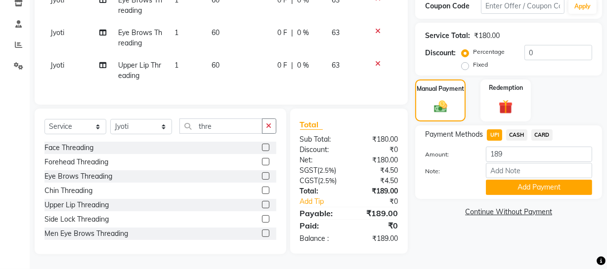
click at [514, 180] on button "Add Payment" at bounding box center [539, 187] width 106 height 15
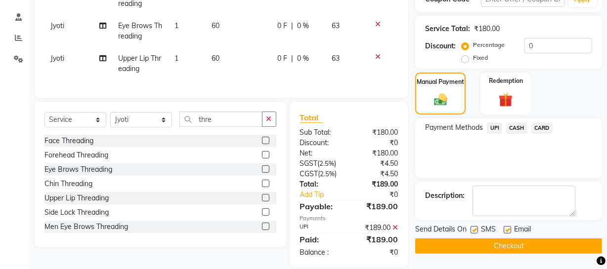
scroll to position [202, 0]
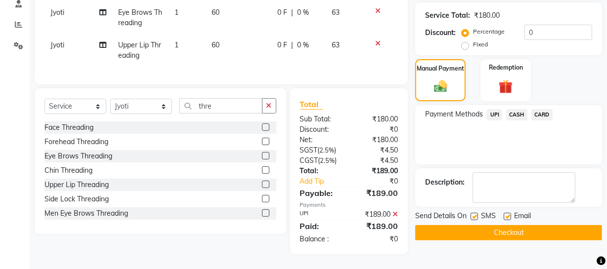
click at [531, 225] on button "Checkout" at bounding box center [508, 232] width 187 height 15
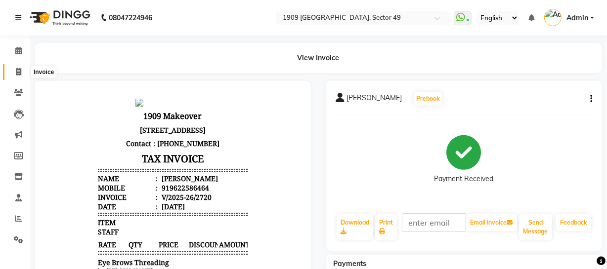
click at [18, 69] on icon at bounding box center [18, 71] width 5 height 7
select select "6923"
select select "service"
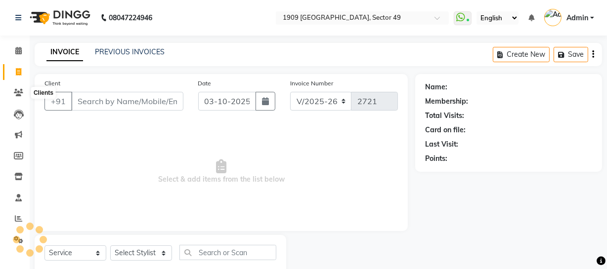
scroll to position [28, 0]
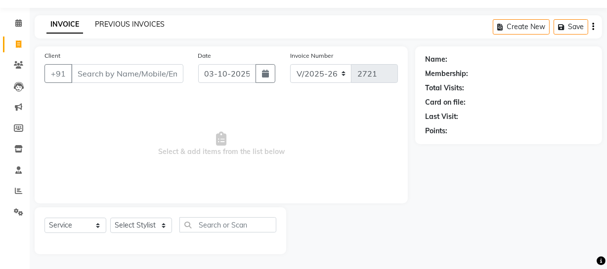
click at [139, 21] on link "PREVIOUS INVOICES" at bounding box center [130, 24] width 70 height 9
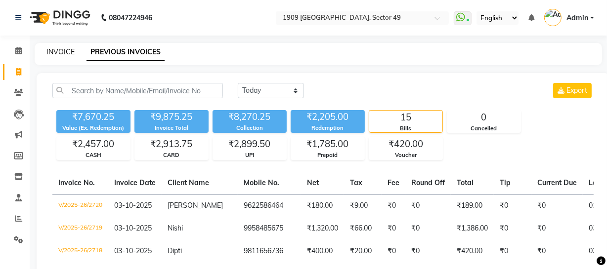
click at [65, 49] on link "INVOICE" at bounding box center [60, 51] width 28 height 9
select select "service"
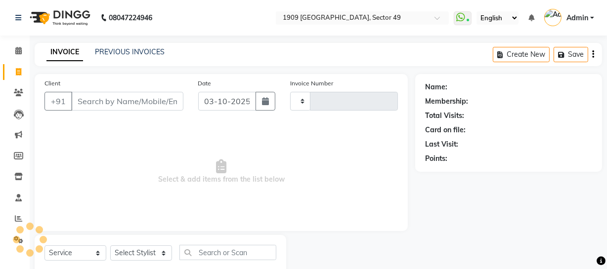
scroll to position [28, 0]
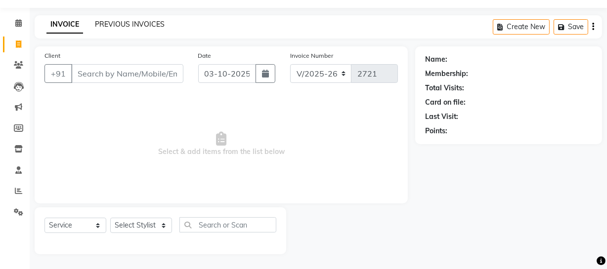
click at [118, 20] on link "PREVIOUS INVOICES" at bounding box center [130, 24] width 70 height 9
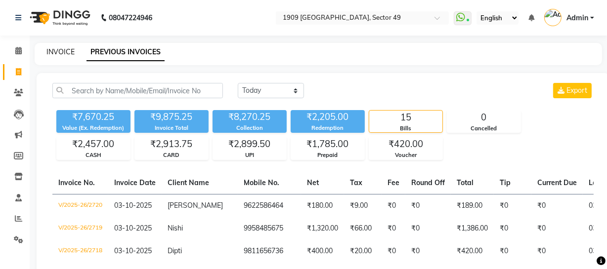
click at [61, 53] on link "INVOICE" at bounding box center [60, 51] width 28 height 9
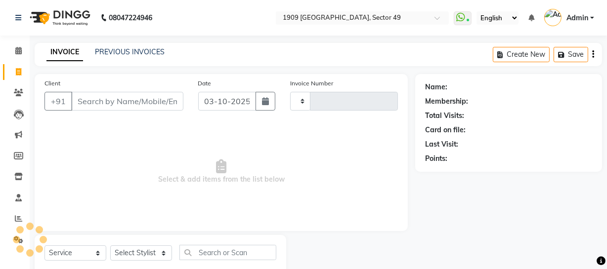
scroll to position [28, 0]
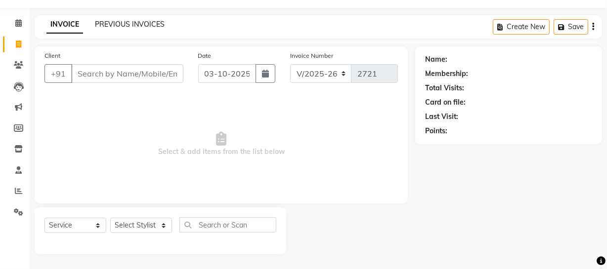
click at [128, 24] on link "PREVIOUS INVOICES" at bounding box center [130, 24] width 70 height 9
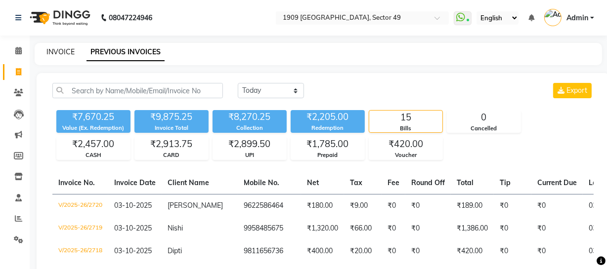
click at [51, 52] on link "INVOICE" at bounding box center [60, 51] width 28 height 9
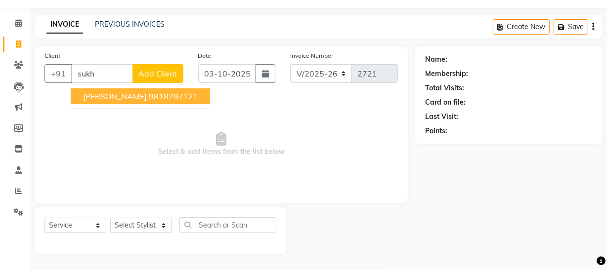
click at [149, 95] on ngb-highlight "9818297121" at bounding box center [173, 96] width 49 height 10
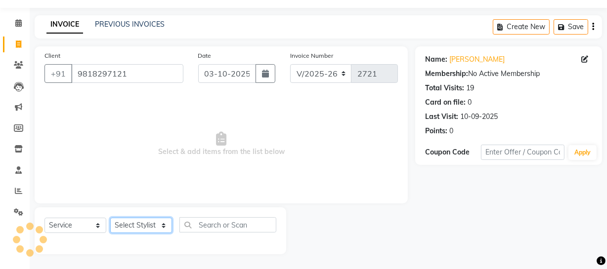
click at [150, 223] on select "Select Stylist [PERSON_NAME] [PERSON_NAME] House Sale Jyoti [PERSON_NAME] [PERS…" at bounding box center [141, 225] width 62 height 15
click at [110, 218] on select "Select Stylist [PERSON_NAME] [PERSON_NAME] House Sale Jyoti [PERSON_NAME] [PERS…" at bounding box center [141, 225] width 62 height 15
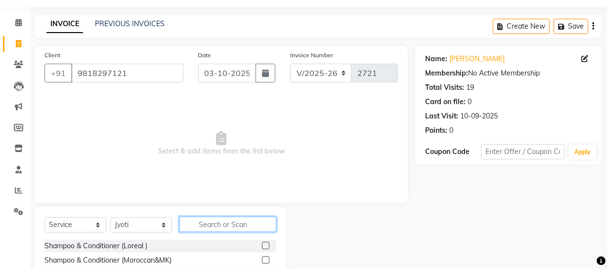
click at [216, 221] on input "text" at bounding box center [227, 224] width 97 height 15
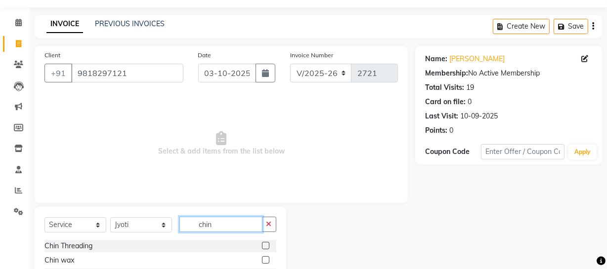
scroll to position [71, 0]
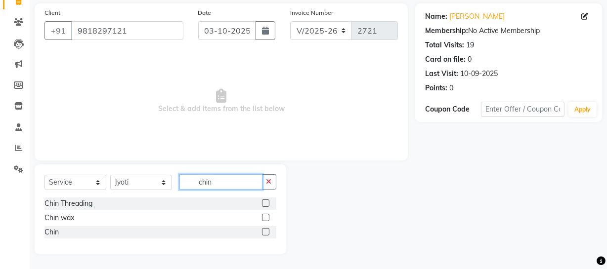
click at [221, 176] on input "chin" at bounding box center [220, 181] width 83 height 15
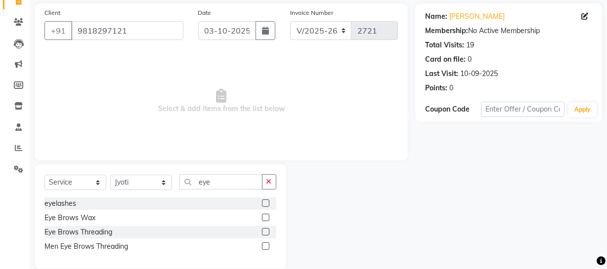
click at [264, 231] on label at bounding box center [265, 231] width 7 height 7
click at [264, 231] on input "checkbox" at bounding box center [265, 232] width 6 height 6
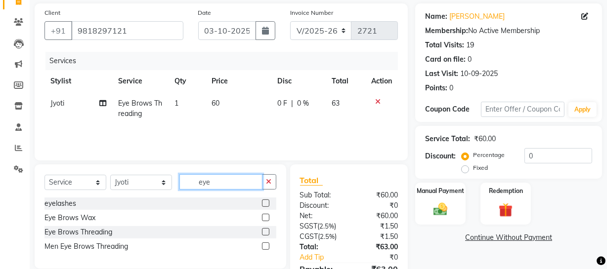
click at [223, 182] on input "eye" at bounding box center [220, 181] width 83 height 15
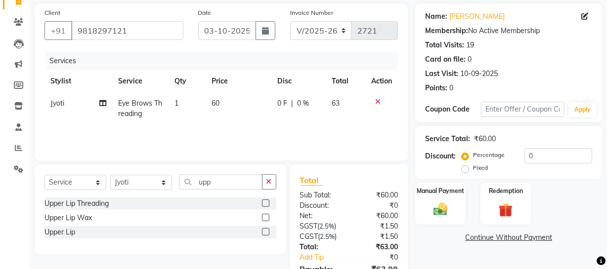
click at [266, 215] on label at bounding box center [265, 217] width 7 height 7
click at [266, 215] on input "checkbox" at bounding box center [265, 218] width 6 height 6
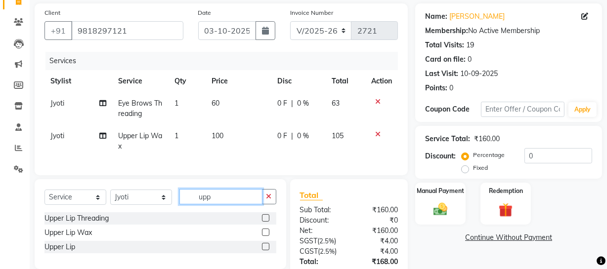
click at [231, 203] on input "upp" at bounding box center [220, 196] width 83 height 15
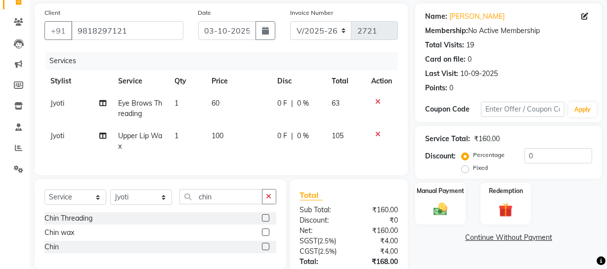
click at [266, 236] on label at bounding box center [265, 232] width 7 height 7
click at [266, 236] on input "checkbox" at bounding box center [265, 233] width 6 height 6
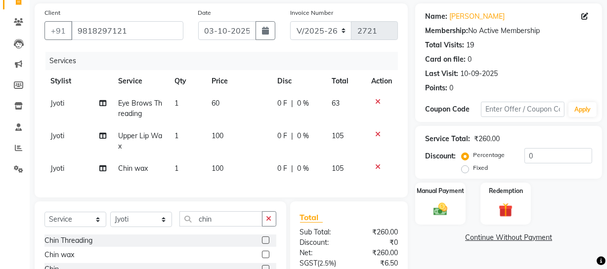
scroll to position [170, 0]
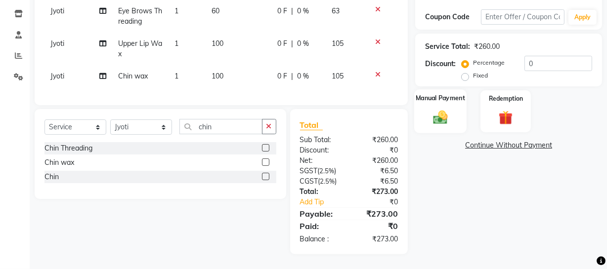
click at [442, 109] on img at bounding box center [440, 117] width 24 height 17
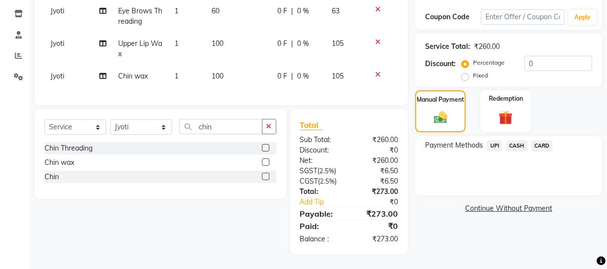
click at [495, 140] on span "UPI" at bounding box center [494, 145] width 15 height 11
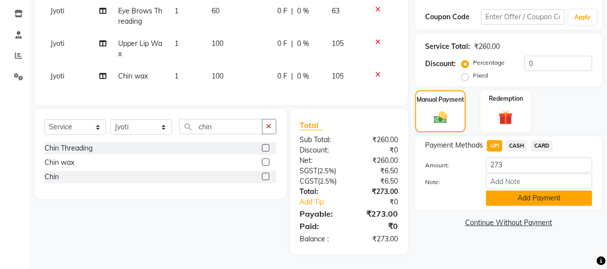
click at [524, 192] on button "Add Payment" at bounding box center [539, 198] width 106 height 15
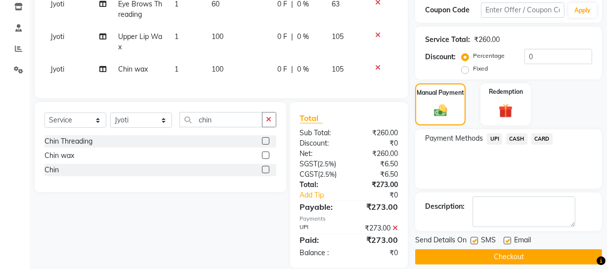
scroll to position [191, 0]
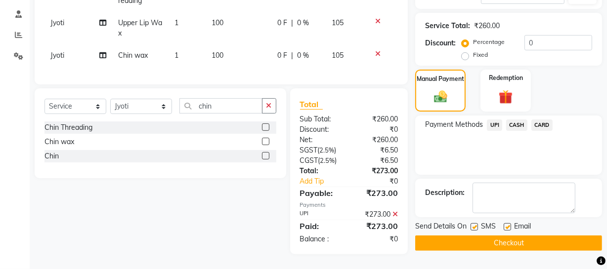
click at [470, 236] on button "Checkout" at bounding box center [508, 243] width 187 height 15
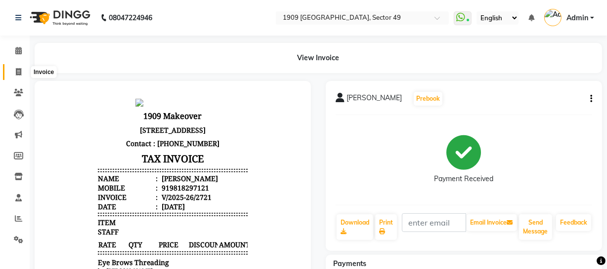
click at [17, 69] on icon at bounding box center [18, 71] width 5 height 7
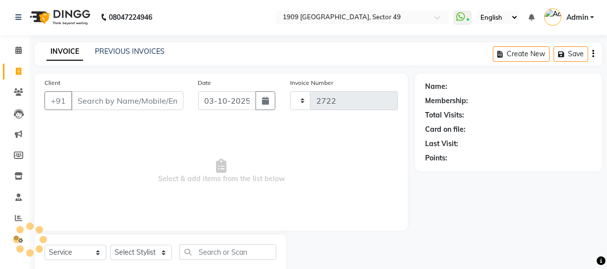
scroll to position [28, 0]
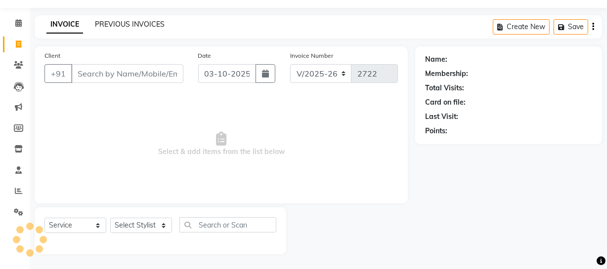
click at [133, 21] on link "PREVIOUS INVOICES" at bounding box center [130, 24] width 70 height 9
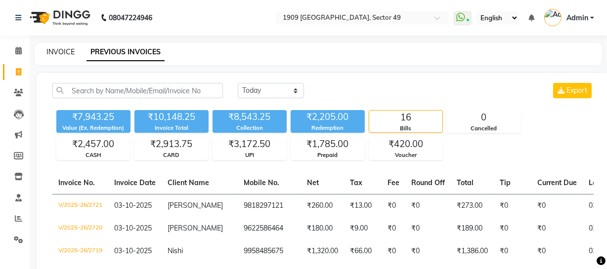
click at [62, 50] on link "INVOICE" at bounding box center [60, 51] width 28 height 9
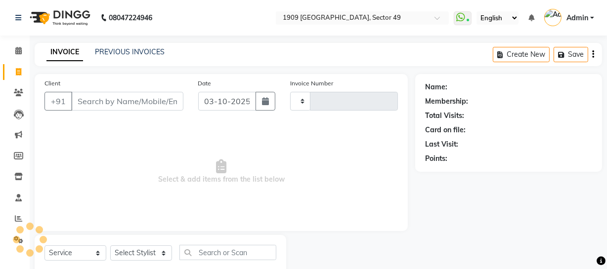
scroll to position [28, 0]
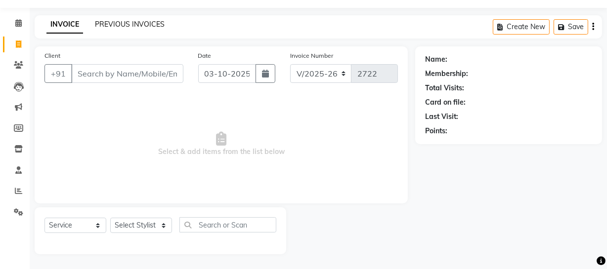
click at [125, 24] on link "PREVIOUS INVOICES" at bounding box center [130, 24] width 70 height 9
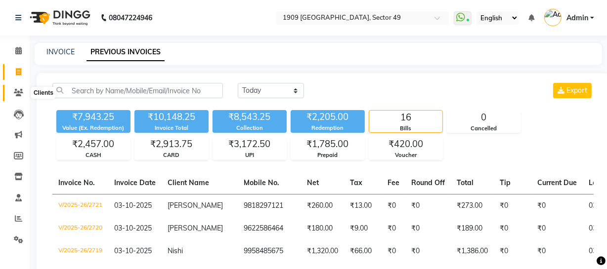
click at [19, 91] on icon at bounding box center [18, 92] width 9 height 7
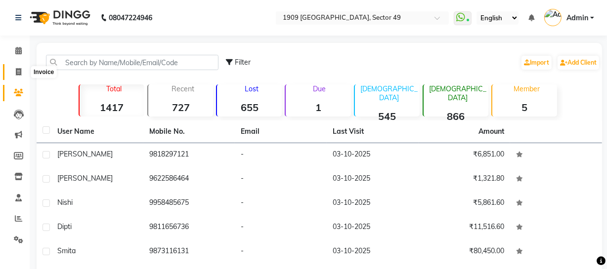
click at [20, 73] on icon at bounding box center [18, 71] width 5 height 7
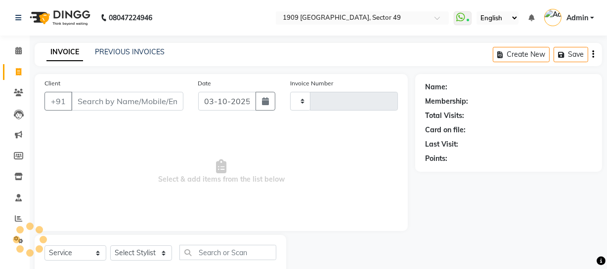
scroll to position [28, 0]
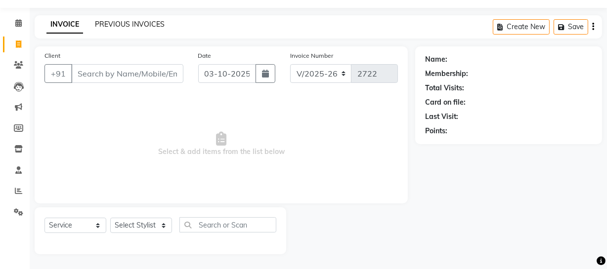
click at [131, 25] on link "PREVIOUS INVOICES" at bounding box center [130, 24] width 70 height 9
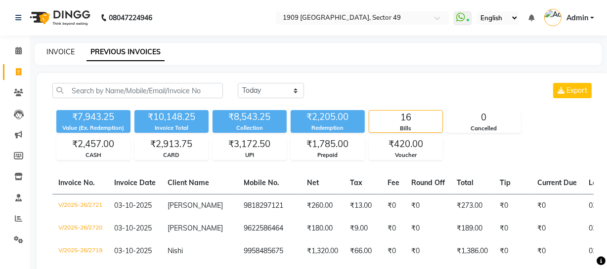
click at [59, 50] on link "INVOICE" at bounding box center [60, 51] width 28 height 9
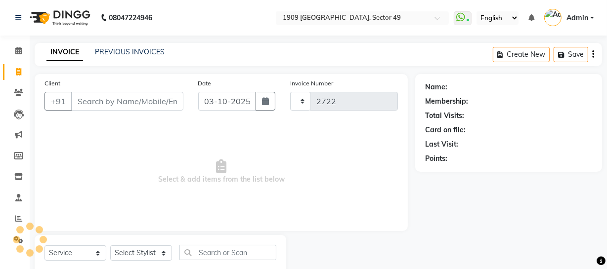
scroll to position [28, 0]
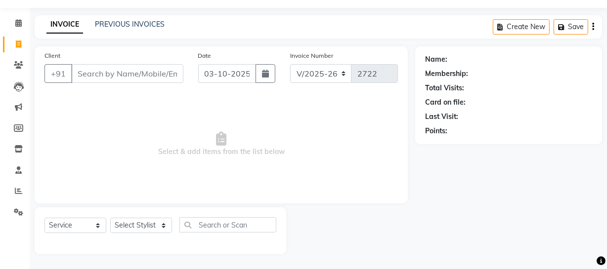
click at [121, 147] on span "Select & add items from the list below" at bounding box center [220, 144] width 353 height 99
click at [123, 77] on input "Client" at bounding box center [127, 73] width 112 height 19
click at [127, 125] on span "Select & add items from the list below" at bounding box center [220, 144] width 353 height 99
click at [112, 122] on span "Select & add items from the list below" at bounding box center [220, 144] width 353 height 99
click at [121, 72] on input "Client" at bounding box center [127, 73] width 112 height 19
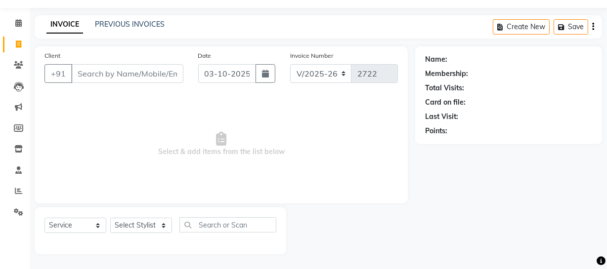
click at [118, 102] on span "Select & add items from the list below" at bounding box center [220, 144] width 353 height 99
click at [120, 76] on input "Client" at bounding box center [127, 73] width 112 height 19
click at [121, 99] on span "Select & add items from the list below" at bounding box center [220, 144] width 353 height 99
click at [124, 62] on div "Client +91" at bounding box center [114, 70] width 154 height 41
click at [123, 80] on input "Client" at bounding box center [127, 73] width 112 height 19
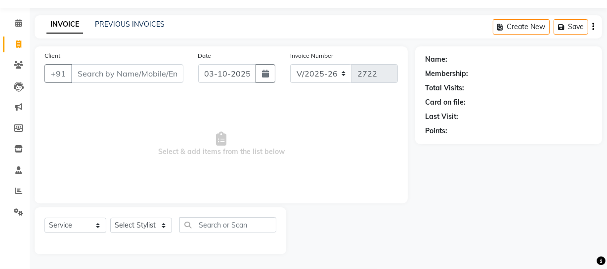
click at [115, 109] on span "Select & add items from the list below" at bounding box center [220, 144] width 353 height 99
click at [117, 71] on input "Client" at bounding box center [127, 73] width 112 height 19
drag, startPoint x: 124, startPoint y: 116, endPoint x: 118, endPoint y: 80, distance: 37.1
click at [118, 108] on span "Select & add items from the list below" at bounding box center [220, 144] width 353 height 99
click at [118, 75] on input "Client" at bounding box center [127, 73] width 112 height 19
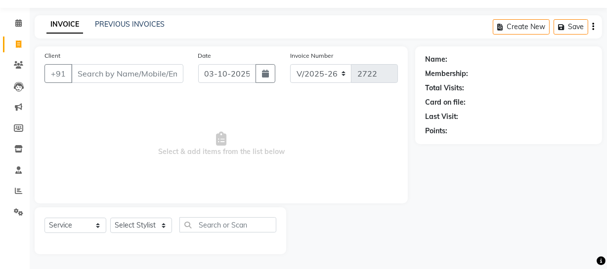
drag, startPoint x: 121, startPoint y: 118, endPoint x: 119, endPoint y: 113, distance: 5.2
click at [119, 116] on span "Select & add items from the list below" at bounding box center [220, 144] width 353 height 99
click at [109, 113] on span "Select & add items from the list below" at bounding box center [220, 144] width 353 height 99
click at [131, 72] on input "Client" at bounding box center [127, 73] width 112 height 19
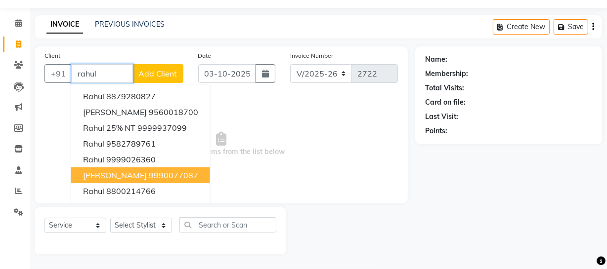
click at [149, 172] on ngb-highlight "9990077087" at bounding box center [173, 175] width 49 height 10
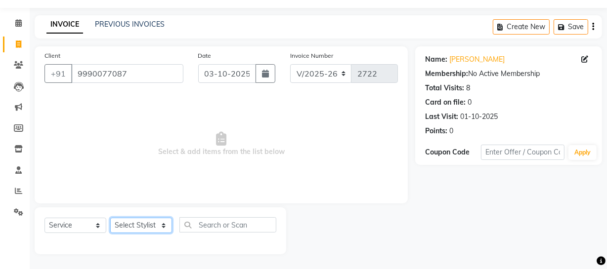
click at [155, 223] on select "Select Stylist [PERSON_NAME] [PERSON_NAME] House Sale Jyoti [PERSON_NAME] [PERS…" at bounding box center [141, 225] width 62 height 15
click at [110, 218] on select "Select Stylist [PERSON_NAME] [PERSON_NAME] House Sale Jyoti [PERSON_NAME] [PERS…" at bounding box center [141, 225] width 62 height 15
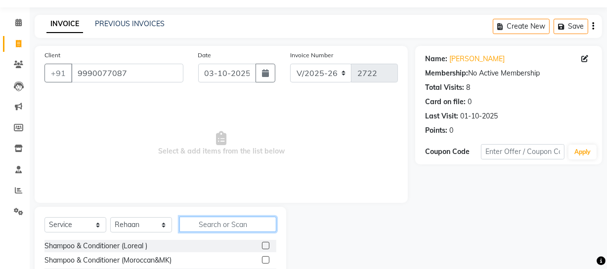
click at [232, 224] on input "text" at bounding box center [227, 224] width 97 height 15
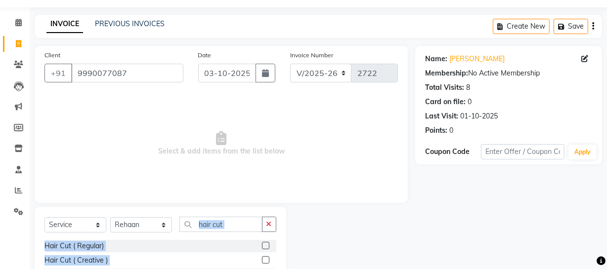
drag, startPoint x: 252, startPoint y: 210, endPoint x: 247, endPoint y: 290, distance: 80.3
click at [247, 241] on html "08047224946 Select Location × 1909 Makeover, Sector 49 WhatsApp Status ✕ Status…" at bounding box center [303, 106] width 607 height 269
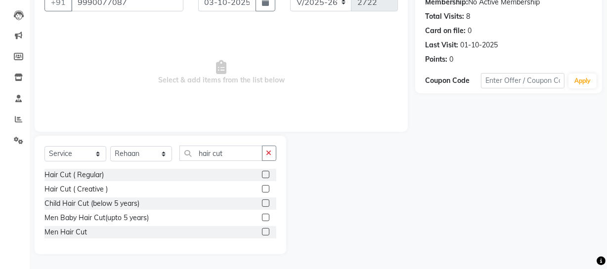
drag, startPoint x: 308, startPoint y: 226, endPoint x: 282, endPoint y: 234, distance: 28.0
click at [308, 227] on div at bounding box center [350, 195] width 129 height 119
click at [265, 230] on label at bounding box center [265, 231] width 7 height 7
click at [265, 230] on input "checkbox" at bounding box center [265, 232] width 6 height 6
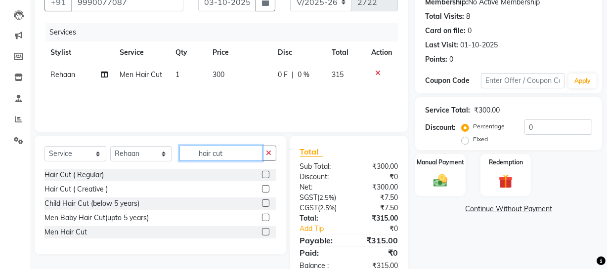
drag, startPoint x: 195, startPoint y: 152, endPoint x: 261, endPoint y: 164, distance: 67.3
click at [261, 164] on div "Select Service Product Membership Package Voucher Prepaid Gift Card Select Styl…" at bounding box center [160, 157] width 232 height 23
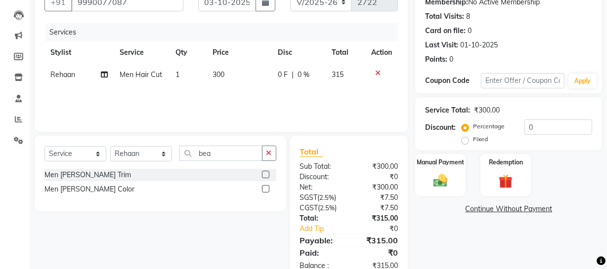
click at [266, 173] on label at bounding box center [265, 174] width 7 height 7
click at [266, 173] on input "checkbox" at bounding box center [265, 175] width 6 height 6
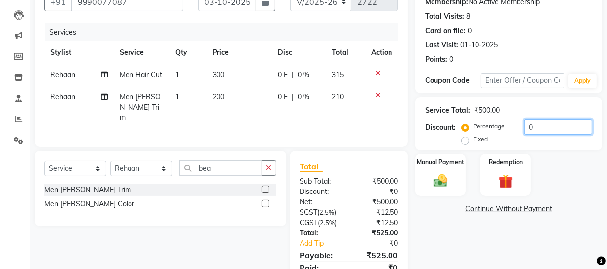
click at [525, 122] on input "0" at bounding box center [558, 127] width 68 height 15
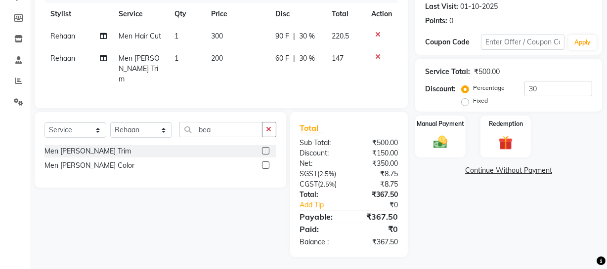
click at [493, 242] on div "Name: [PERSON_NAME] Membership: No Active Membership Total Visits: 8 Card on fi…" at bounding box center [512, 96] width 194 height 321
click at [430, 128] on div "Manual Payment" at bounding box center [440, 137] width 52 height 44
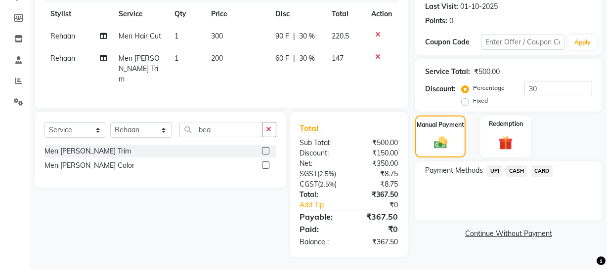
click at [494, 169] on span "UPI" at bounding box center [494, 171] width 15 height 11
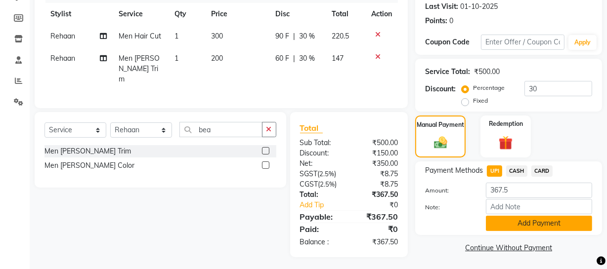
click at [520, 227] on button "Add Payment" at bounding box center [539, 223] width 106 height 15
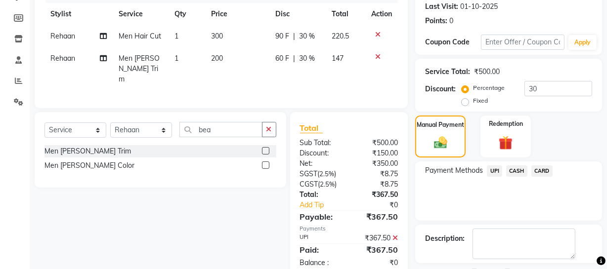
scroll to position [180, 0]
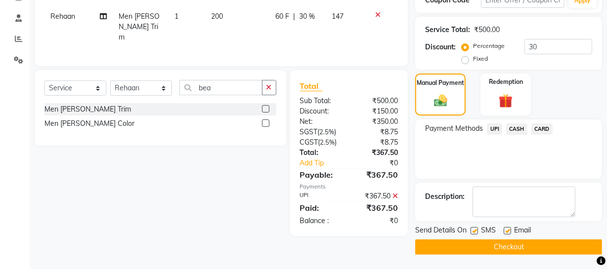
drag, startPoint x: 519, startPoint y: 249, endPoint x: 514, endPoint y: 245, distance: 6.3
click at [519, 249] on button "Checkout" at bounding box center [508, 247] width 187 height 15
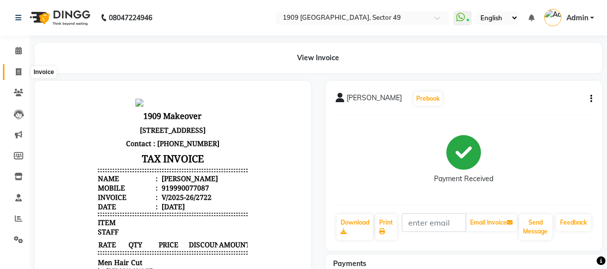
click at [19, 67] on span at bounding box center [18, 72] width 17 height 11
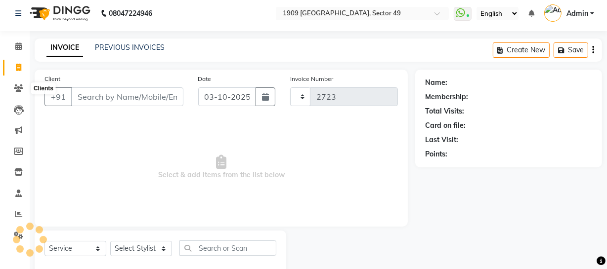
scroll to position [28, 0]
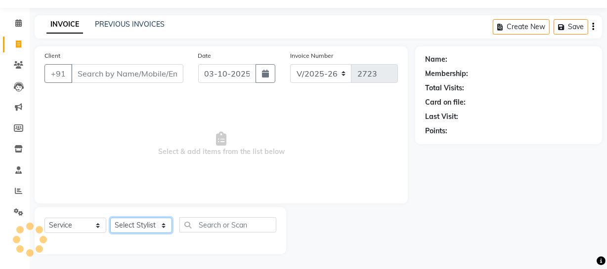
click at [140, 225] on select "Select Stylist" at bounding box center [141, 225] width 62 height 15
click at [110, 218] on select "Select Stylist [PERSON_NAME] [PERSON_NAME] House Sale Jyoti [PERSON_NAME] [PERS…" at bounding box center [141, 225] width 62 height 15
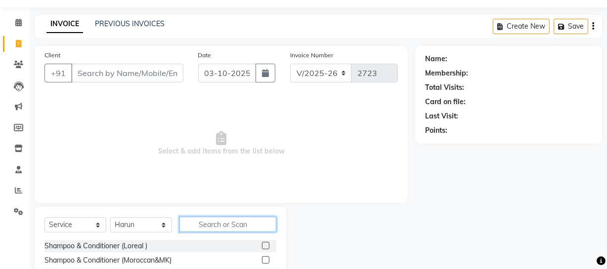
click at [216, 220] on input "text" at bounding box center [227, 224] width 97 height 15
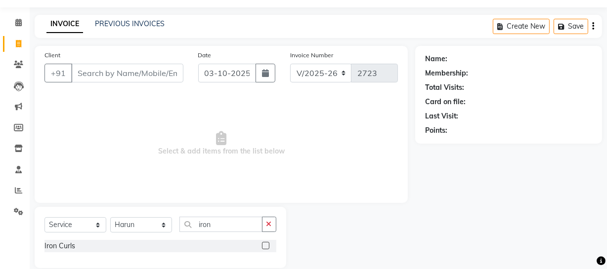
click at [263, 248] on label at bounding box center [265, 245] width 7 height 7
click at [263, 248] on input "checkbox" at bounding box center [265, 246] width 6 height 6
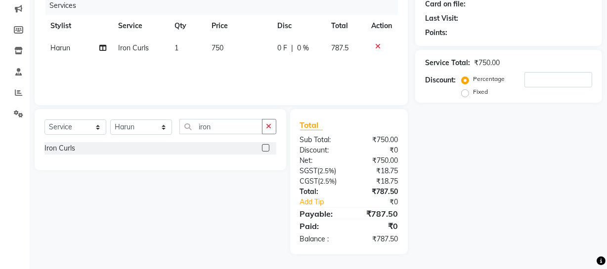
scroll to position [0, 0]
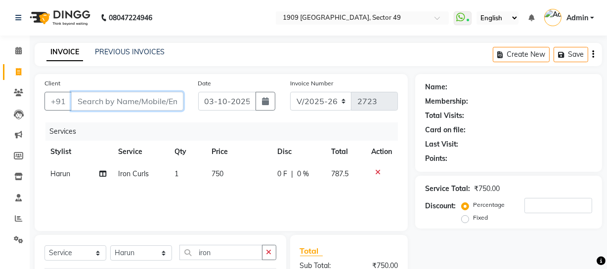
click at [112, 99] on input "Client" at bounding box center [127, 101] width 112 height 19
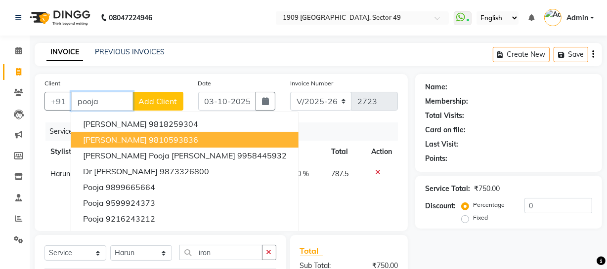
click at [149, 142] on ngb-highlight "9810593836" at bounding box center [173, 140] width 49 height 10
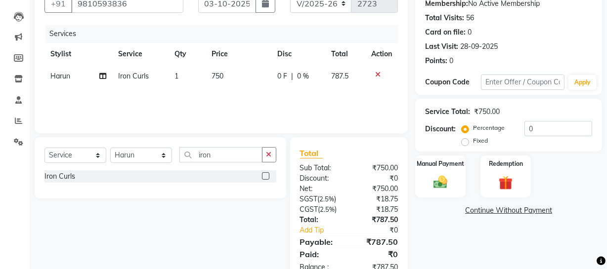
scroll to position [104, 0]
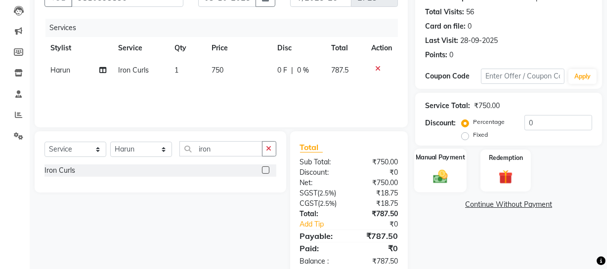
click at [441, 171] on img at bounding box center [440, 176] width 24 height 17
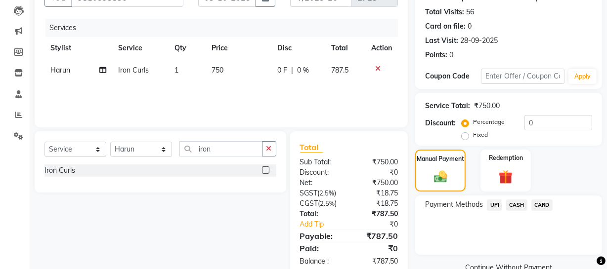
click at [494, 204] on span "UPI" at bounding box center [494, 205] width 15 height 11
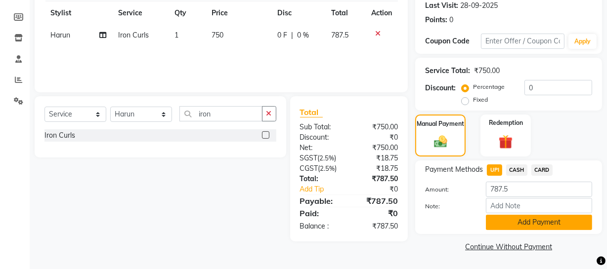
click at [543, 222] on button "Add Payment" at bounding box center [539, 222] width 106 height 15
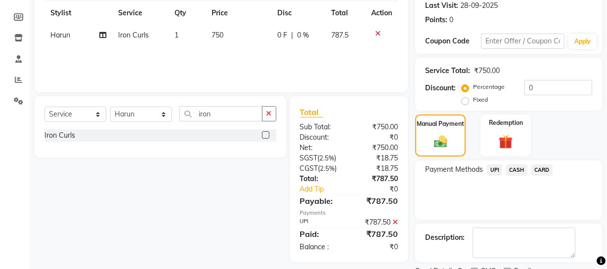
scroll to position [180, 0]
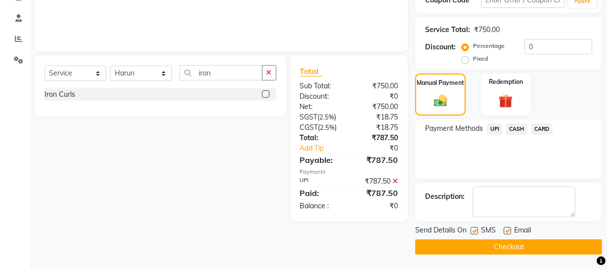
click at [533, 247] on button "Checkout" at bounding box center [508, 247] width 187 height 15
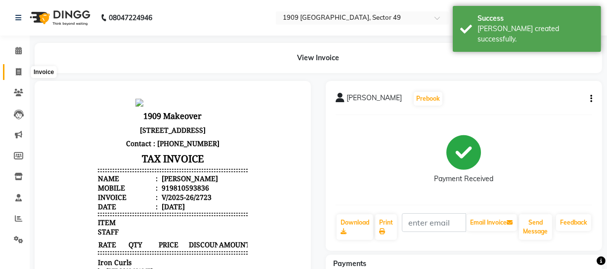
click at [18, 69] on icon at bounding box center [18, 71] width 5 height 7
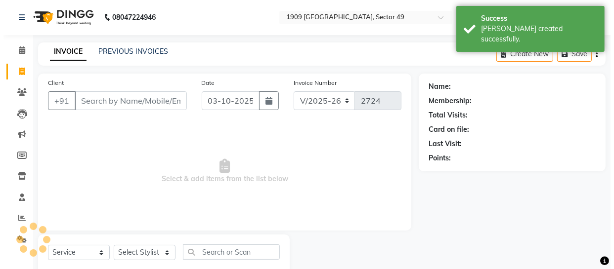
scroll to position [28, 0]
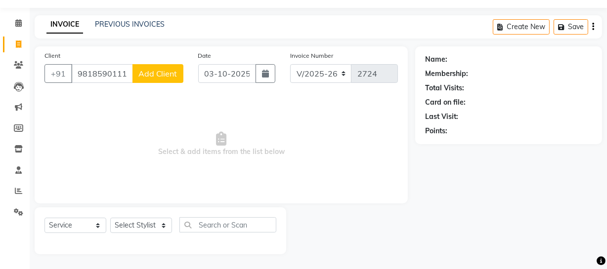
click at [166, 73] on span "Add Client" at bounding box center [157, 74] width 39 height 10
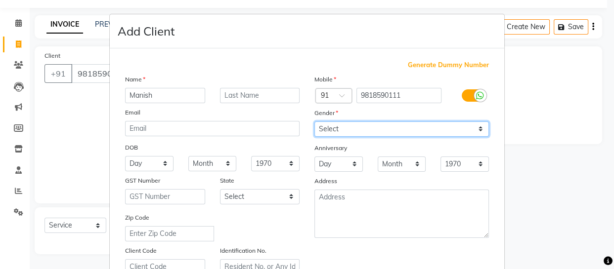
drag, startPoint x: 347, startPoint y: 128, endPoint x: 346, endPoint y: 136, distance: 7.4
click at [347, 128] on select "Select [DEMOGRAPHIC_DATA] [DEMOGRAPHIC_DATA] Other Prefer Not To Say" at bounding box center [401, 129] width 174 height 15
click at [314, 122] on select "Select [DEMOGRAPHIC_DATA] [DEMOGRAPHIC_DATA] Other Prefer Not To Say" at bounding box center [401, 129] width 174 height 15
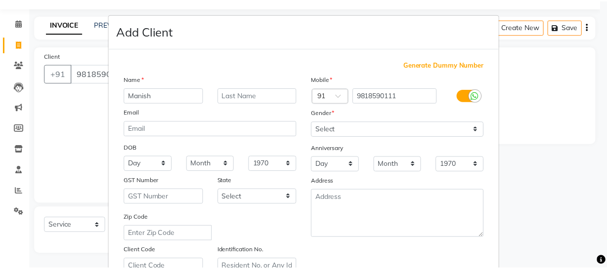
scroll to position [179, 0]
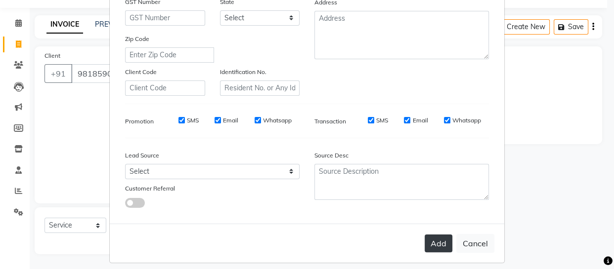
click at [436, 252] on button "Add" at bounding box center [438, 244] width 28 height 18
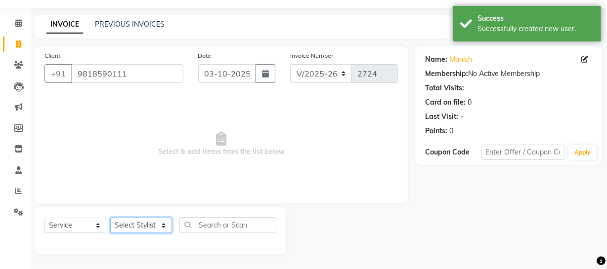
click at [156, 225] on select "Select Stylist [PERSON_NAME] [PERSON_NAME] House Sale Jyoti [PERSON_NAME] [PERS…" at bounding box center [141, 225] width 62 height 15
click at [110, 218] on select "Select Stylist [PERSON_NAME] [PERSON_NAME] House Sale Jyoti [PERSON_NAME] [PERS…" at bounding box center [141, 225] width 62 height 15
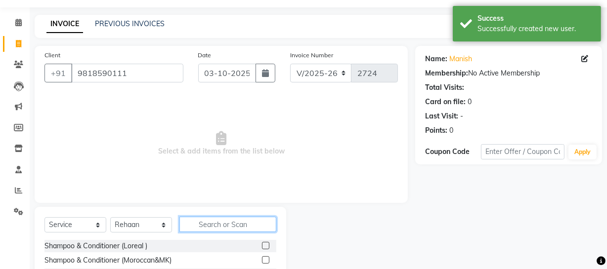
click at [232, 225] on input "text" at bounding box center [227, 224] width 97 height 15
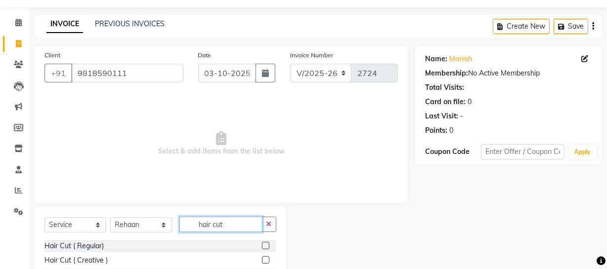
scroll to position [99, 0]
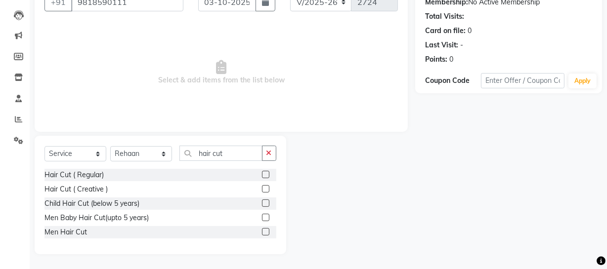
click at [263, 232] on label at bounding box center [265, 231] width 7 height 7
click at [263, 232] on input "checkbox" at bounding box center [265, 232] width 6 height 6
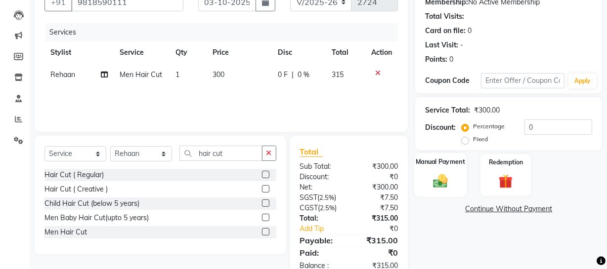
click at [444, 173] on img at bounding box center [440, 180] width 24 height 17
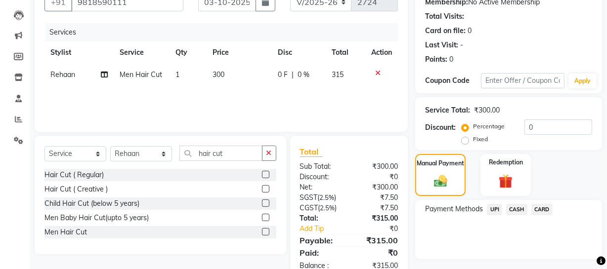
click at [493, 208] on span "UPI" at bounding box center [494, 209] width 15 height 11
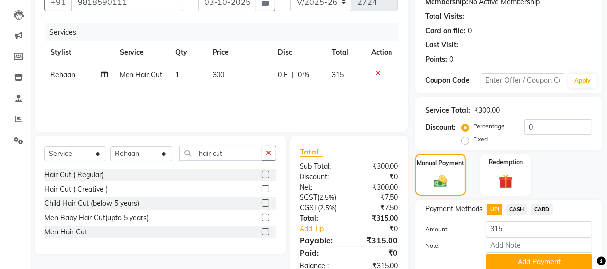
scroll to position [139, 0]
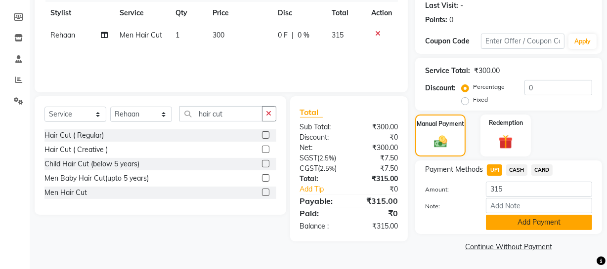
click at [547, 220] on button "Add Payment" at bounding box center [539, 222] width 106 height 15
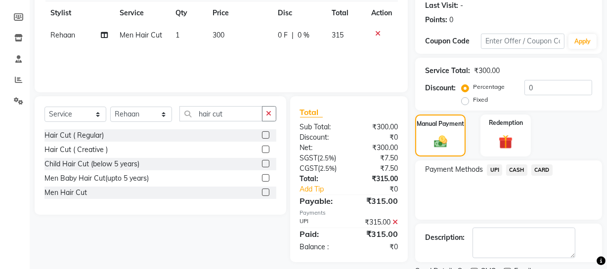
scroll to position [180, 0]
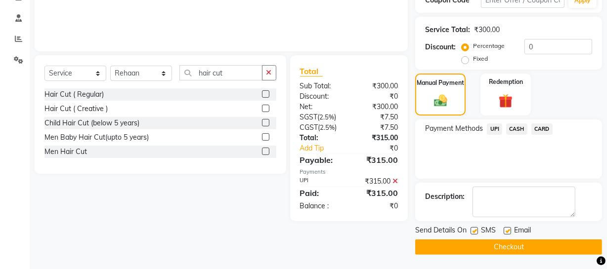
click at [506, 246] on button "Checkout" at bounding box center [508, 247] width 187 height 15
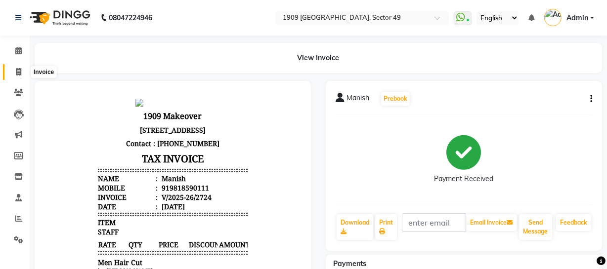
click at [16, 72] on icon at bounding box center [18, 71] width 5 height 7
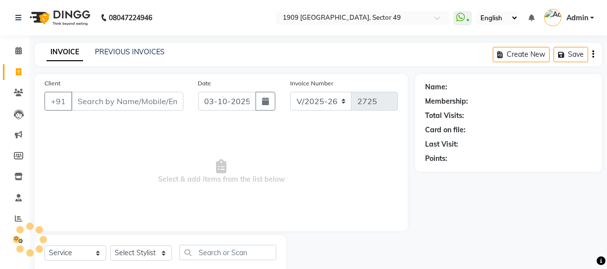
scroll to position [28, 0]
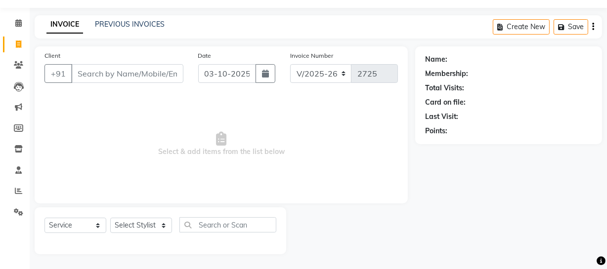
click at [115, 72] on input "Client" at bounding box center [127, 73] width 112 height 19
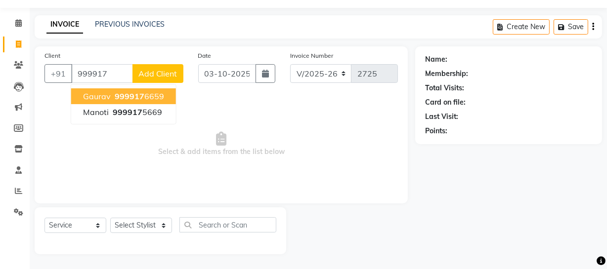
click at [145, 93] on ngb-highlight "999917 6659" at bounding box center [138, 96] width 51 height 10
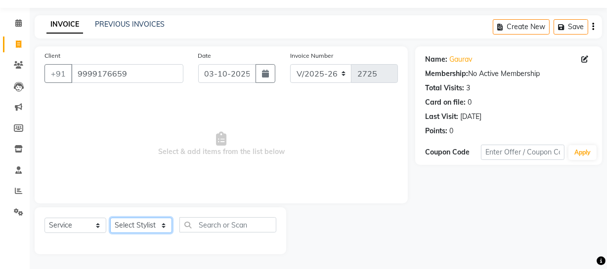
click at [146, 221] on select "Select Stylist [PERSON_NAME] [PERSON_NAME] House Sale Jyoti [PERSON_NAME] [PERS…" at bounding box center [141, 225] width 62 height 15
click at [110, 218] on select "Select Stylist [PERSON_NAME] [PERSON_NAME] House Sale Jyoti [PERSON_NAME] [PERS…" at bounding box center [141, 225] width 62 height 15
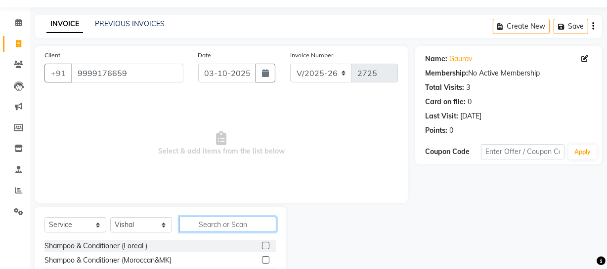
click at [217, 225] on input "text" at bounding box center [227, 224] width 97 height 15
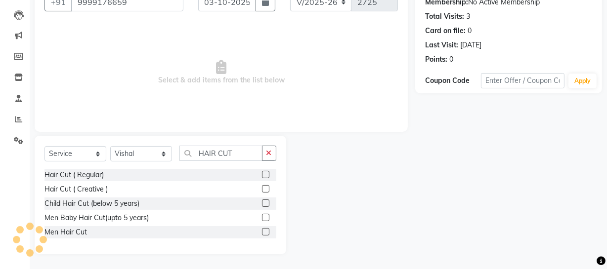
click at [264, 231] on label at bounding box center [265, 231] width 7 height 7
click at [264, 231] on input "checkbox" at bounding box center [265, 232] width 6 height 6
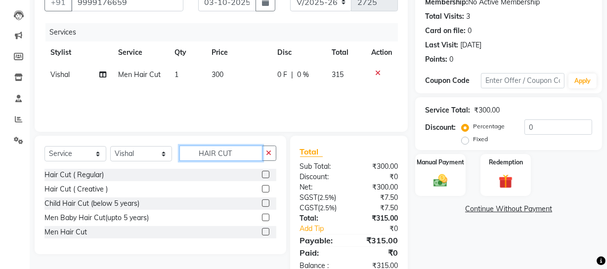
drag, startPoint x: 197, startPoint y: 151, endPoint x: 248, endPoint y: 156, distance: 51.1
click at [248, 156] on input "HAIR CUT" at bounding box center [220, 153] width 83 height 15
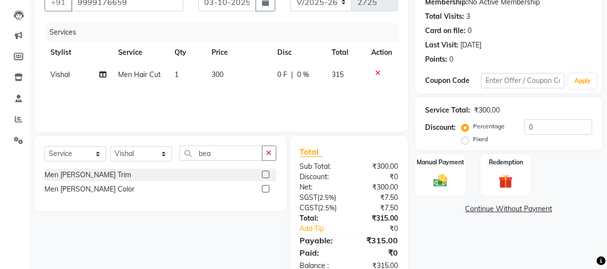
click at [264, 173] on label at bounding box center [265, 174] width 7 height 7
click at [264, 173] on input "checkbox" at bounding box center [265, 175] width 6 height 6
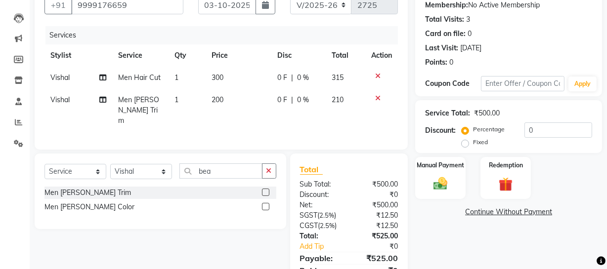
scroll to position [131, 0]
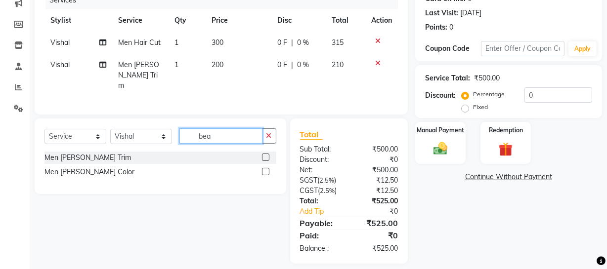
click at [224, 132] on input "bea" at bounding box center [220, 135] width 83 height 15
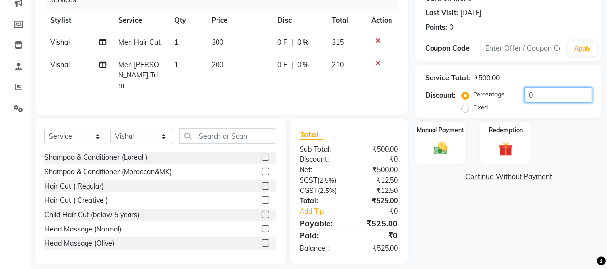
click at [524, 91] on input "0" at bounding box center [558, 94] width 68 height 15
click at [377, 62] on icon at bounding box center [377, 63] width 5 height 7
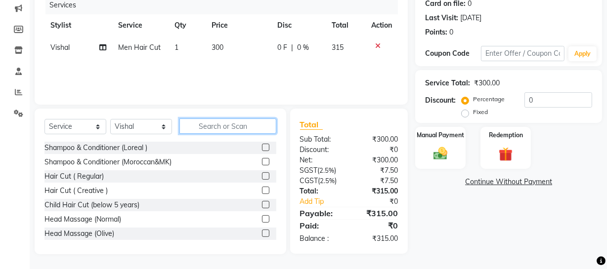
click at [235, 128] on input "text" at bounding box center [227, 126] width 97 height 15
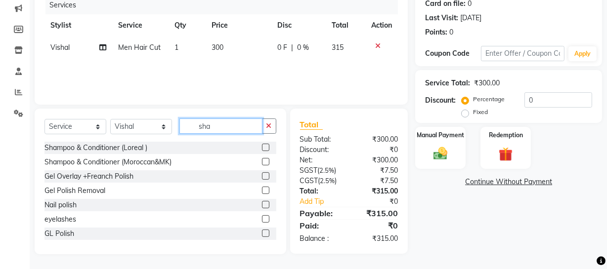
scroll to position [126, 0]
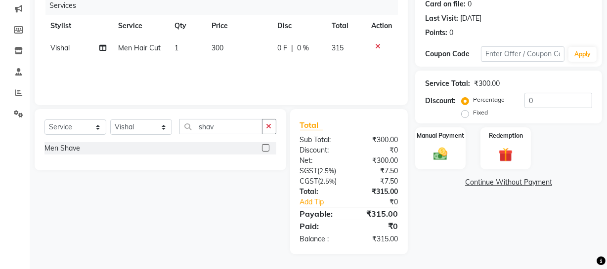
click at [264, 148] on label at bounding box center [265, 147] width 7 height 7
click at [264, 148] on input "checkbox" at bounding box center [265, 148] width 6 height 6
click at [461, 220] on div "Name: [PERSON_NAME] Membership: No Active Membership Total Visits: 3 Card on fi…" at bounding box center [512, 101] width 194 height 306
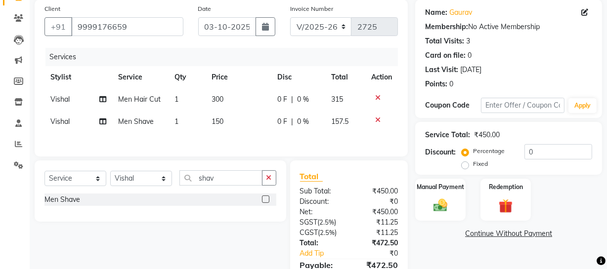
scroll to position [127, 0]
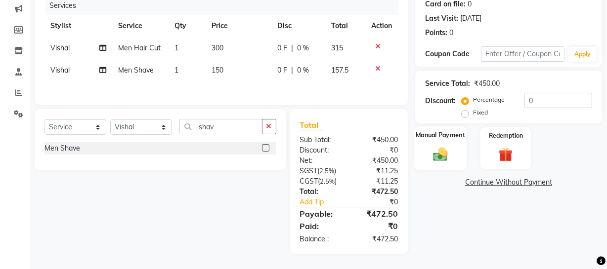
click at [433, 156] on img at bounding box center [440, 154] width 24 height 17
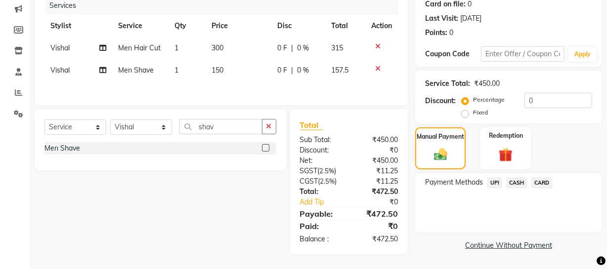
click at [520, 180] on span "CASH" at bounding box center [516, 182] width 21 height 11
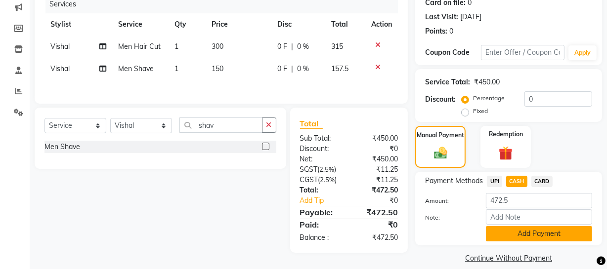
click at [515, 237] on button "Add Payment" at bounding box center [539, 233] width 106 height 15
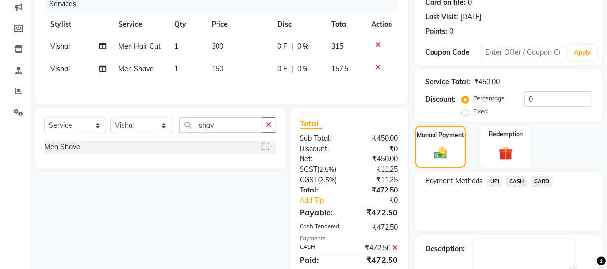
scroll to position [180, 0]
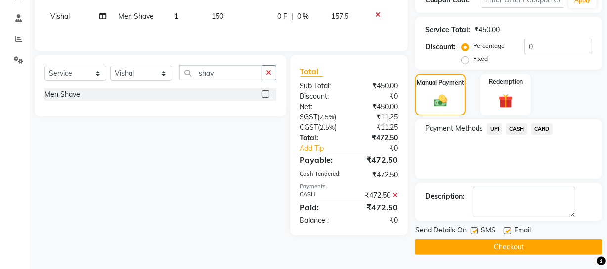
click at [474, 231] on label at bounding box center [473, 230] width 7 height 7
click at [474, 231] on input "checkbox" at bounding box center [473, 231] width 6 height 6
click at [478, 242] on button "Checkout" at bounding box center [508, 247] width 187 height 15
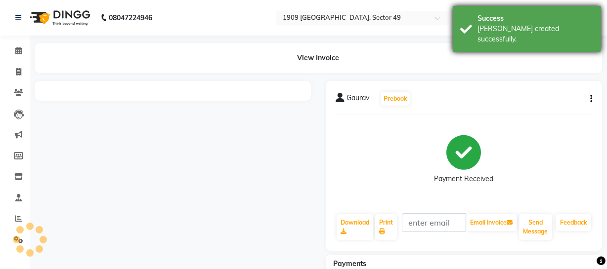
click at [471, 29] on div "Success [PERSON_NAME] created successfully." at bounding box center [527, 29] width 148 height 46
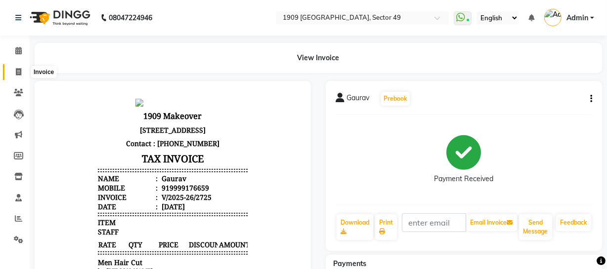
click at [16, 69] on icon at bounding box center [18, 71] width 5 height 7
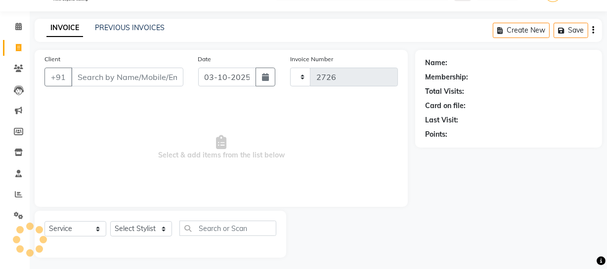
scroll to position [28, 0]
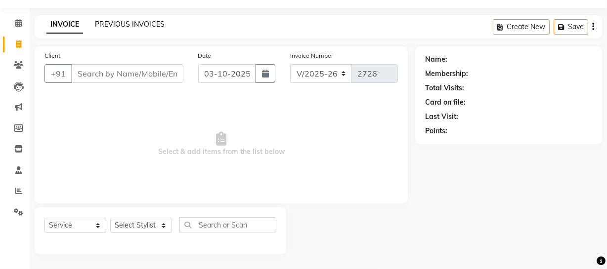
click at [125, 20] on link "PREVIOUS INVOICES" at bounding box center [130, 24] width 70 height 9
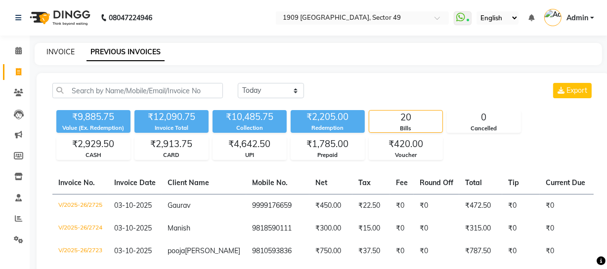
click at [61, 54] on link "INVOICE" at bounding box center [60, 51] width 28 height 9
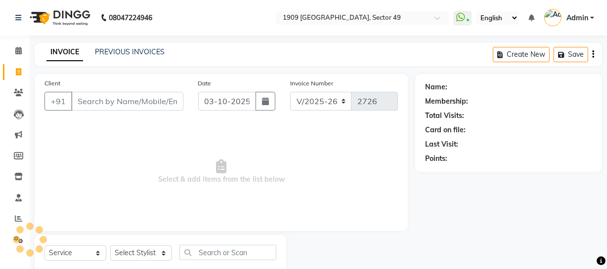
scroll to position [28, 0]
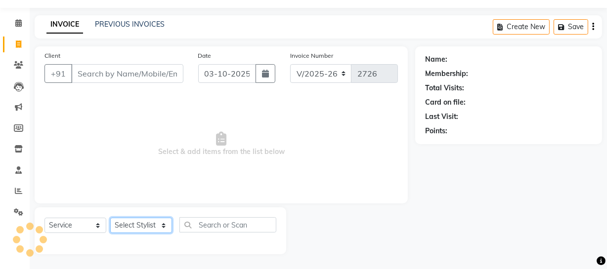
click at [155, 226] on select "Select Stylist" at bounding box center [141, 225] width 62 height 15
click at [110, 218] on select "Select Stylist [PERSON_NAME] [PERSON_NAME] House Sale Jyoti [PERSON_NAME] [PERS…" at bounding box center [141, 225] width 62 height 15
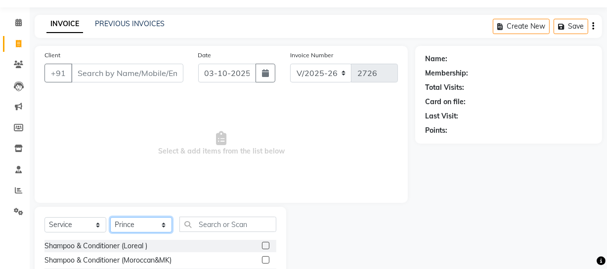
click at [145, 222] on select "Select Stylist [PERSON_NAME] [PERSON_NAME] House Sale Jyoti [PERSON_NAME] [PERS…" at bounding box center [141, 224] width 62 height 15
click at [110, 217] on select "Select Stylist [PERSON_NAME] [PERSON_NAME] House Sale Jyoti [PERSON_NAME] [PERS…" at bounding box center [141, 224] width 62 height 15
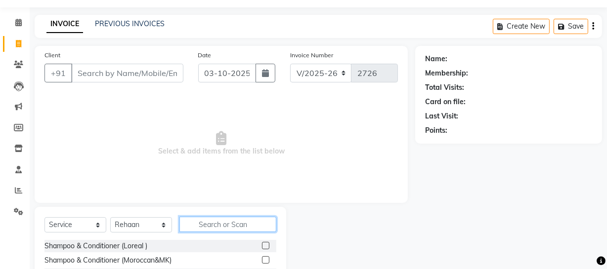
click at [229, 227] on input "text" at bounding box center [227, 224] width 97 height 15
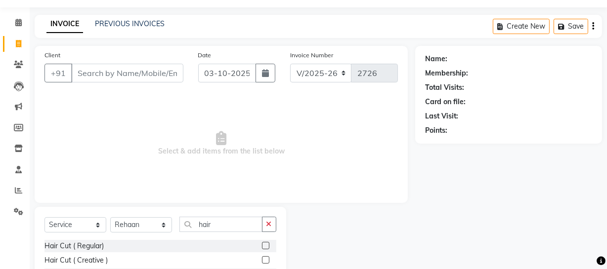
click at [262, 260] on label at bounding box center [265, 259] width 7 height 7
click at [262, 260] on input "checkbox" at bounding box center [265, 260] width 6 height 6
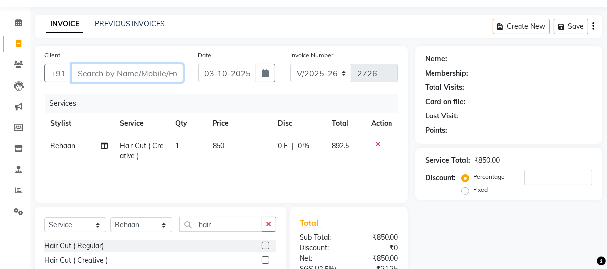
click at [118, 71] on input "Client" at bounding box center [127, 73] width 112 height 19
click at [221, 147] on span "850" at bounding box center [218, 145] width 12 height 9
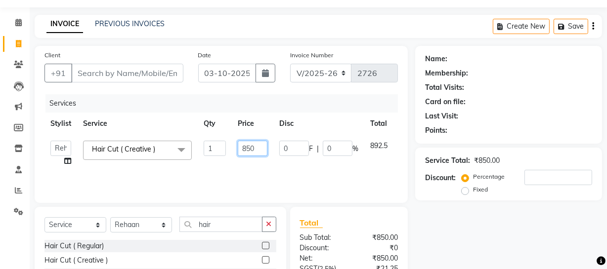
drag, startPoint x: 251, startPoint y: 148, endPoint x: 237, endPoint y: 146, distance: 14.5
click at [238, 146] on input "850" at bounding box center [253, 148] width 30 height 15
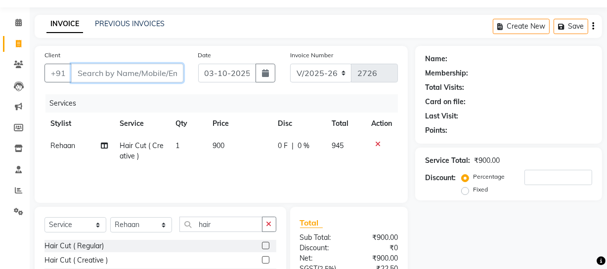
click at [136, 70] on input "Client" at bounding box center [127, 73] width 112 height 19
click at [247, 141] on td "900" at bounding box center [239, 151] width 65 height 33
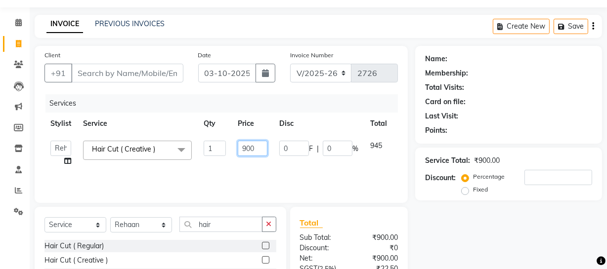
drag, startPoint x: 261, startPoint y: 144, endPoint x: 256, endPoint y: 143, distance: 5.0
click at [261, 143] on input "900" at bounding box center [253, 148] width 30 height 15
click at [252, 148] on input "900" at bounding box center [253, 148] width 30 height 15
click at [249, 149] on input "900" at bounding box center [253, 148] width 30 height 15
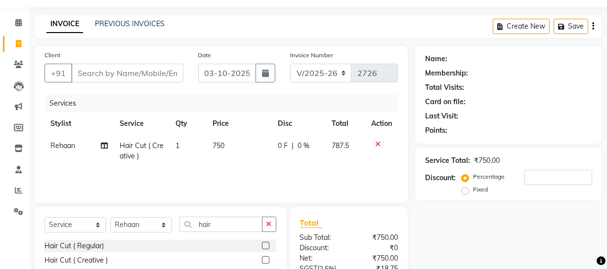
click at [330, 111] on div "Services" at bounding box center [225, 103] width 360 height 18
click at [225, 147] on td "750" at bounding box center [239, 151] width 65 height 33
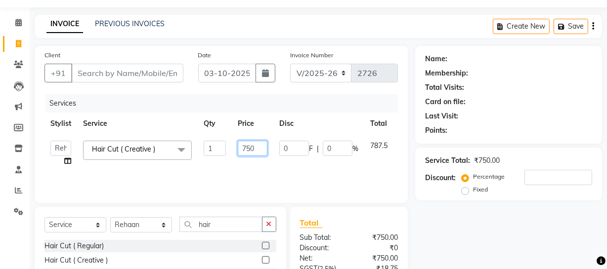
click at [251, 146] on input "750" at bounding box center [253, 148] width 30 height 15
click at [333, 123] on tr "Stylist Service Qty Price Disc Total Action" at bounding box center [234, 124] width 381 height 22
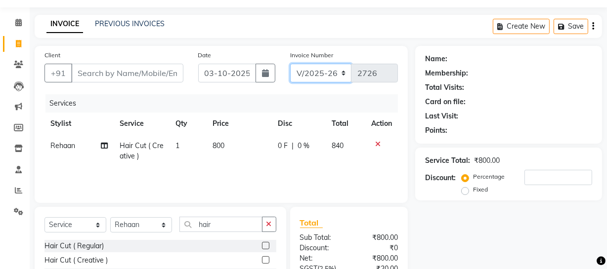
click at [331, 74] on select "V/2025 V/2025-26" at bounding box center [321, 73] width 62 height 19
click at [290, 64] on select "V/2025 V/2025-26" at bounding box center [321, 73] width 62 height 19
click at [592, 25] on button "button" at bounding box center [593, 26] width 2 height 23
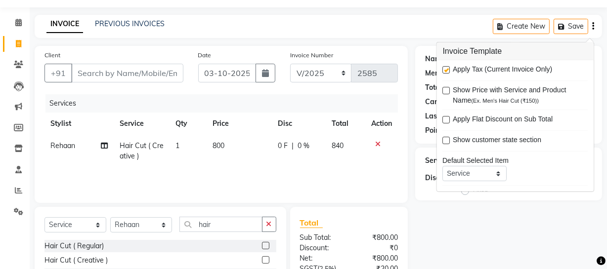
click at [444, 69] on label at bounding box center [446, 69] width 7 height 7
click at [444, 69] on input "checkbox" at bounding box center [446, 70] width 6 height 6
click at [332, 74] on select "V/2025 V/2025-26" at bounding box center [321, 73] width 62 height 19
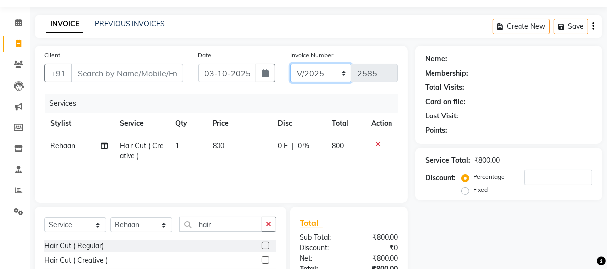
click at [290, 64] on select "V/2025 V/2025-26" at bounding box center [321, 73] width 62 height 19
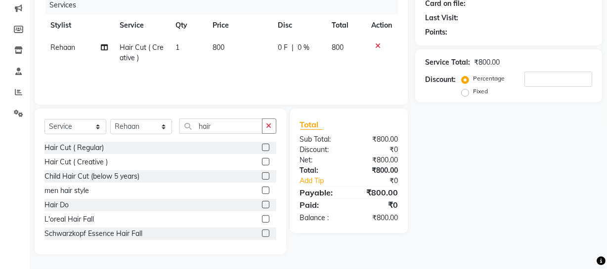
scroll to position [0, 0]
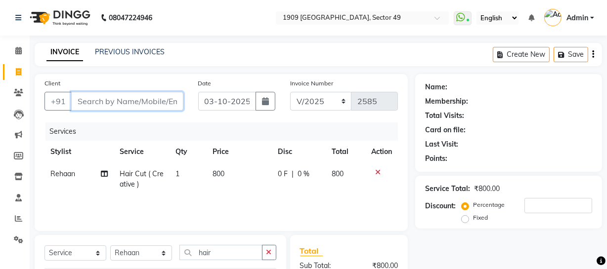
click at [118, 96] on input "Client" at bounding box center [127, 101] width 112 height 19
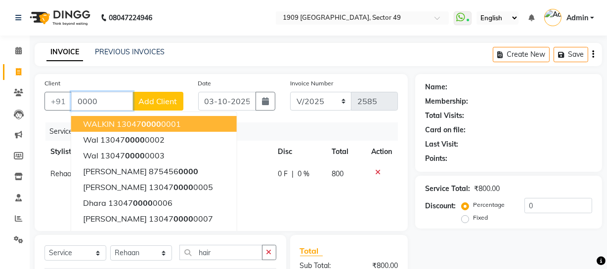
click at [119, 122] on ngb-highlight "13047 0000 0001" at bounding box center [149, 124] width 64 height 10
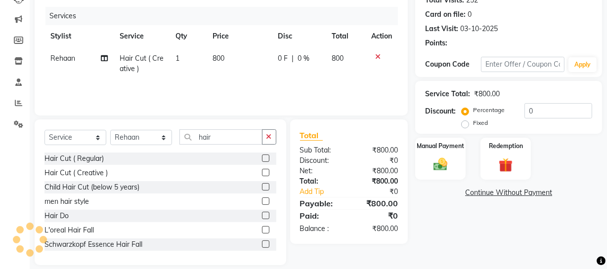
scroll to position [127, 0]
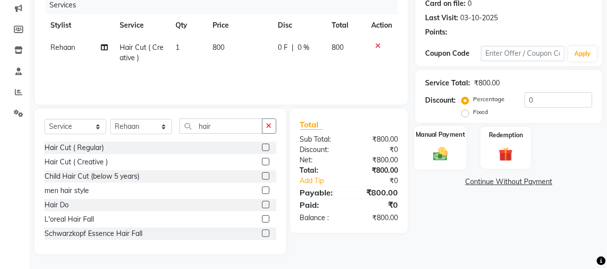
click at [446, 153] on img at bounding box center [440, 153] width 24 height 17
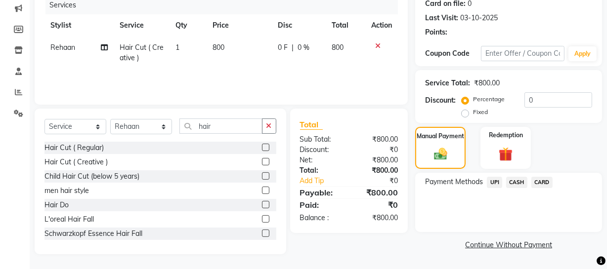
drag, startPoint x: 516, startPoint y: 178, endPoint x: 518, endPoint y: 186, distance: 8.5
click at [516, 181] on span "CASH" at bounding box center [516, 182] width 21 height 11
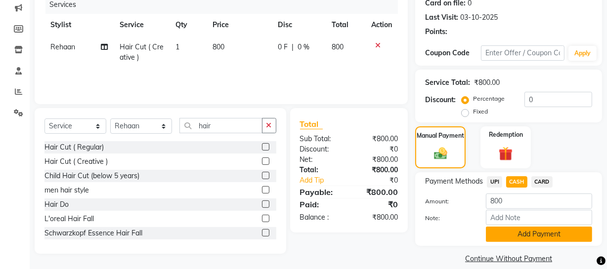
click at [541, 239] on button "Add Payment" at bounding box center [539, 234] width 106 height 15
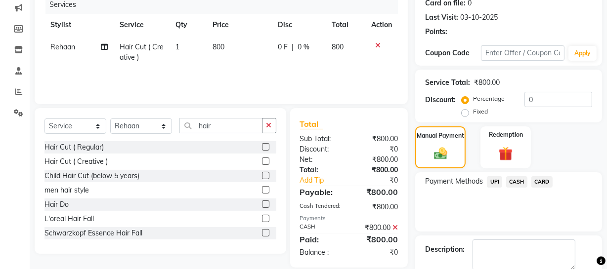
scroll to position [180, 0]
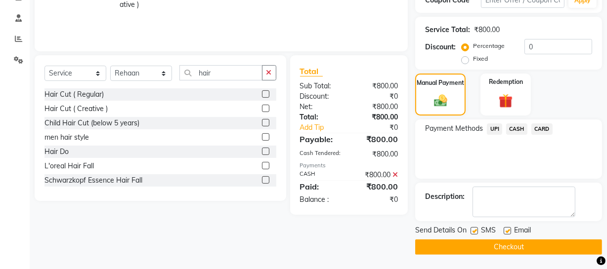
click at [474, 231] on label at bounding box center [473, 230] width 7 height 7
click at [474, 231] on input "checkbox" at bounding box center [473, 231] width 6 height 6
click at [483, 246] on button "Checkout" at bounding box center [508, 247] width 187 height 15
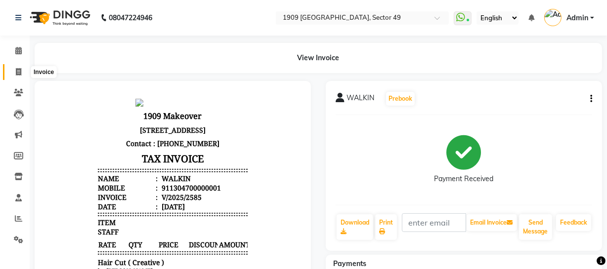
click at [24, 72] on span at bounding box center [18, 72] width 17 height 11
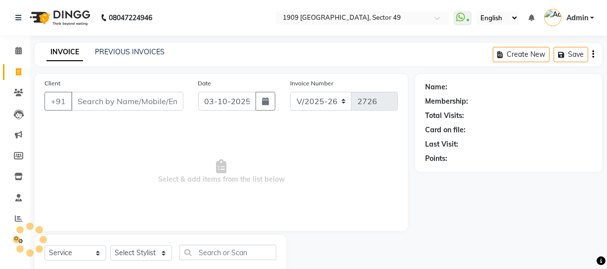
scroll to position [28, 0]
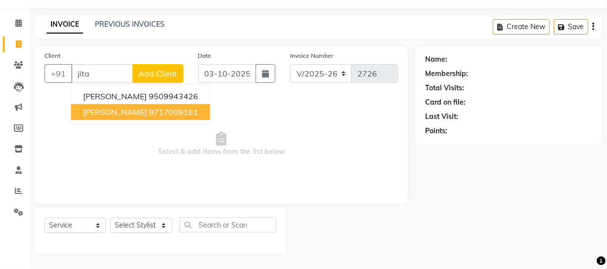
click at [149, 113] on ngb-highlight "9717009161" at bounding box center [173, 112] width 49 height 10
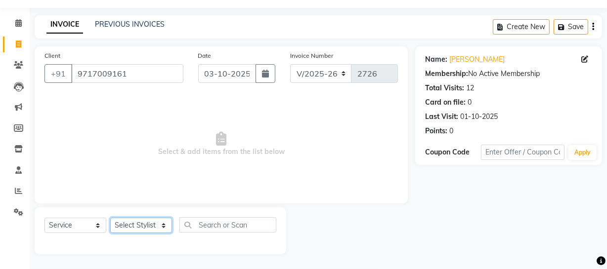
click at [153, 226] on select "Select Stylist [PERSON_NAME] [PERSON_NAME] House Sale Jyoti [PERSON_NAME] [PERS…" at bounding box center [141, 225] width 62 height 15
click at [110, 218] on select "Select Stylist [PERSON_NAME] [PERSON_NAME] House Sale Jyoti [PERSON_NAME] [PERS…" at bounding box center [141, 225] width 62 height 15
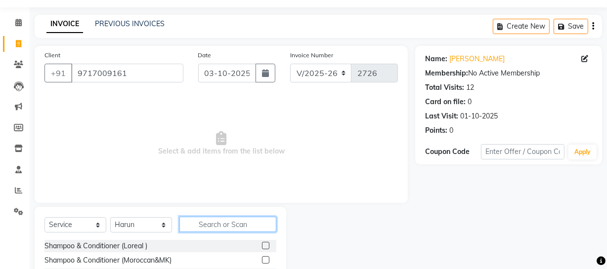
click at [212, 226] on input "text" at bounding box center [227, 224] width 97 height 15
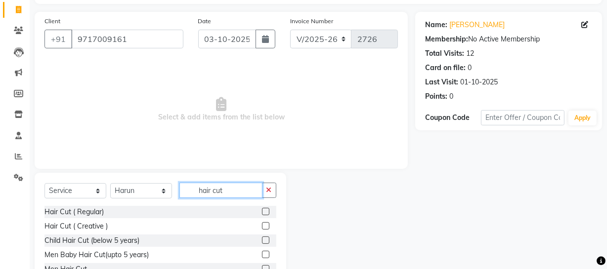
scroll to position [99, 0]
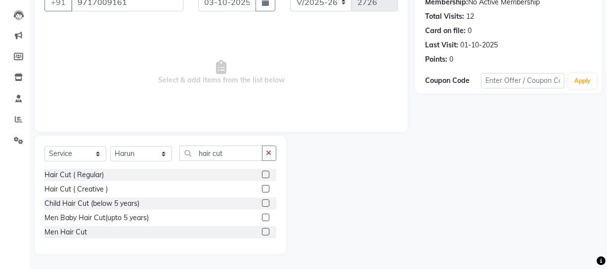
click at [262, 232] on label at bounding box center [265, 231] width 7 height 7
click at [262, 232] on input "checkbox" at bounding box center [265, 232] width 6 height 6
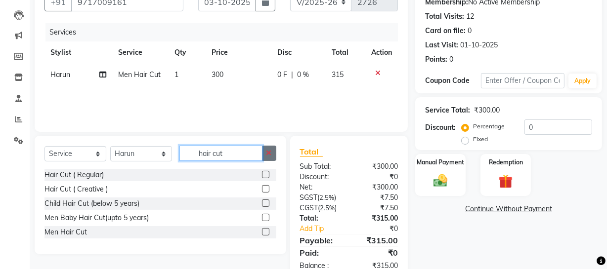
drag, startPoint x: 194, startPoint y: 154, endPoint x: 264, endPoint y: 149, distance: 70.4
click at [264, 149] on div "hair cut" at bounding box center [228, 153] width 96 height 15
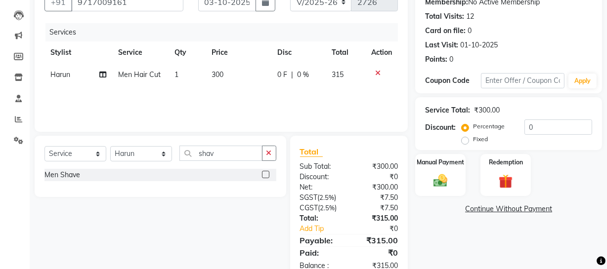
click at [264, 173] on label at bounding box center [265, 174] width 7 height 7
click at [264, 173] on input "checkbox" at bounding box center [265, 175] width 6 height 6
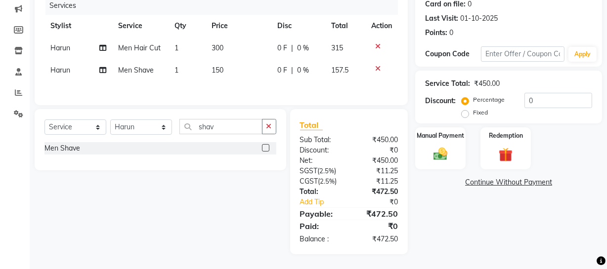
scroll to position [127, 0]
click at [444, 156] on img at bounding box center [440, 154] width 24 height 17
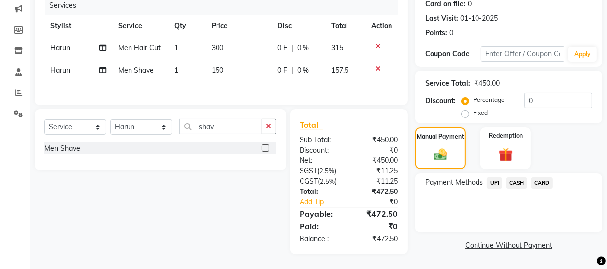
click at [492, 181] on span "UPI" at bounding box center [494, 182] width 15 height 11
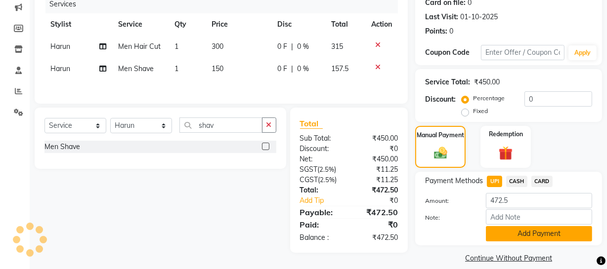
drag, startPoint x: 517, startPoint y: 237, endPoint x: 613, endPoint y: 203, distance: 101.9
click at [520, 237] on button "Add Payment" at bounding box center [539, 233] width 106 height 15
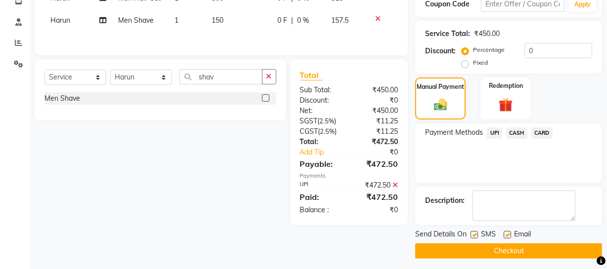
scroll to position [180, 0]
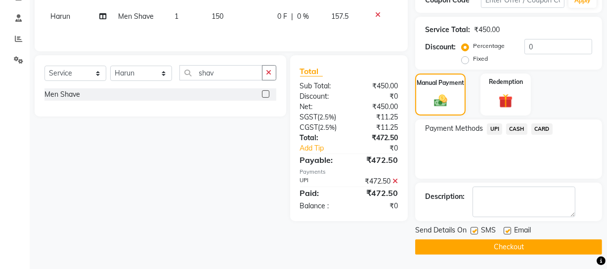
click at [532, 253] on button "Checkout" at bounding box center [508, 247] width 187 height 15
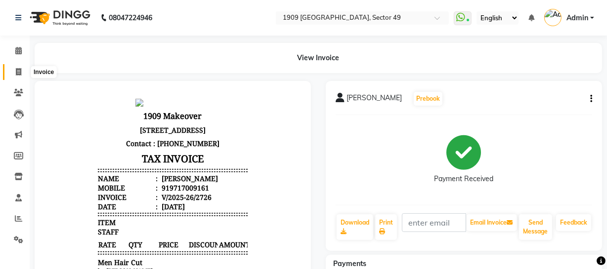
click at [19, 69] on icon at bounding box center [18, 71] width 5 height 7
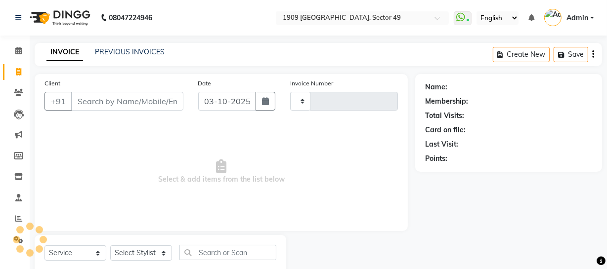
scroll to position [28, 0]
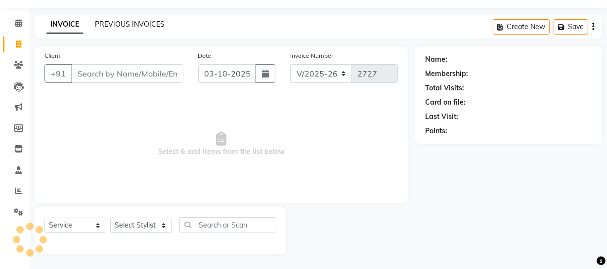
click at [129, 22] on link "PREVIOUS INVOICES" at bounding box center [130, 24] width 70 height 9
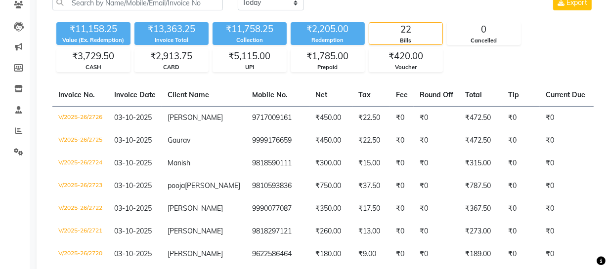
scroll to position [89, 0]
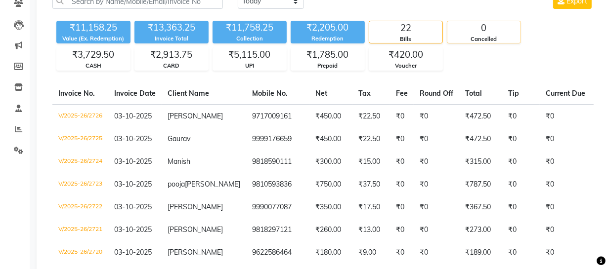
click at [481, 33] on div "0" at bounding box center [483, 28] width 73 height 14
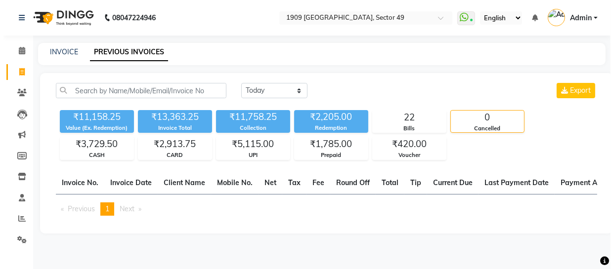
scroll to position [0, 0]
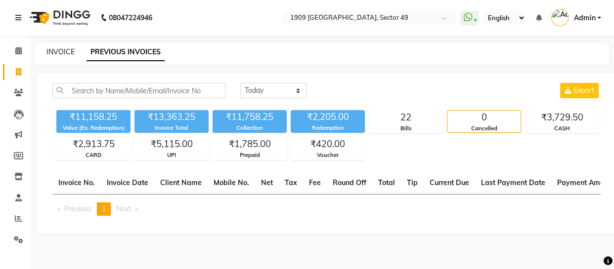
click at [68, 50] on link "INVOICE" at bounding box center [60, 51] width 28 height 9
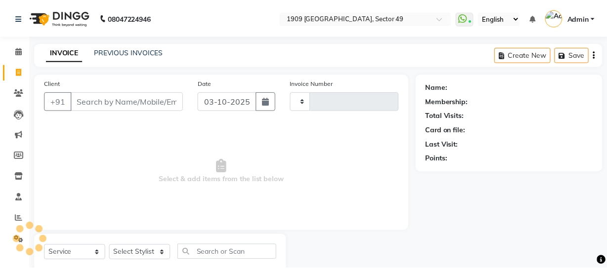
scroll to position [28, 0]
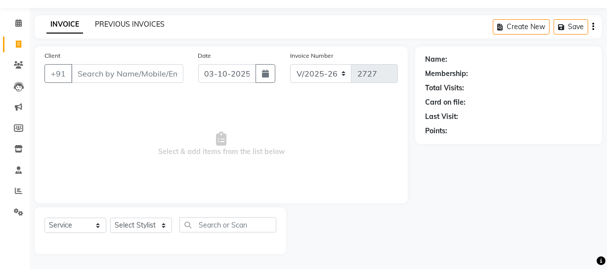
click at [134, 25] on link "PREVIOUS INVOICES" at bounding box center [130, 24] width 70 height 9
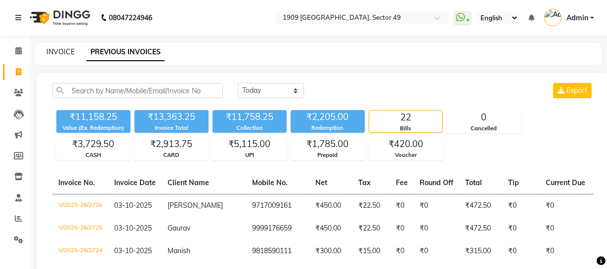
click at [61, 50] on link "INVOICE" at bounding box center [60, 51] width 28 height 9
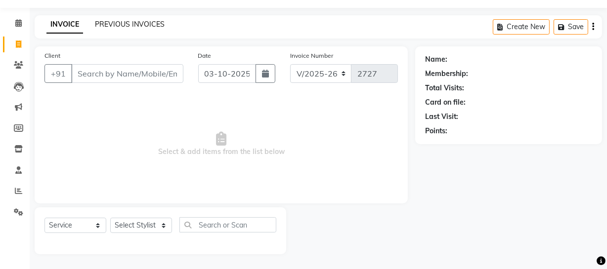
click at [128, 22] on link "PREVIOUS INVOICES" at bounding box center [130, 24] width 70 height 9
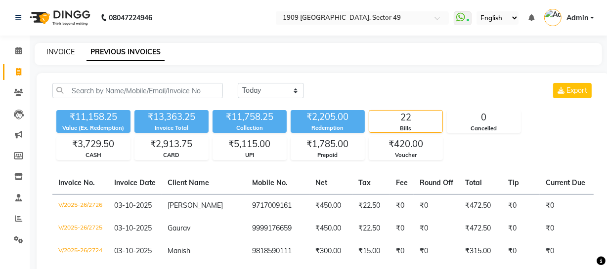
click at [62, 50] on link "INVOICE" at bounding box center [60, 51] width 28 height 9
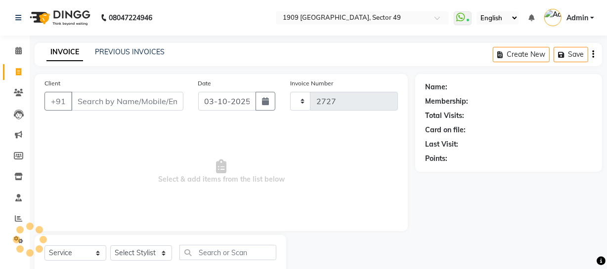
scroll to position [28, 0]
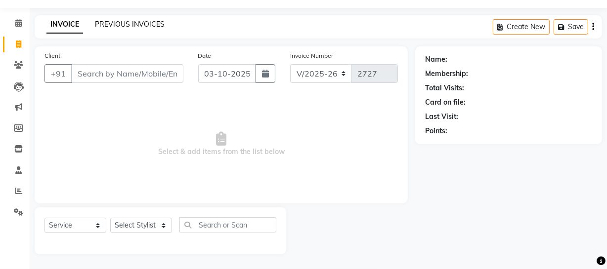
click at [117, 24] on link "PREVIOUS INVOICES" at bounding box center [130, 24] width 70 height 9
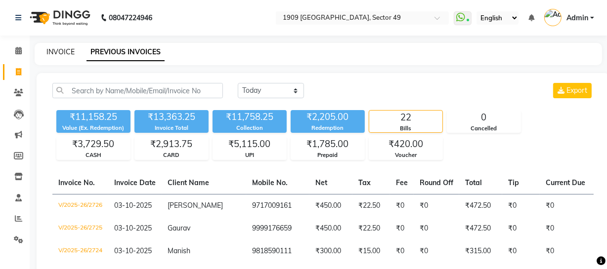
click at [64, 50] on link "INVOICE" at bounding box center [60, 51] width 28 height 9
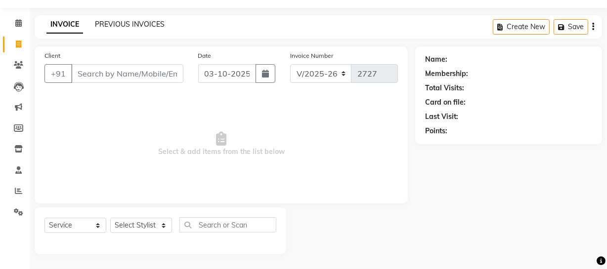
click at [140, 22] on link "PREVIOUS INVOICES" at bounding box center [130, 24] width 70 height 9
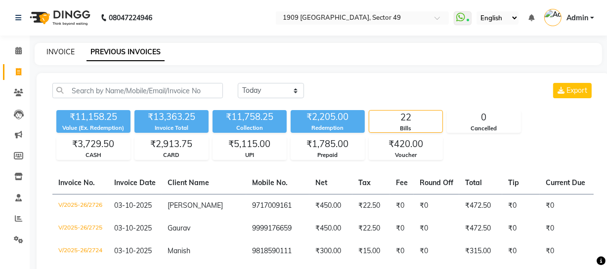
click at [66, 51] on link "INVOICE" at bounding box center [60, 51] width 28 height 9
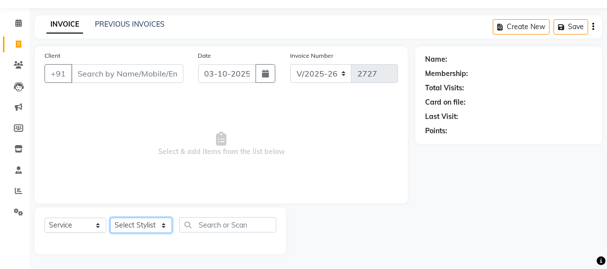
click at [152, 224] on select "Select Stylist [PERSON_NAME] [PERSON_NAME] House Sale Jyoti [PERSON_NAME] [PERS…" at bounding box center [141, 225] width 62 height 15
click at [228, 182] on span "Select & add items from the list below" at bounding box center [220, 144] width 353 height 99
click at [131, 23] on link "PREVIOUS INVOICES" at bounding box center [130, 24] width 70 height 9
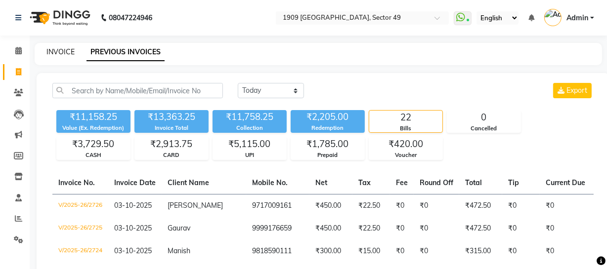
click at [54, 49] on link "INVOICE" at bounding box center [60, 51] width 28 height 9
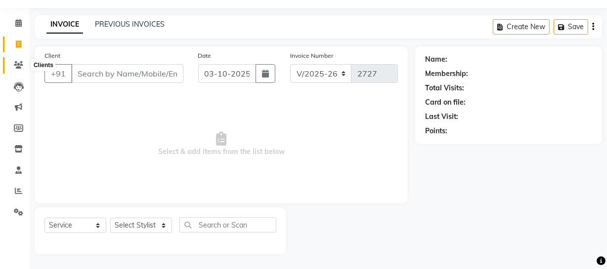
click at [18, 61] on icon at bounding box center [18, 64] width 9 height 7
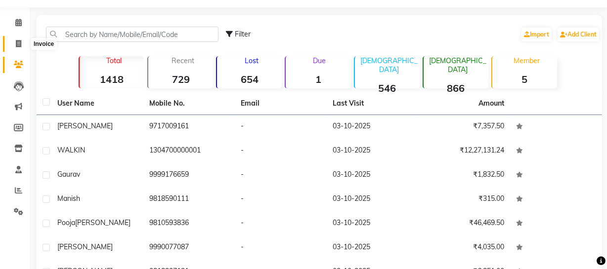
click at [20, 47] on icon at bounding box center [18, 43] width 5 height 7
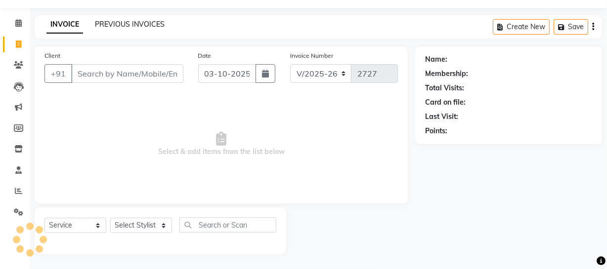
click at [133, 20] on link "PREVIOUS INVOICES" at bounding box center [130, 24] width 70 height 9
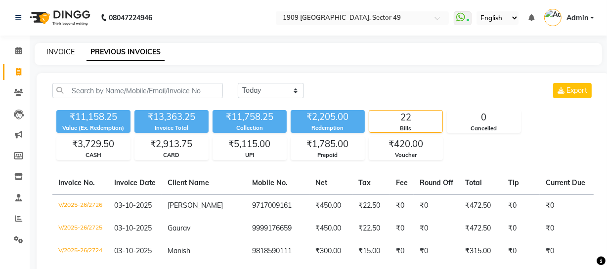
click at [58, 51] on link "INVOICE" at bounding box center [60, 51] width 28 height 9
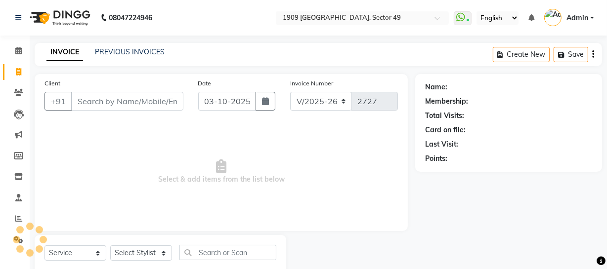
scroll to position [28, 0]
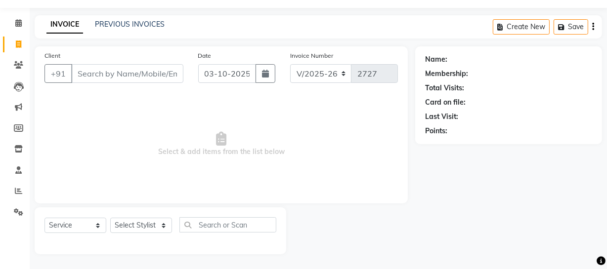
click at [109, 115] on span "Select & add items from the list below" at bounding box center [220, 144] width 353 height 99
click at [139, 73] on input "Client" at bounding box center [127, 73] width 112 height 19
click at [284, 109] on span "Select & add items from the list below" at bounding box center [220, 144] width 353 height 99
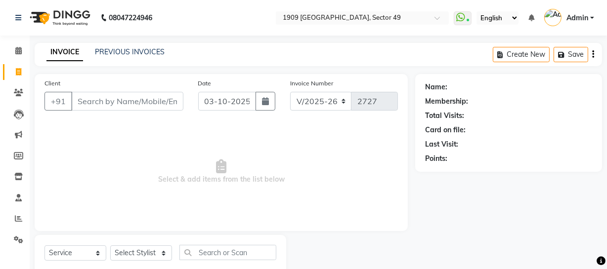
click at [319, 168] on span "Select & add items from the list below" at bounding box center [220, 172] width 353 height 99
click at [152, 249] on select "Select Stylist [PERSON_NAME] [PERSON_NAME] House Sale Jyoti [PERSON_NAME] [PERS…" at bounding box center [141, 253] width 62 height 15
click at [110, 246] on select "Select Stylist [PERSON_NAME] [PERSON_NAME] House Sale Jyoti [PERSON_NAME] [PERS…" at bounding box center [141, 253] width 62 height 15
click at [242, 255] on input "text" at bounding box center [227, 252] width 97 height 15
drag, startPoint x: 120, startPoint y: 50, endPoint x: 391, endPoint y: 48, distance: 271.2
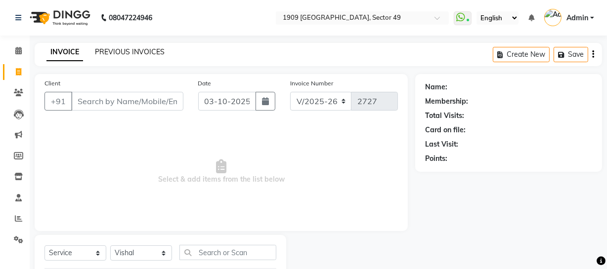
click at [120, 50] on link "PREVIOUS INVOICES" at bounding box center [130, 51] width 70 height 9
click at [123, 106] on input "Client" at bounding box center [127, 101] width 112 height 19
click at [136, 50] on link "PREVIOUS INVOICES" at bounding box center [130, 51] width 70 height 9
click at [143, 50] on link "PREVIOUS INVOICES" at bounding box center [130, 51] width 70 height 9
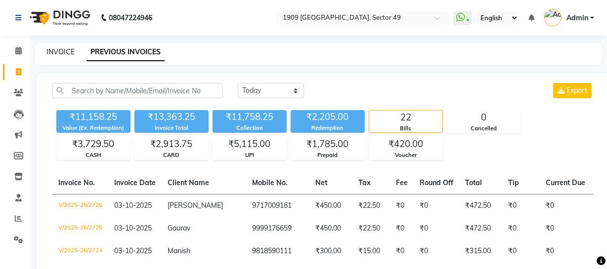
click at [64, 51] on link "INVOICE" at bounding box center [60, 51] width 28 height 9
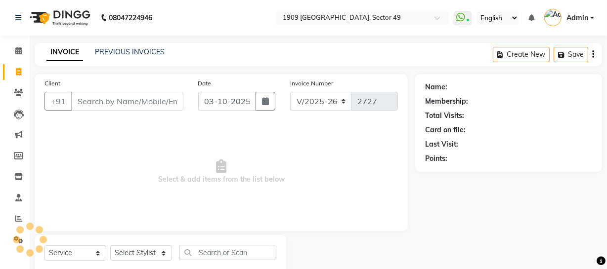
scroll to position [28, 0]
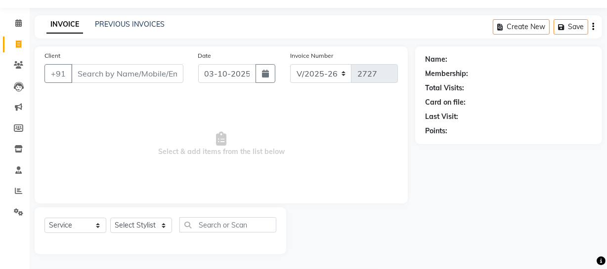
click at [123, 143] on span "Select & add items from the list below" at bounding box center [220, 144] width 353 height 99
click at [141, 74] on input "Client" at bounding box center [127, 73] width 112 height 19
click at [294, 112] on span "Select & add items from the list below" at bounding box center [220, 144] width 353 height 99
click at [143, 22] on link "PREVIOUS INVOICES" at bounding box center [130, 24] width 70 height 9
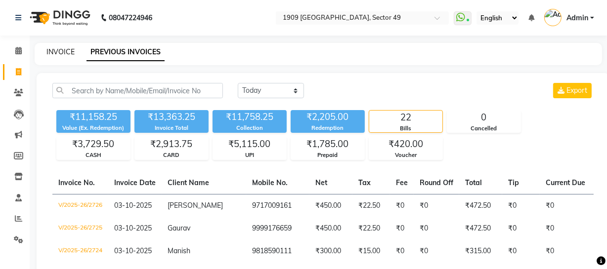
click at [69, 53] on link "INVOICE" at bounding box center [60, 51] width 28 height 9
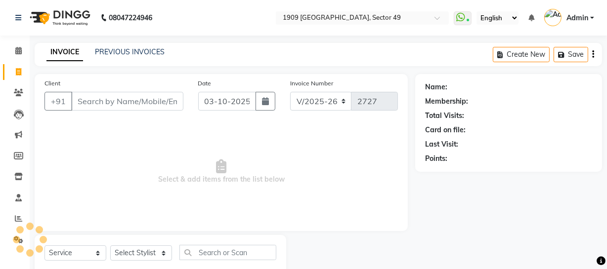
scroll to position [28, 0]
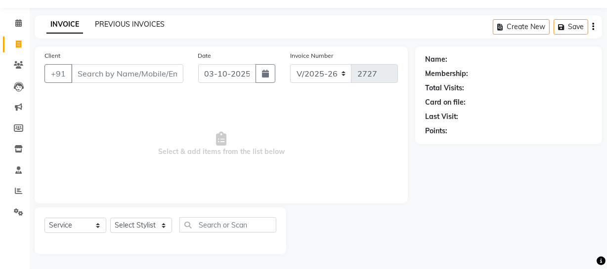
click at [149, 26] on link "PREVIOUS INVOICES" at bounding box center [130, 24] width 70 height 9
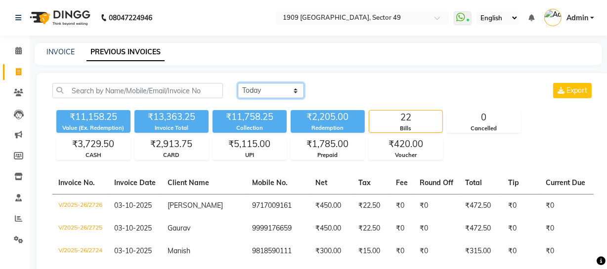
click at [286, 88] on select "[DATE] [DATE] Custom Range" at bounding box center [271, 90] width 66 height 15
click at [238, 83] on select "[DATE] [DATE] Custom Range" at bounding box center [271, 90] width 66 height 15
click at [63, 51] on link "INVOICE" at bounding box center [60, 51] width 28 height 9
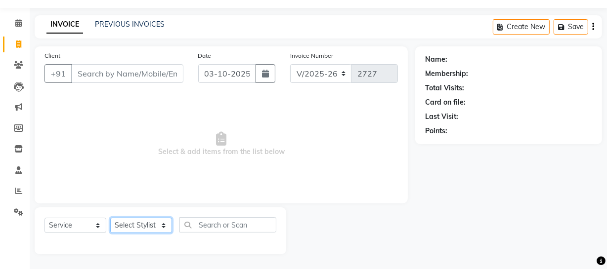
click at [150, 228] on select "Select Stylist [PERSON_NAME] [PERSON_NAME] House Sale Jyoti [PERSON_NAME] [PERS…" at bounding box center [141, 225] width 62 height 15
click at [110, 218] on select "Select Stylist [PERSON_NAME] [PERSON_NAME] House Sale Jyoti [PERSON_NAME] [PERS…" at bounding box center [141, 225] width 62 height 15
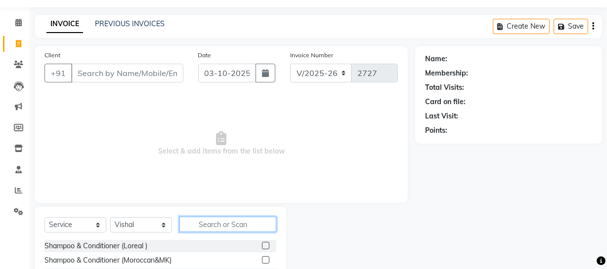
click at [228, 221] on input "text" at bounding box center [227, 224] width 97 height 15
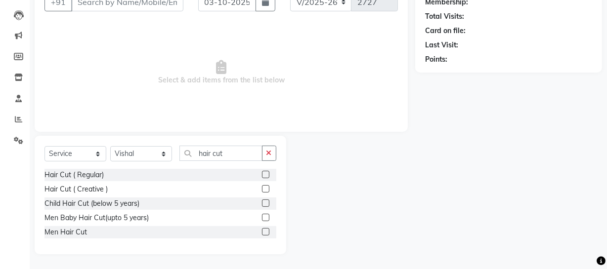
click at [266, 232] on label at bounding box center [265, 231] width 7 height 7
click at [266, 232] on input "checkbox" at bounding box center [265, 232] width 6 height 6
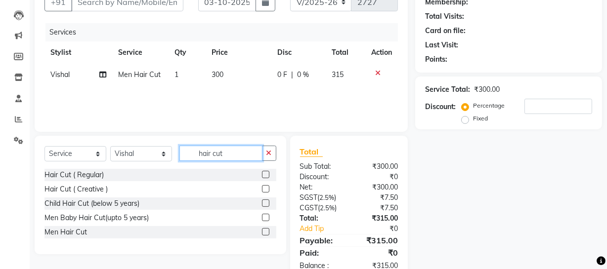
drag, startPoint x: 195, startPoint y: 154, endPoint x: 259, endPoint y: 147, distance: 65.1
click at [259, 147] on input "hair cut" at bounding box center [220, 153] width 83 height 15
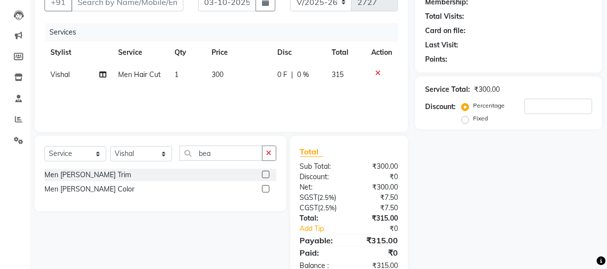
click at [263, 176] on label at bounding box center [265, 174] width 7 height 7
click at [263, 176] on input "checkbox" at bounding box center [265, 175] width 6 height 6
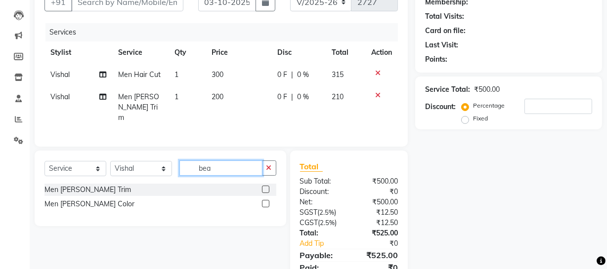
click at [222, 166] on input "bea" at bounding box center [220, 168] width 83 height 15
click at [144, 168] on select "Select Stylist [PERSON_NAME] [PERSON_NAME] House Sale Jyoti [PERSON_NAME] [PERS…" at bounding box center [141, 168] width 62 height 15
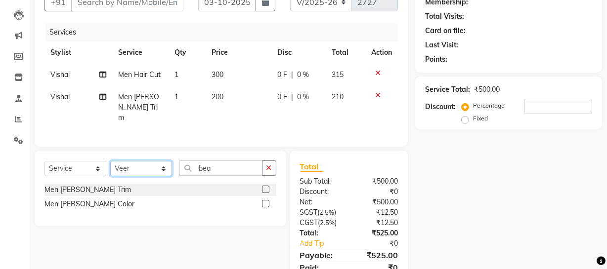
click at [110, 161] on select "Select Stylist [PERSON_NAME] [PERSON_NAME] House Sale Jyoti [PERSON_NAME] [PERS…" at bounding box center [141, 168] width 62 height 15
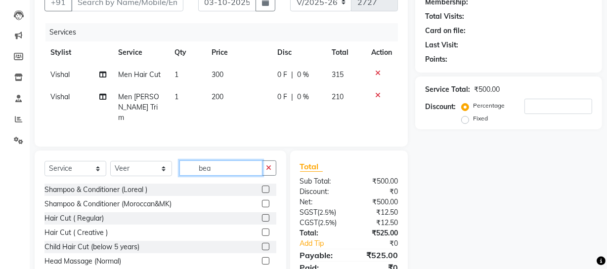
click at [221, 164] on input "bea" at bounding box center [220, 168] width 83 height 15
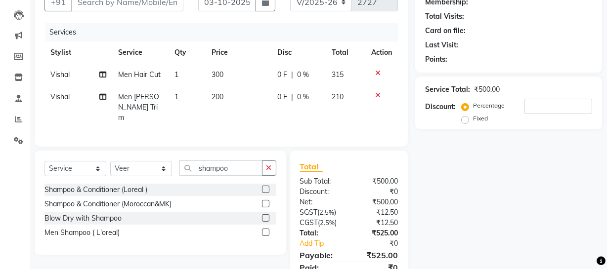
click at [264, 230] on label at bounding box center [265, 232] width 7 height 7
click at [264, 230] on input "checkbox" at bounding box center [265, 233] width 6 height 6
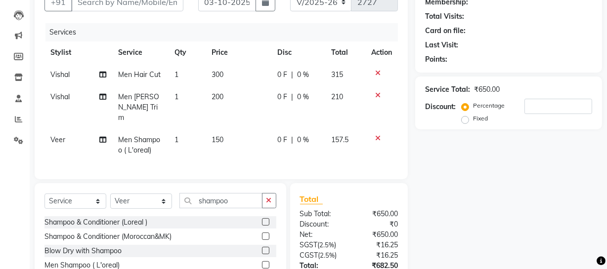
scroll to position [0, 0]
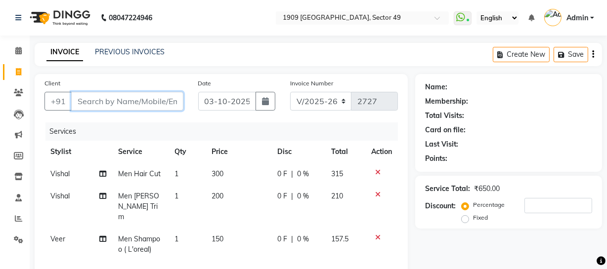
click at [156, 102] on input "Client" at bounding box center [127, 101] width 112 height 19
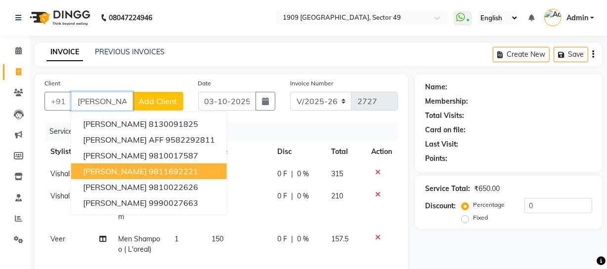
click at [149, 171] on ngb-highlight "9811692221" at bounding box center [173, 171] width 49 height 10
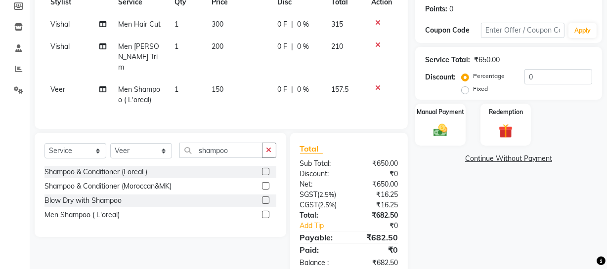
scroll to position [151, 0]
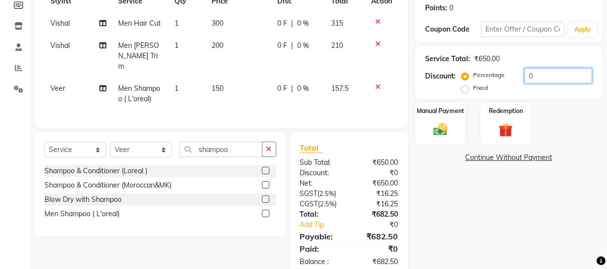
click at [524, 76] on input "0" at bounding box center [558, 75] width 68 height 15
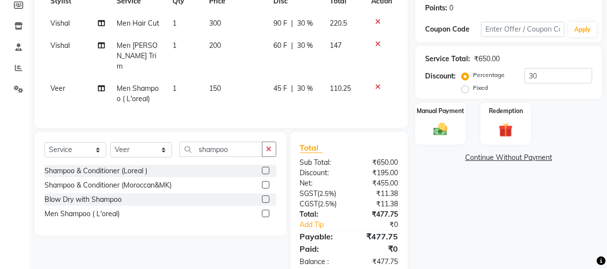
click at [487, 229] on div "Name: [PERSON_NAME] Membership: No Active Membership Total Visits: 7 Card on fi…" at bounding box center [512, 100] width 194 height 354
click at [240, 144] on input "shampoo" at bounding box center [220, 149] width 83 height 15
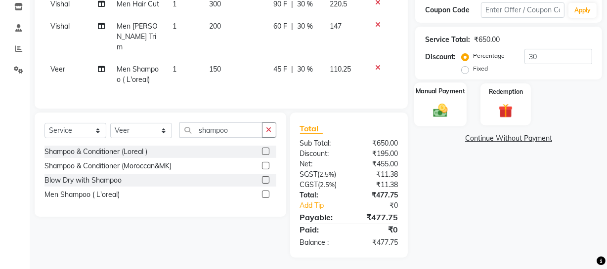
click at [430, 106] on img at bounding box center [440, 110] width 24 height 17
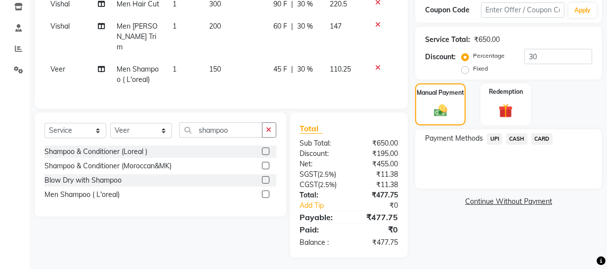
click at [494, 140] on span "UPI" at bounding box center [494, 138] width 15 height 11
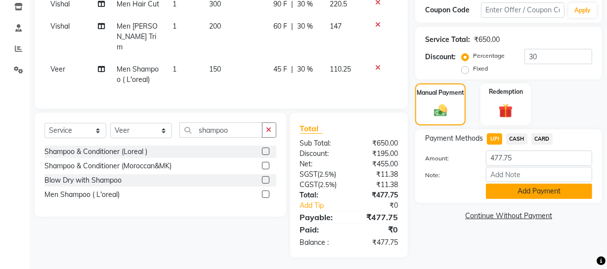
click at [565, 197] on button "Add Payment" at bounding box center [539, 191] width 106 height 15
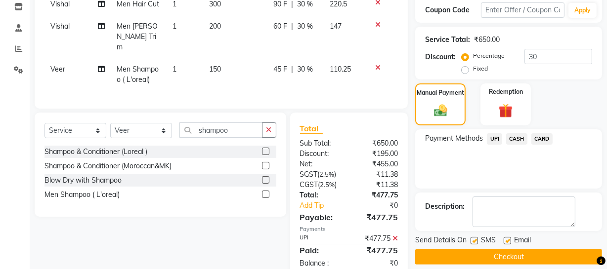
scroll to position [191, 0]
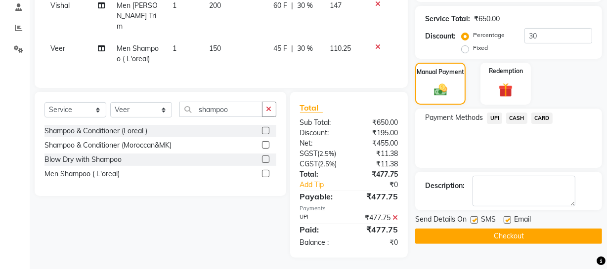
click at [521, 233] on button "Checkout" at bounding box center [508, 236] width 187 height 15
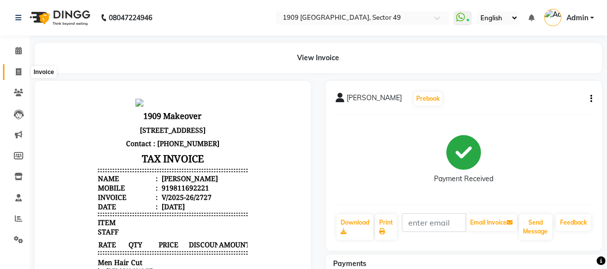
click at [19, 73] on icon at bounding box center [18, 71] width 5 height 7
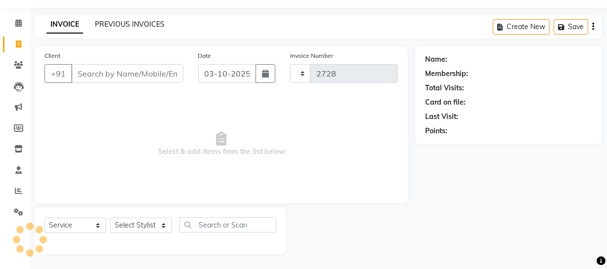
click at [143, 23] on link "PREVIOUS INVOICES" at bounding box center [130, 24] width 70 height 9
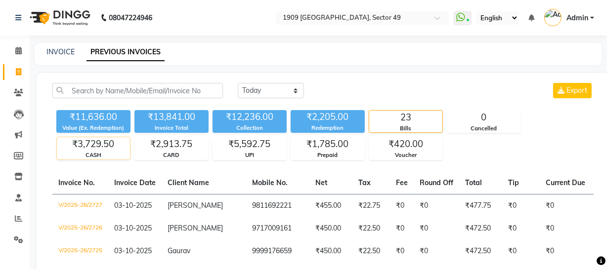
click at [99, 152] on div "CASH" at bounding box center [93, 155] width 73 height 8
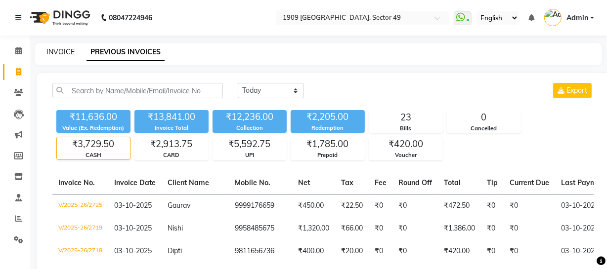
click at [63, 52] on link "INVOICE" at bounding box center [60, 51] width 28 height 9
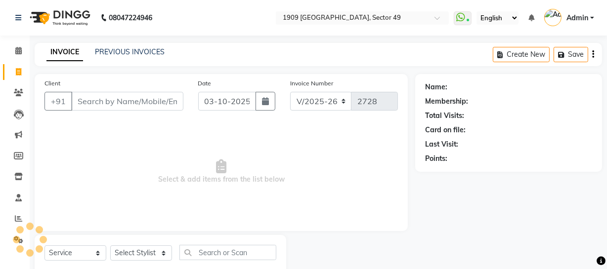
scroll to position [28, 0]
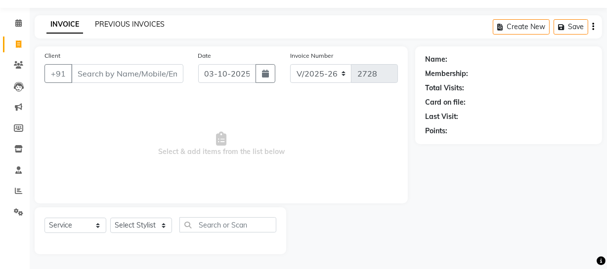
click at [140, 25] on link "PREVIOUS INVOICES" at bounding box center [130, 24] width 70 height 9
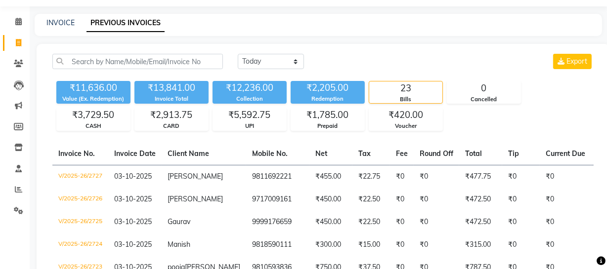
scroll to position [17, 0]
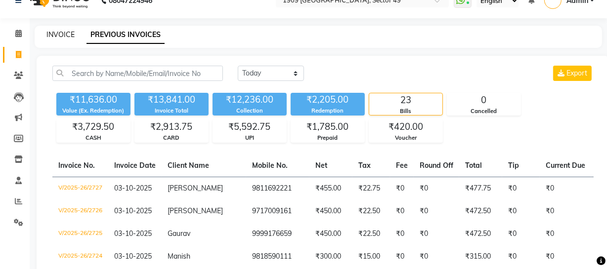
click at [55, 34] on link "INVOICE" at bounding box center [60, 34] width 28 height 9
